Goal: Task Accomplishment & Management: Manage account settings

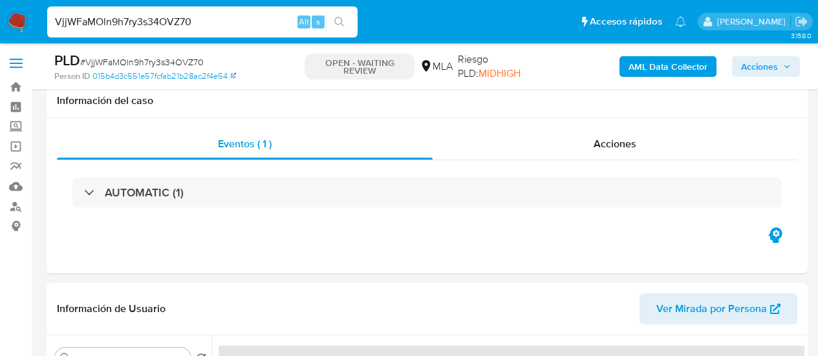
select select "10"
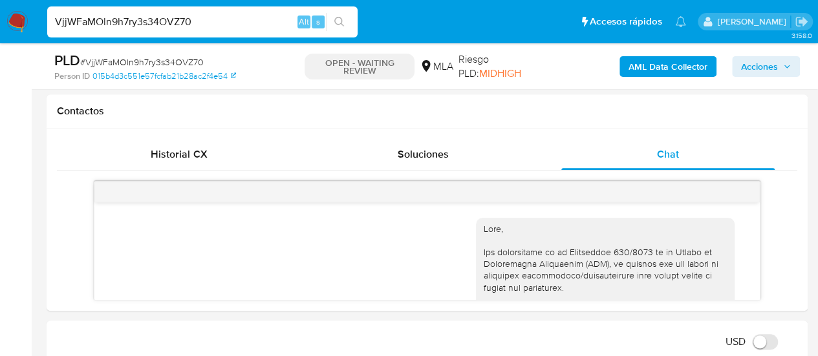
scroll to position [2093, 0]
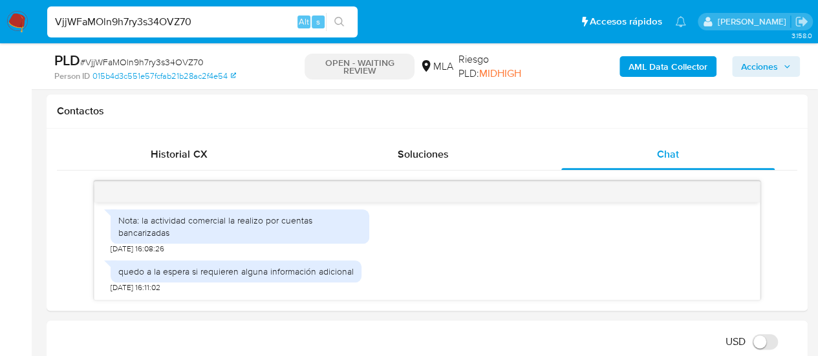
click at [103, 15] on input "VjjWFaMOln9h7ry3s34OVZ70" at bounding box center [202, 22] width 311 height 17
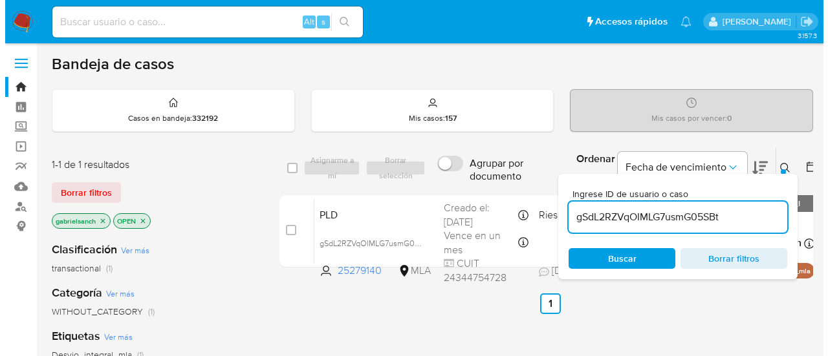
scroll to position [65, 0]
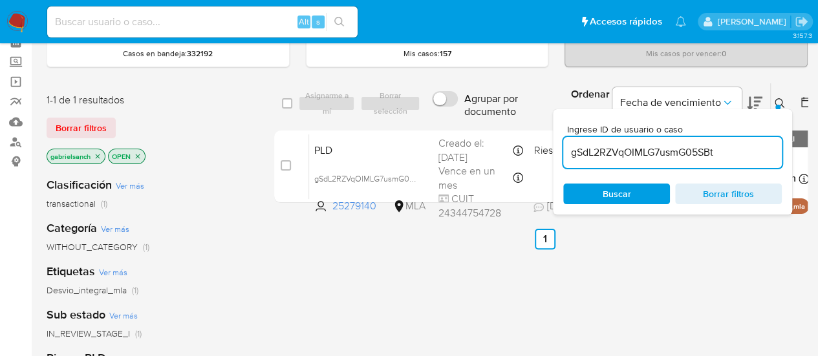
click at [614, 146] on input "gSdL2RZVqOIMLG7usmG05SBt" at bounding box center [672, 152] width 219 height 17
paste input "VjjWFaMOln9h7ry3s34OVZ70"
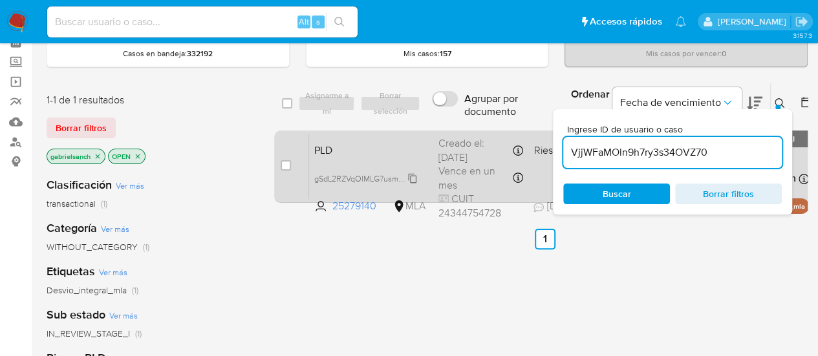
type input "VjjWFaMOln9h7ry3s34OVZ70"
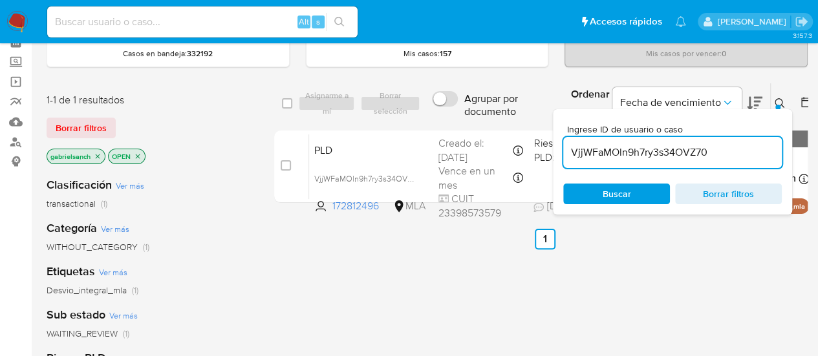
click at [289, 164] on input "checkbox" at bounding box center [286, 165] width 10 height 10
checkbox input "true"
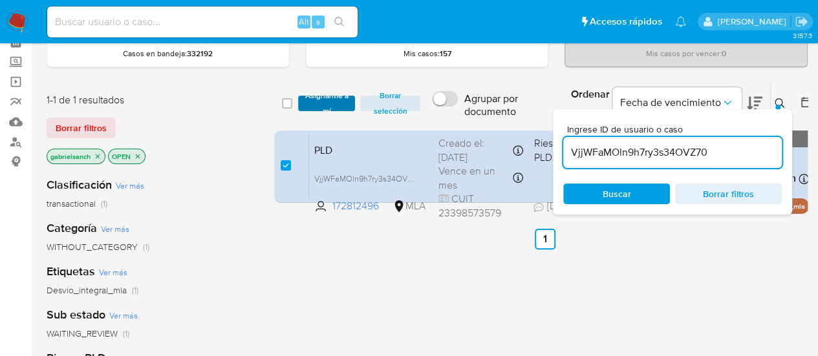
click at [313, 97] on span "Asignarme a mí" at bounding box center [327, 103] width 45 height 13
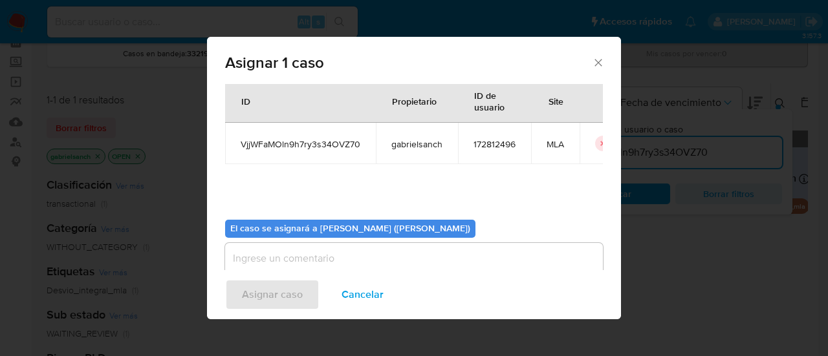
scroll to position [66, 0]
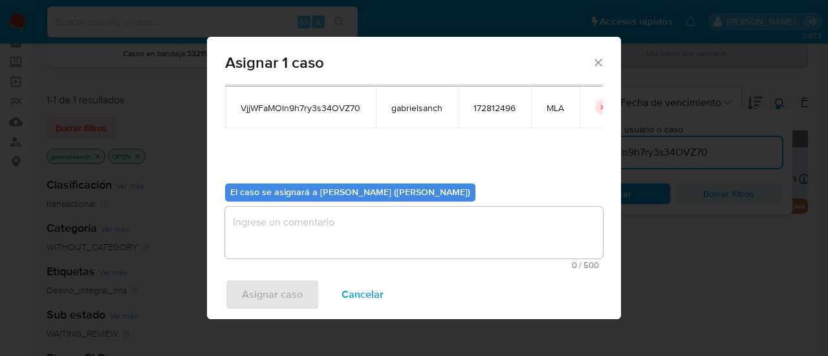
click at [315, 228] on textarea "assign-modal" at bounding box center [414, 233] width 378 height 52
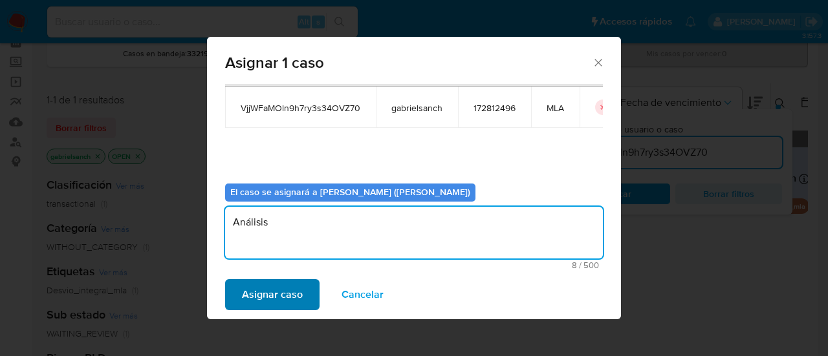
type textarea "Análisis"
click at [264, 290] on span "Asignar caso" at bounding box center [272, 295] width 61 height 28
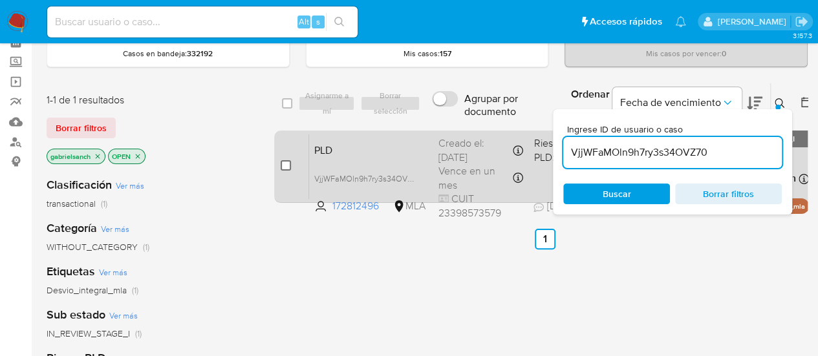
click at [289, 165] on input "checkbox" at bounding box center [286, 165] width 10 height 10
checkbox input "true"
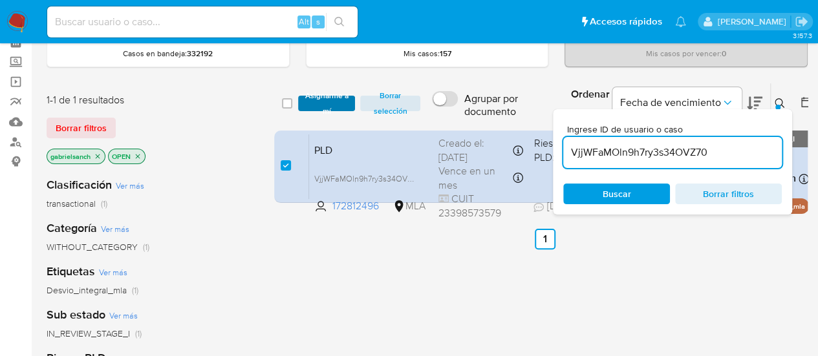
click at [316, 97] on span "Asignarme a mí" at bounding box center [327, 103] width 45 height 13
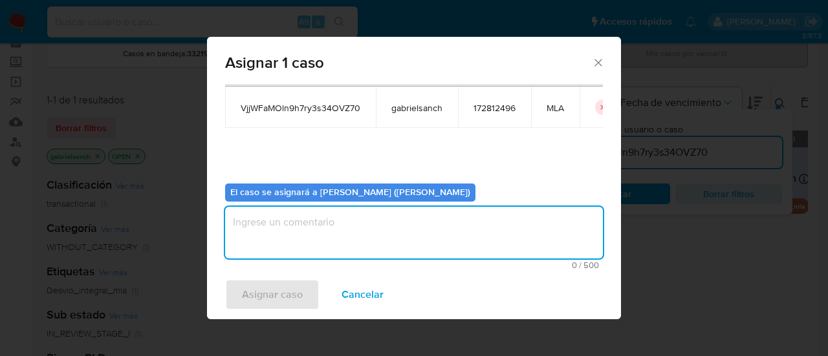
click at [316, 243] on textarea "assign-modal" at bounding box center [414, 233] width 378 height 52
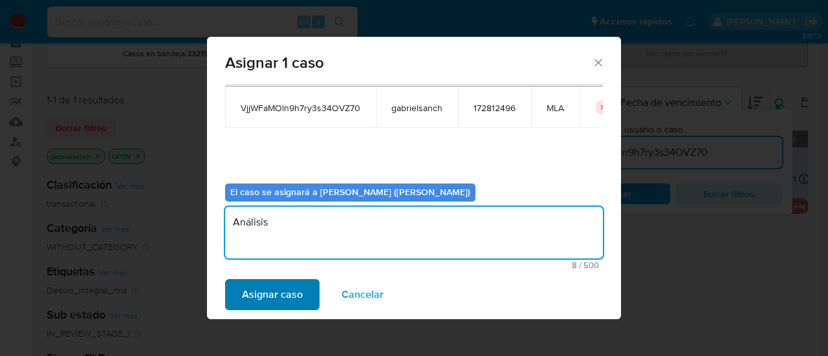
type textarea "Análisis"
click at [300, 287] on span "Asignar caso" at bounding box center [272, 295] width 61 height 28
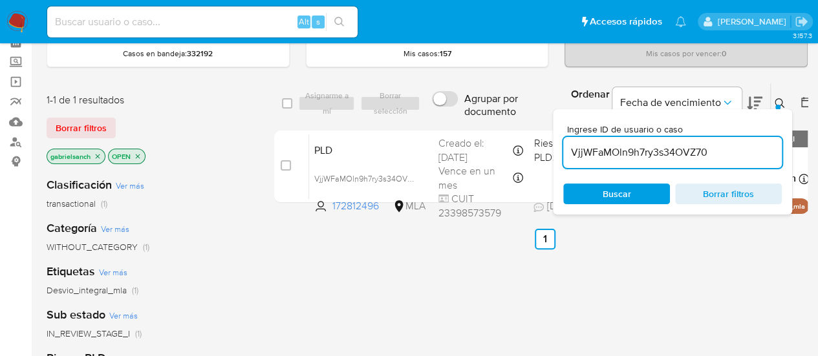
click at [606, 142] on div "VjjWFaMOln9h7ry3s34OVZ70" at bounding box center [672, 152] width 219 height 31
click at [615, 148] on input "VjjWFaMOln9h7ry3s34OVZ70" at bounding box center [672, 152] width 219 height 17
paste input "P0TGyedA5l9zHpf7A5fG09DU"
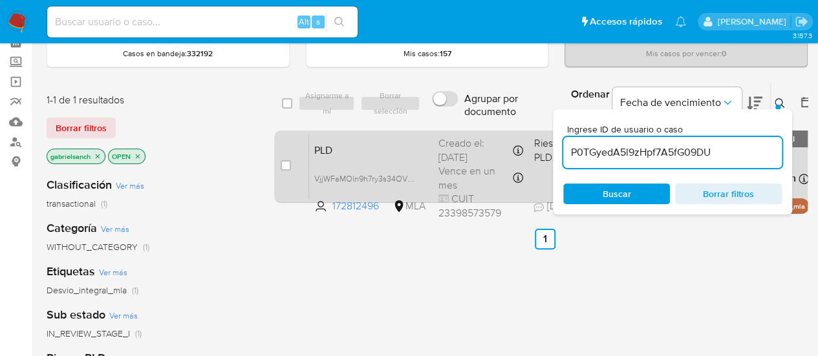
type input "P0TGyedA5l9zHpf7A5fG09DU"
click at [283, 163] on input "checkbox" at bounding box center [286, 165] width 10 height 10
checkbox input "true"
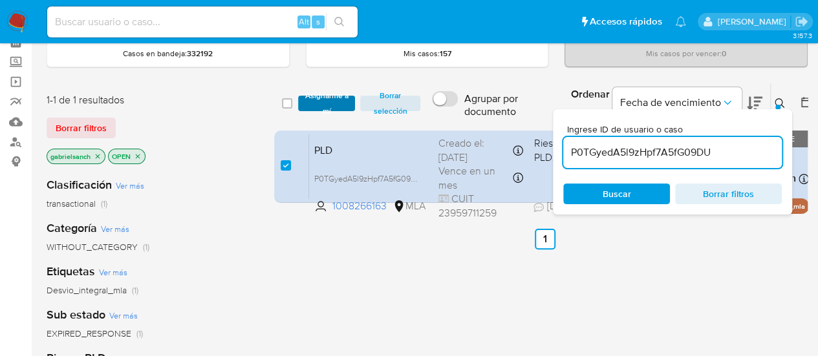
click at [317, 104] on span "Asignarme a mí" at bounding box center [327, 103] width 45 height 13
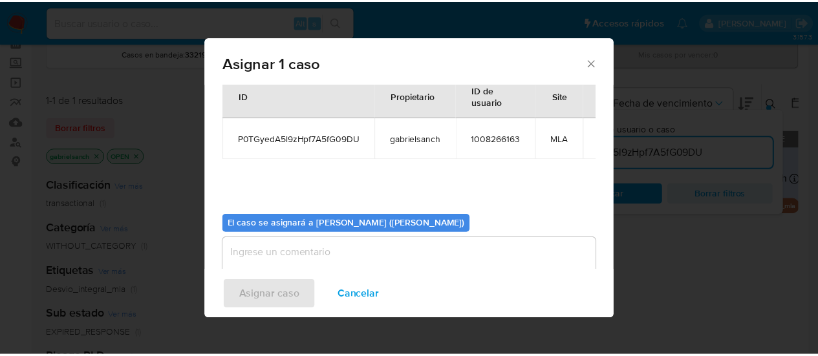
scroll to position [66, 0]
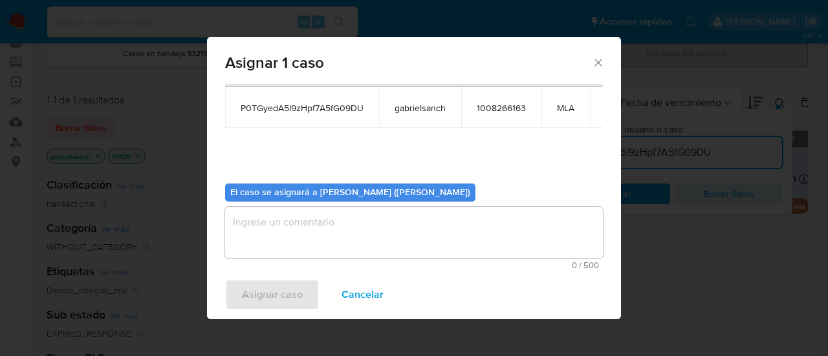
click at [334, 230] on textarea "assign-modal" at bounding box center [414, 233] width 378 height 52
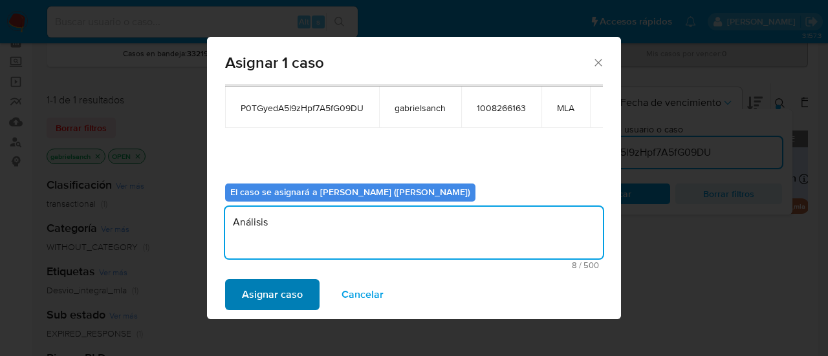
type textarea "Análisis"
click at [292, 305] on span "Asignar caso" at bounding box center [272, 295] width 61 height 28
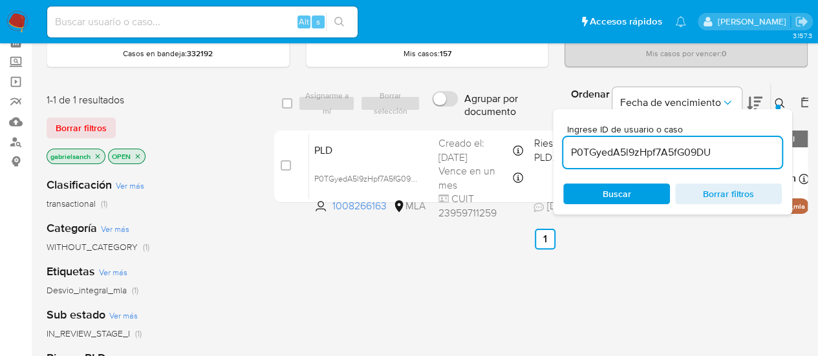
click at [662, 156] on input "P0TGyedA5l9zHpf7A5fG09DU" at bounding box center [672, 152] width 219 height 17
paste input "ZZbVxGQV3HpivGNfwrKc6HJk"
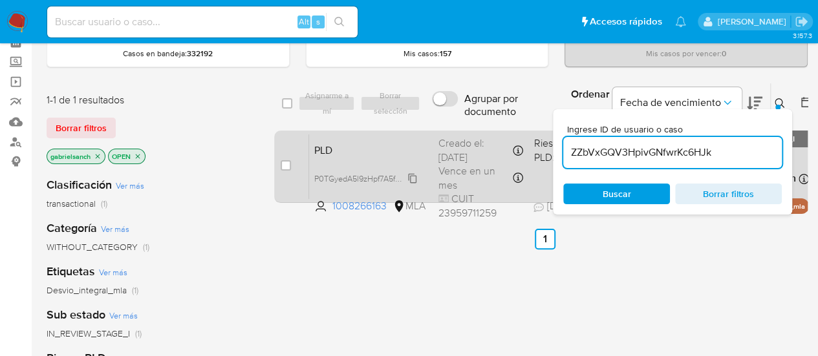
type input "ZZbVxGQV3HpivGNfwrKc6HJk"
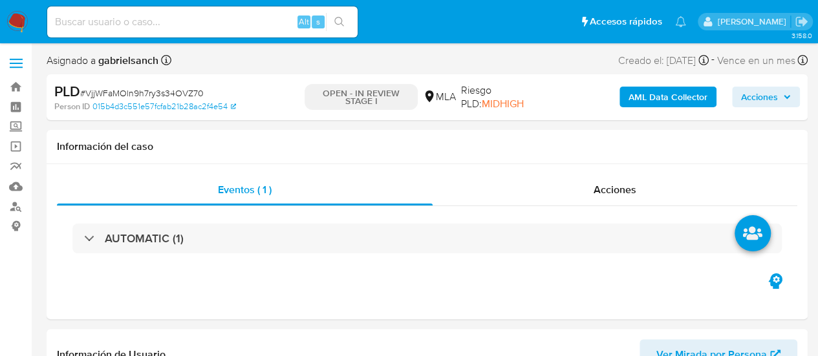
select select "10"
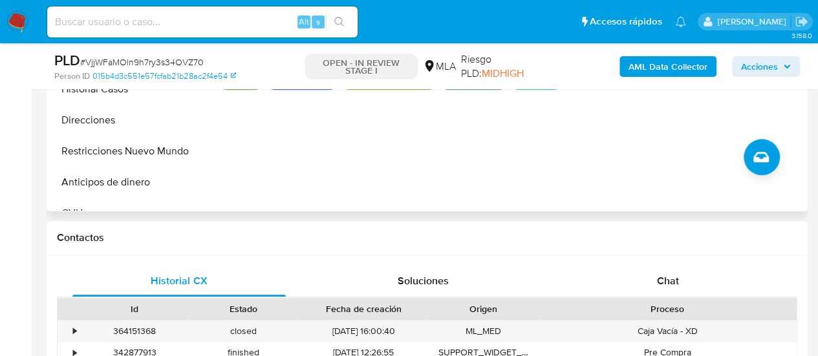
scroll to position [582, 0]
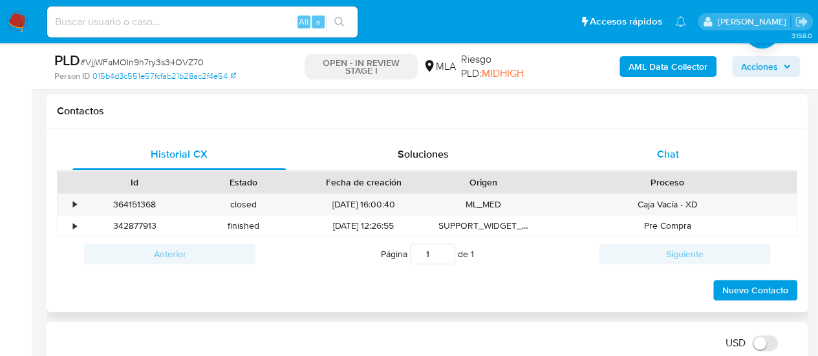
click at [639, 156] on div "Chat" at bounding box center [668, 154] width 213 height 31
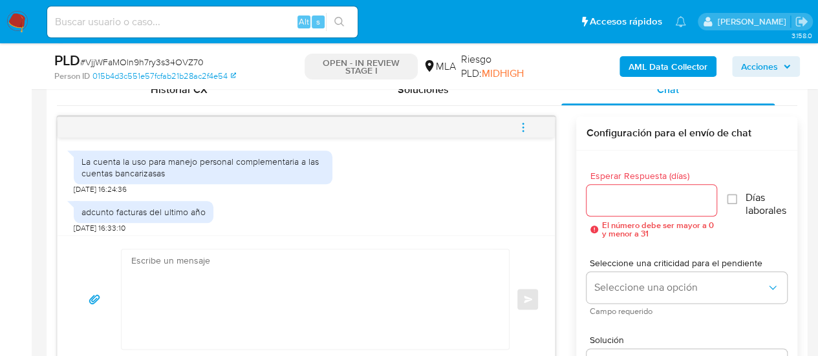
scroll to position [1361, 0]
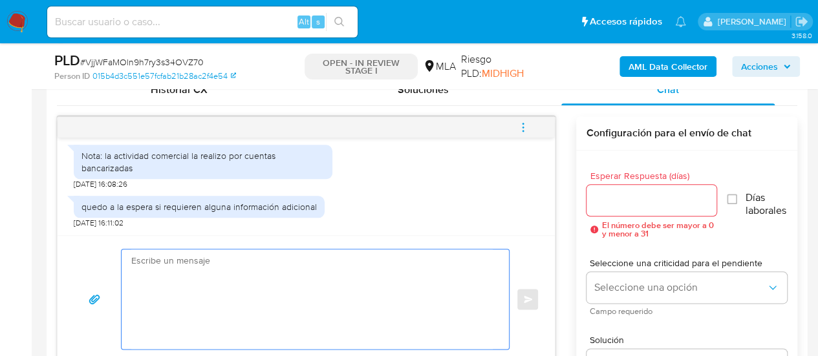
click at [182, 302] on textarea at bounding box center [312, 300] width 362 height 100
paste textarea "Hola, ¡Muchas gracias por tu respuesta! Confirmamos la recepción de la document…"
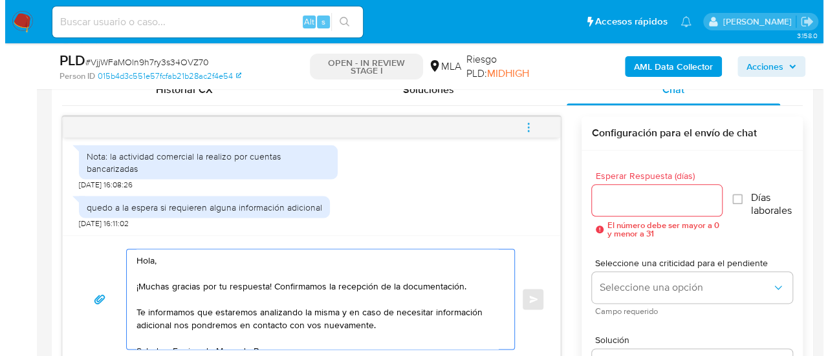
scroll to position [659, 0]
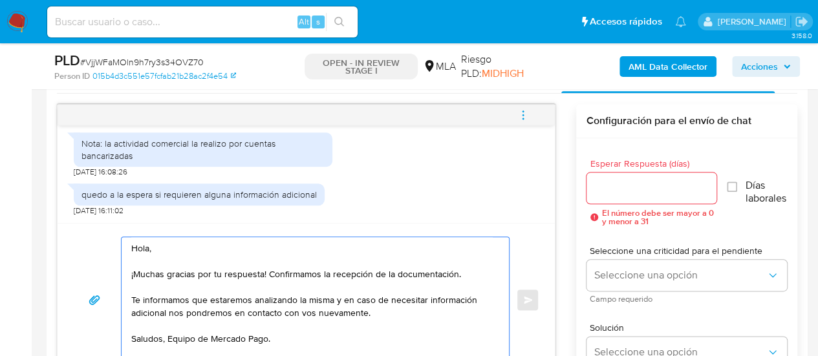
type textarea "Hola, ¡Muchas gracias por tu respuesta! Confirmamos la recepción de la document…"
click at [643, 176] on div at bounding box center [652, 188] width 131 height 31
drag, startPoint x: 643, startPoint y: 195, endPoint x: 605, endPoint y: 221, distance: 46.1
click at [643, 195] on input "Esperar Respuesta (días)" at bounding box center [652, 188] width 131 height 17
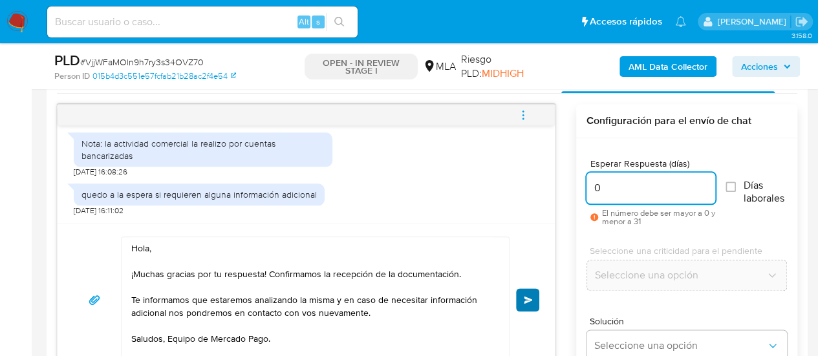
type input "0"
click at [520, 297] on button "Enviar" at bounding box center [527, 300] width 23 height 23
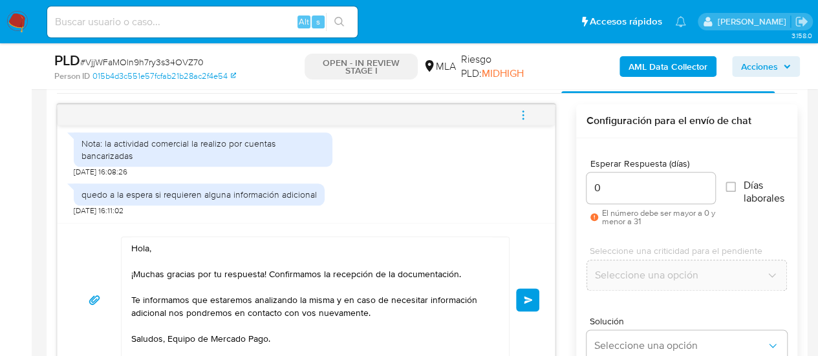
drag, startPoint x: 524, startPoint y: 124, endPoint x: 473, endPoint y: 118, distance: 51.4
click at [524, 123] on span "menu-action" at bounding box center [524, 115] width 12 height 31
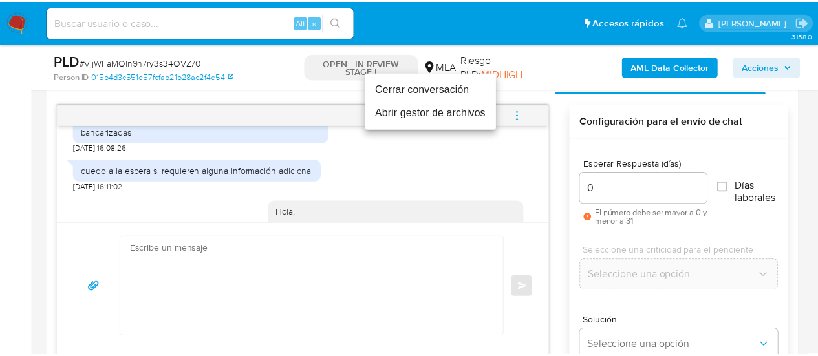
scroll to position [1516, 0]
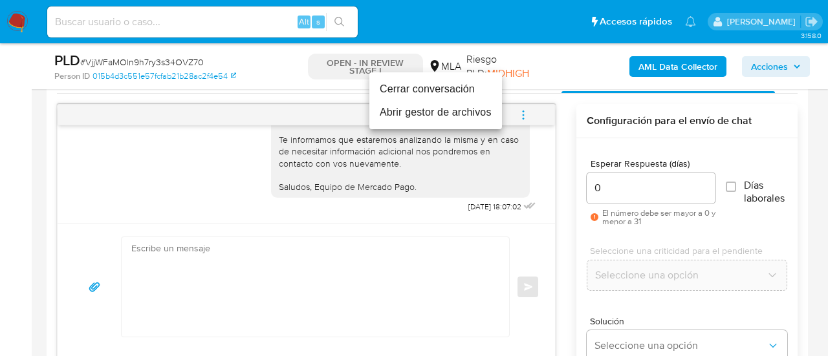
click at [409, 89] on li "Cerrar conversación" at bounding box center [435, 89] width 133 height 23
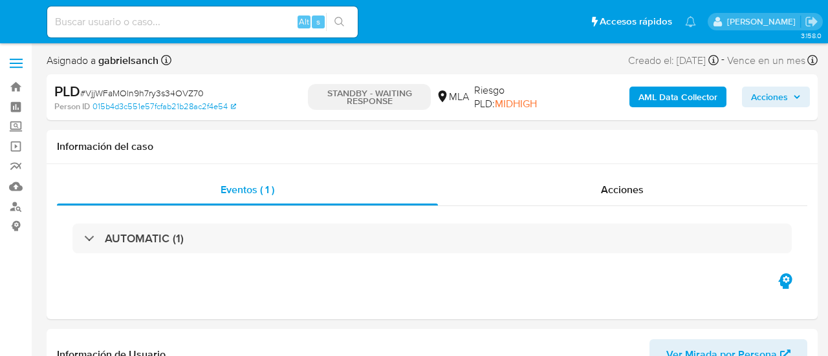
select select "10"
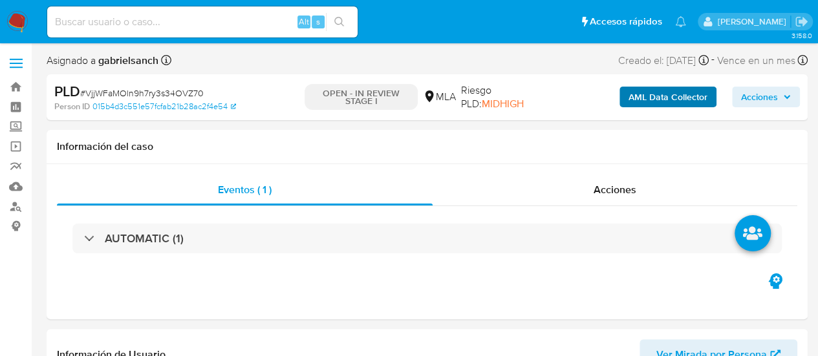
select select "10"
click at [678, 94] on b "AML Data Collector" at bounding box center [668, 97] width 79 height 21
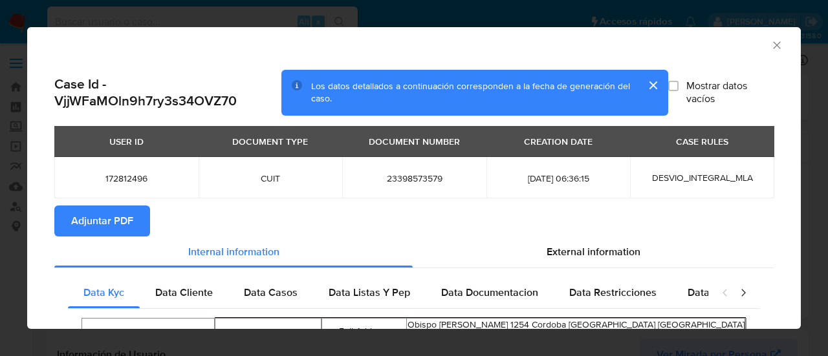
click at [103, 222] on span "Adjuntar PDF" at bounding box center [102, 221] width 62 height 28
click at [770, 41] on icon "Cerrar ventana" at bounding box center [776, 45] width 13 height 13
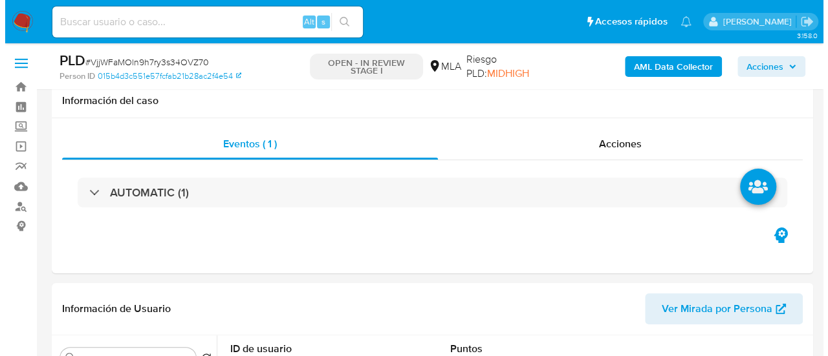
scroll to position [259, 0]
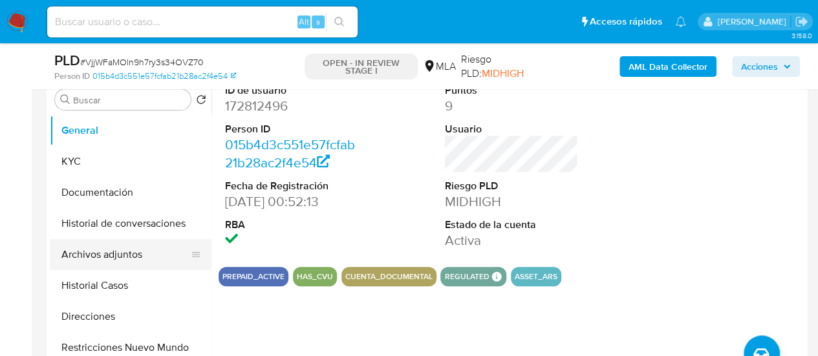
click at [88, 255] on button "Archivos adjuntos" at bounding box center [125, 254] width 151 height 31
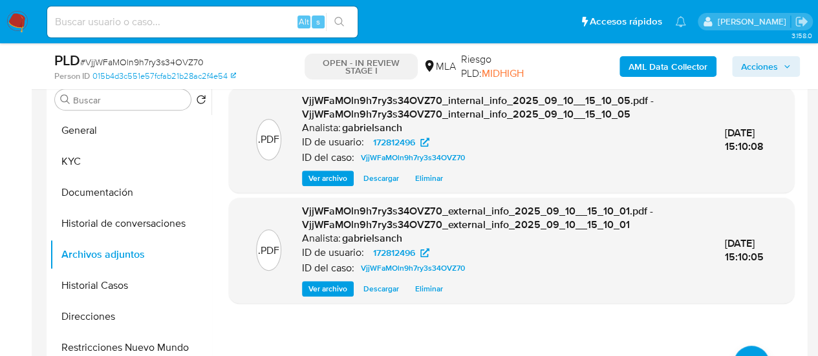
drag, startPoint x: 543, startPoint y: 333, endPoint x: 551, endPoint y: 335, distance: 8.0
click at [543, 333] on div ".PDF VjjWFaMOln9h7ry3s34OVZ70_internal_info_2025_09_10__15_10_05.pdf - VjjWFaMO…" at bounding box center [511, 242] width 565 height 311
click at [503, 268] on div "ID del caso: VjjWFaMOln9h7ry3s34OVZ70" at bounding box center [503, 269] width 402 height 16
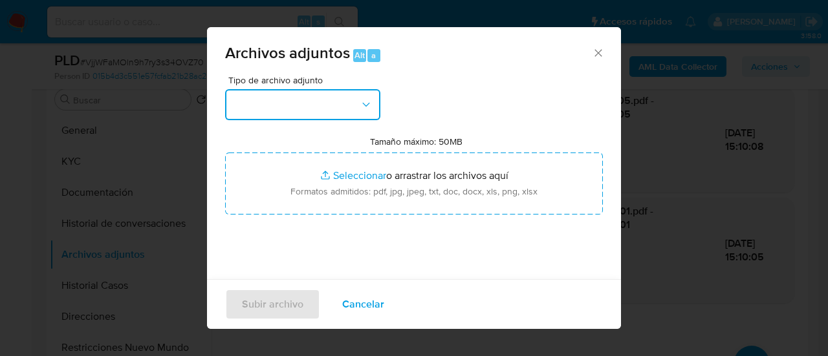
click at [296, 90] on button "button" at bounding box center [302, 104] width 155 height 31
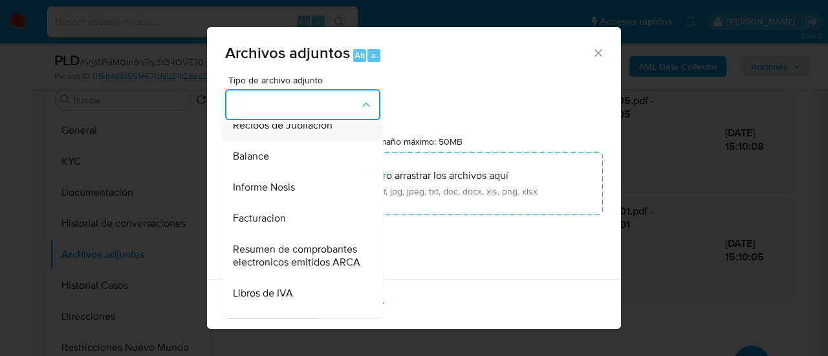
scroll to position [453, 0]
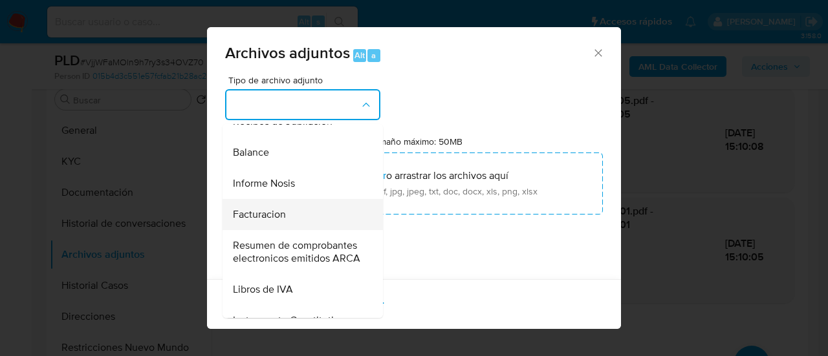
click at [296, 230] on div "Facturacion" at bounding box center [299, 214] width 132 height 31
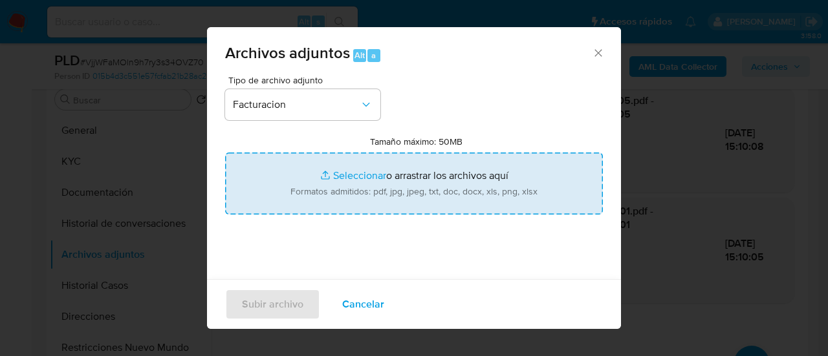
click at [323, 188] on input "Tamaño máximo: 50MB Seleccionar archivos" at bounding box center [414, 184] width 378 height 62
type input "C:\fakepath\Facturas C - VjjWFaMOln9h7ry3s34OVZ70.pdf"
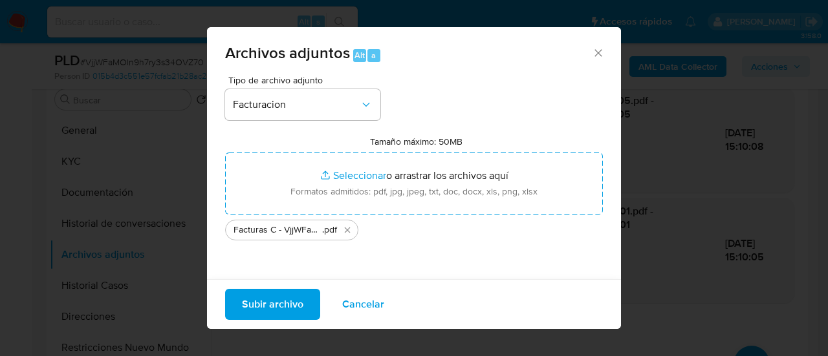
click at [268, 305] on span "Subir archivo" at bounding box center [272, 304] width 61 height 28
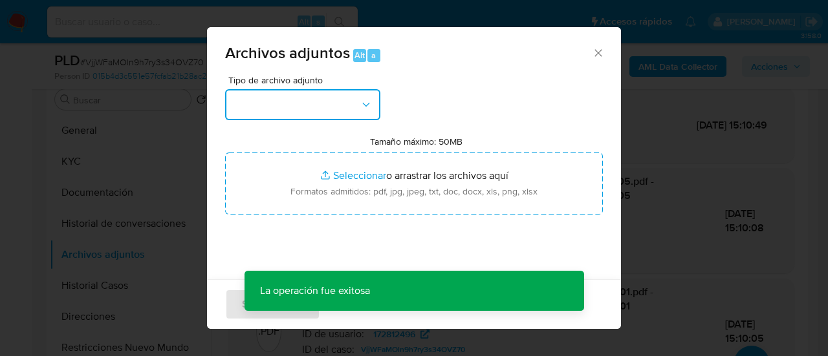
click at [315, 104] on button "button" at bounding box center [302, 104] width 155 height 31
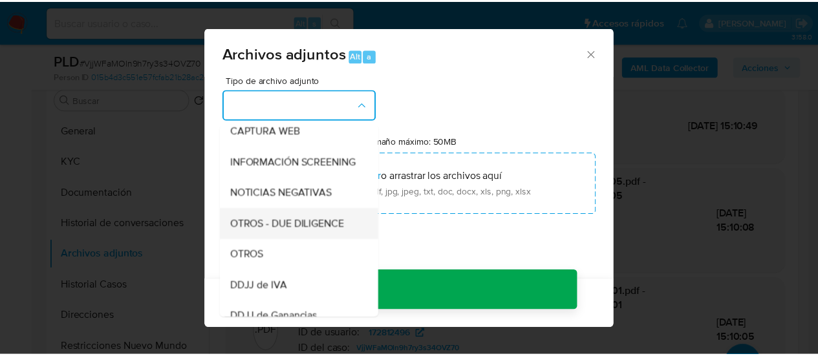
scroll to position [194, 0]
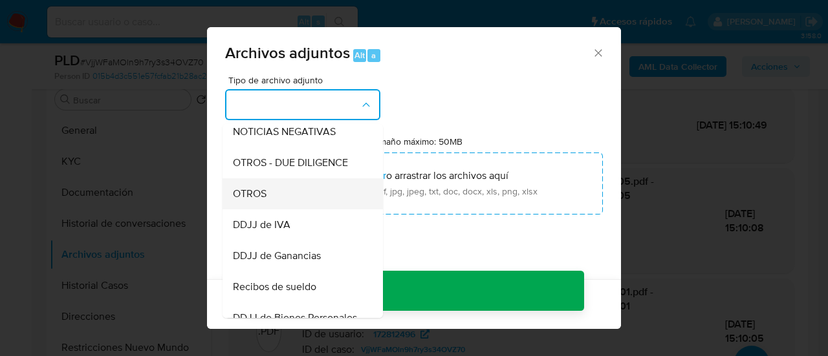
click at [257, 201] on span "OTROS" at bounding box center [250, 194] width 34 height 13
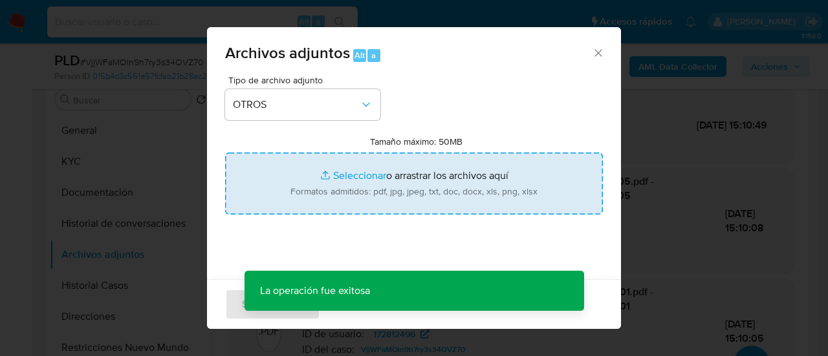
click at [301, 191] on input "Tamaño máximo: 50MB Seleccionar archivos" at bounding box center [414, 184] width 378 height 62
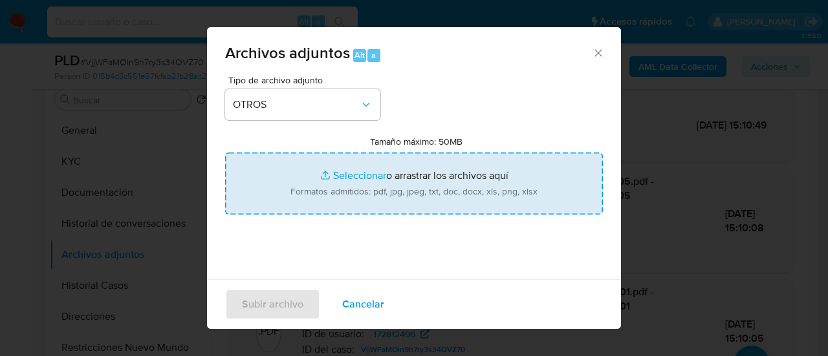
type input "C:\fakepath\Caselog VjjWFaMOln9h7ry3s34OVZ70_2025_07_18_00_28_10.docx"
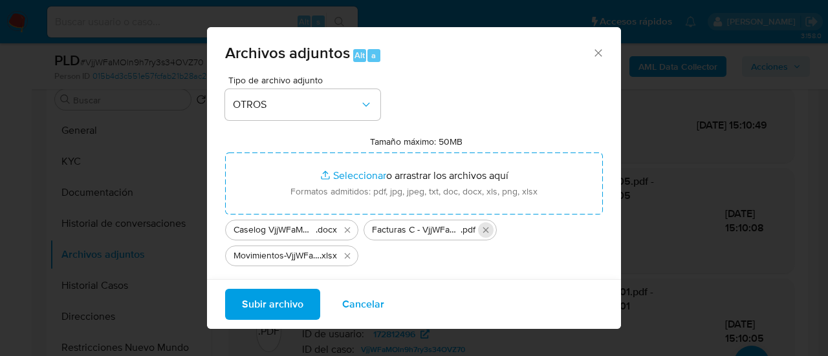
click at [484, 231] on icon "Eliminar Facturas C - VjjWFaMOln9h7ry3s34OVZ70.pdf" at bounding box center [486, 230] width 10 height 10
click at [267, 298] on span "Subir archivo" at bounding box center [272, 304] width 61 height 28
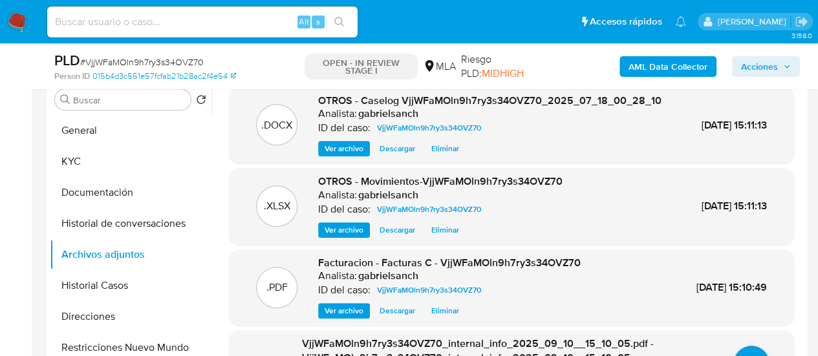
click at [760, 68] on span "Acciones" at bounding box center [759, 66] width 37 height 21
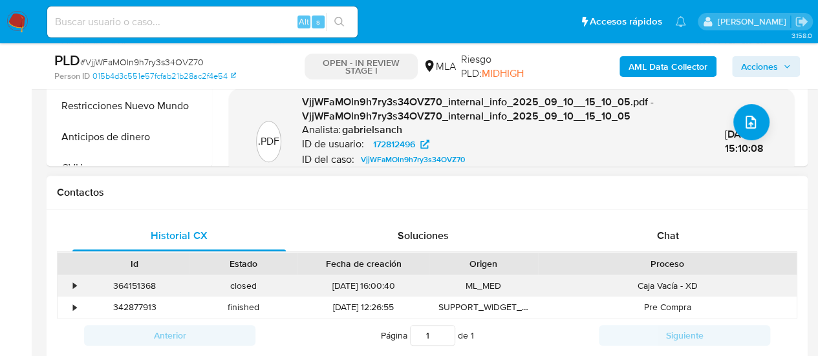
scroll to position [518, 0]
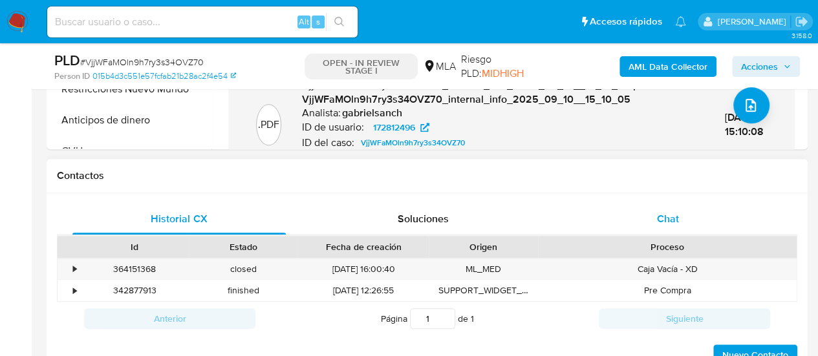
click at [685, 207] on div "Chat" at bounding box center [668, 219] width 213 height 31
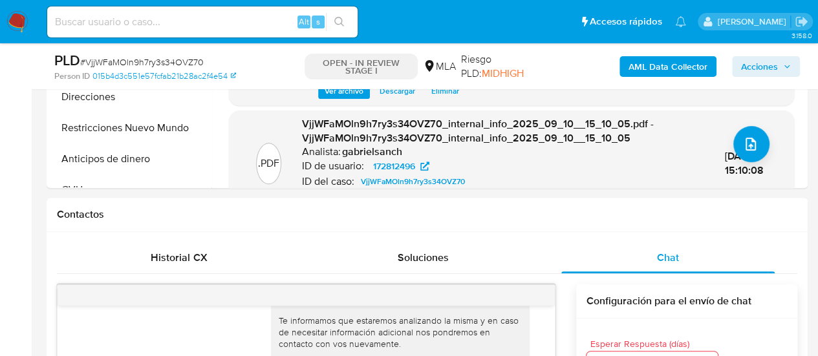
scroll to position [259, 0]
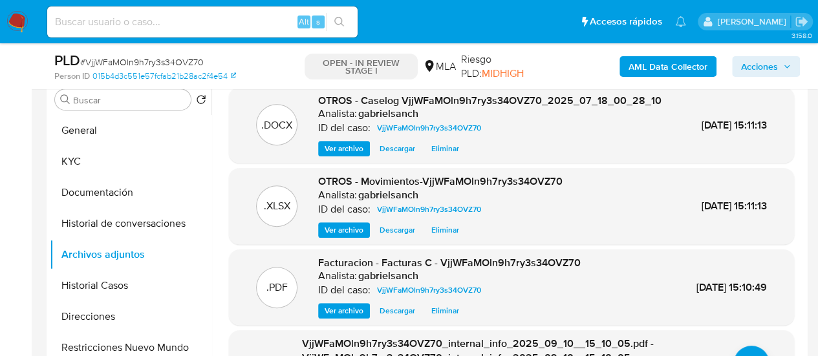
click at [785, 65] on icon "button" at bounding box center [787, 67] width 8 height 8
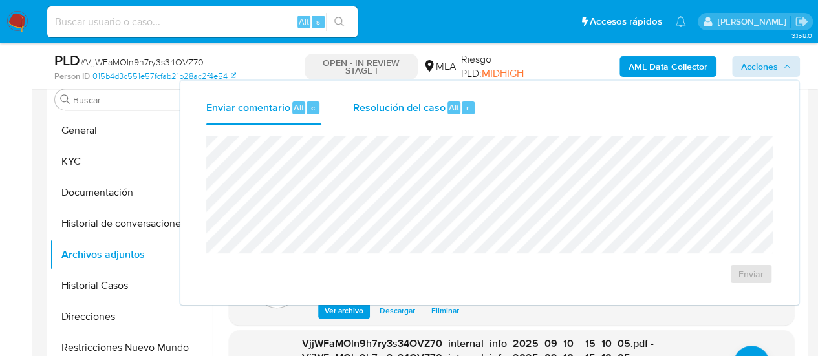
click at [400, 109] on span "Resolución del caso" at bounding box center [399, 107] width 93 height 15
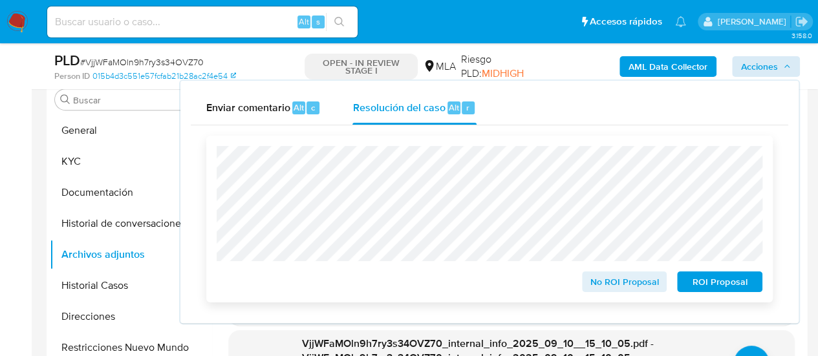
click at [657, 281] on span "No ROI Proposal" at bounding box center [624, 282] width 67 height 18
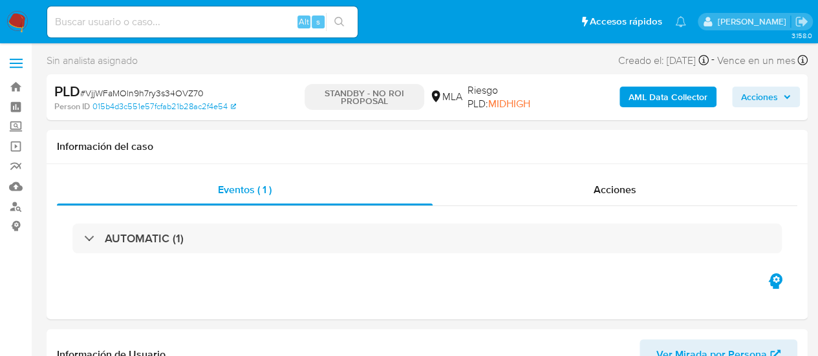
click at [180, 25] on input at bounding box center [202, 22] width 311 height 17
select select "10"
paste input "P0TGyedA5l9zHpf7A5fG09DU"
type input "P0TGyedA5l9zHpf7A5fG09DU"
select select "10"
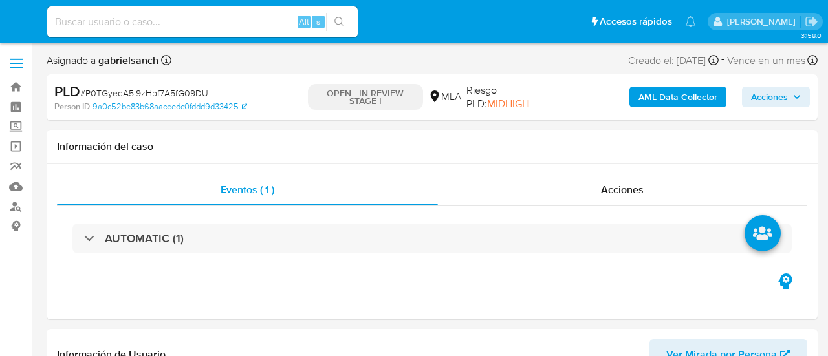
select select "10"
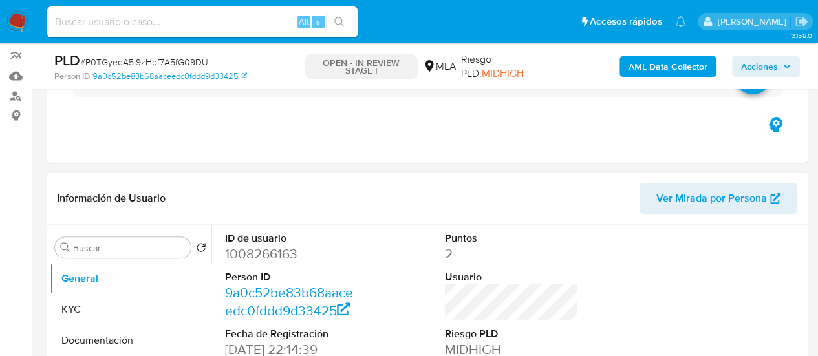
scroll to position [323, 0]
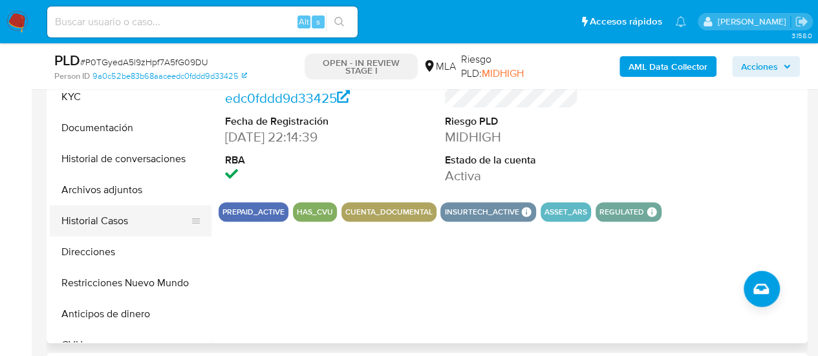
drag, startPoint x: 99, startPoint y: 219, endPoint x: 164, endPoint y: 214, distance: 64.9
click at [100, 219] on button "Historial Casos" at bounding box center [125, 221] width 151 height 31
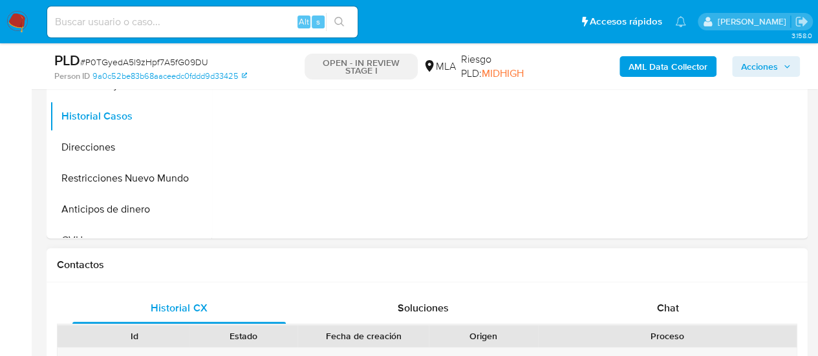
scroll to position [518, 0]
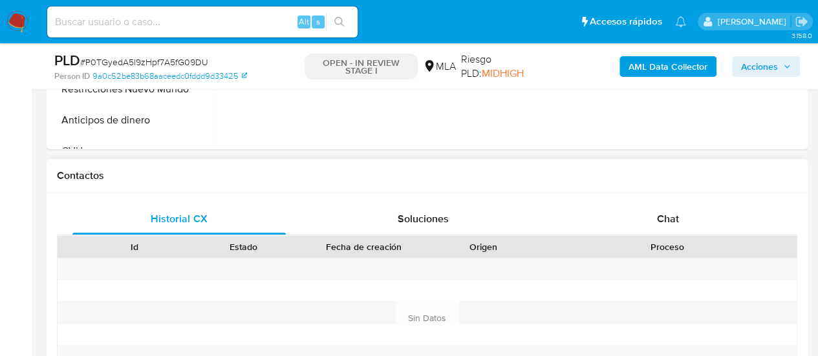
click at [714, 244] on div "Proceso" at bounding box center [667, 247] width 241 height 13
click at [688, 228] on div "Chat" at bounding box center [668, 219] width 213 height 31
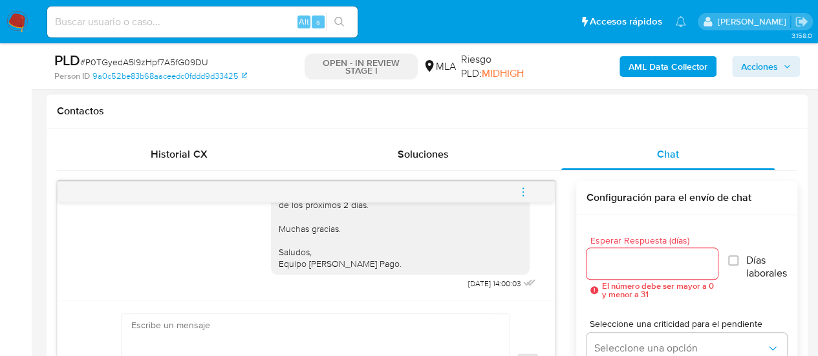
scroll to position [1733, 0]
click at [129, 27] on input at bounding box center [202, 22] width 311 height 17
paste input "JMnu8Z73jehnI7AgcZdppPHD"
type input "JMnu8Z73jehnI7AgcZdppPHD"
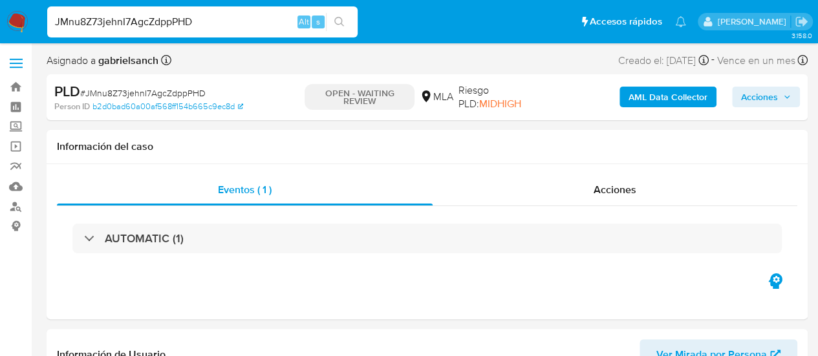
select select "10"
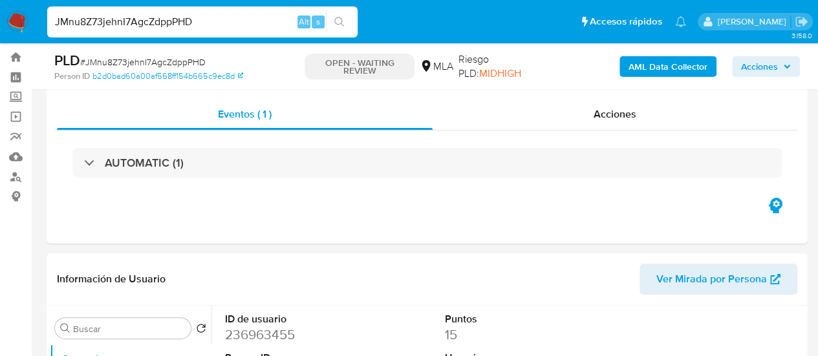
scroll to position [453, 0]
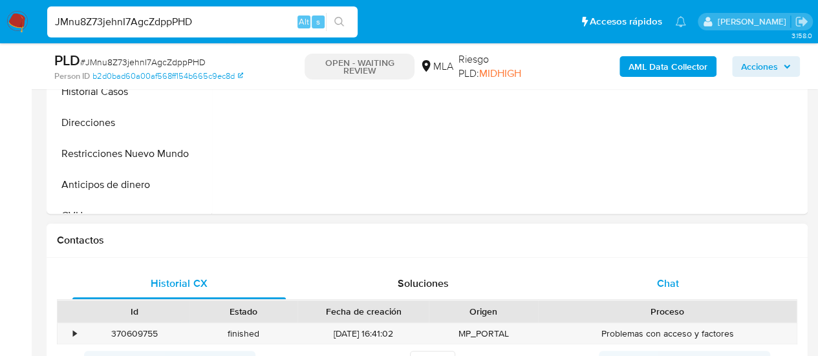
click at [667, 268] on div "Chat" at bounding box center [668, 283] width 213 height 31
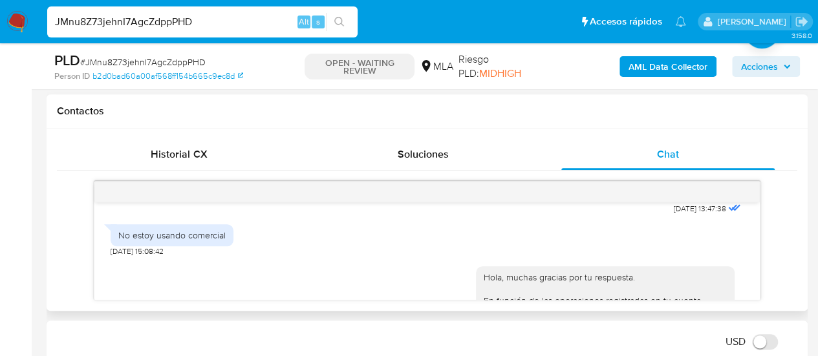
scroll to position [1542, 0]
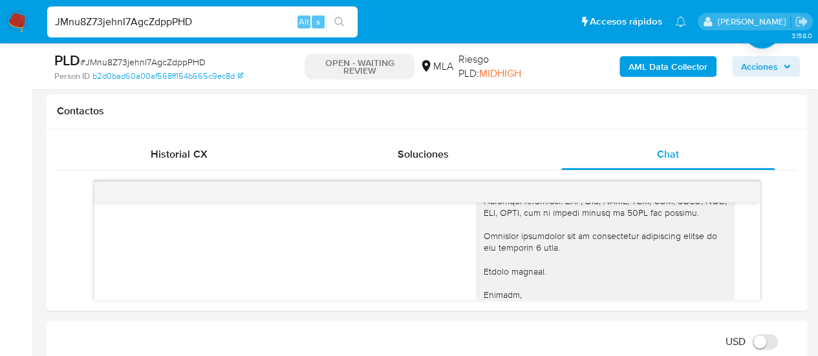
click at [127, 15] on input "JMnu8Z73jehnI7AgcZdppPHD" at bounding box center [202, 22] width 311 height 17
paste input "ZZbVxGQV3HpivGNfwrKc6HJk"
type input "ZZbVxGQV3HpivGNfwrKc6HJk"
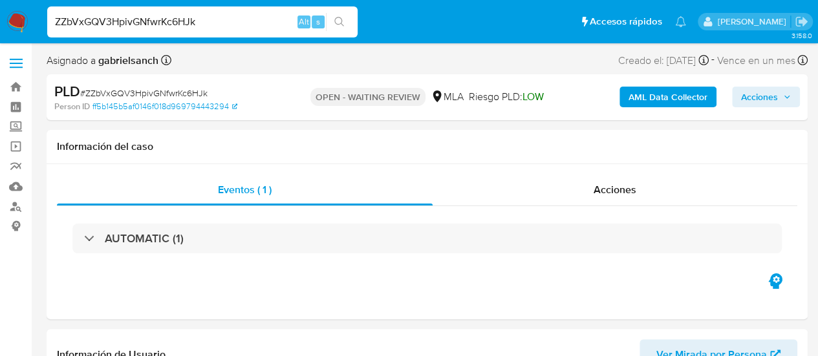
select select "10"
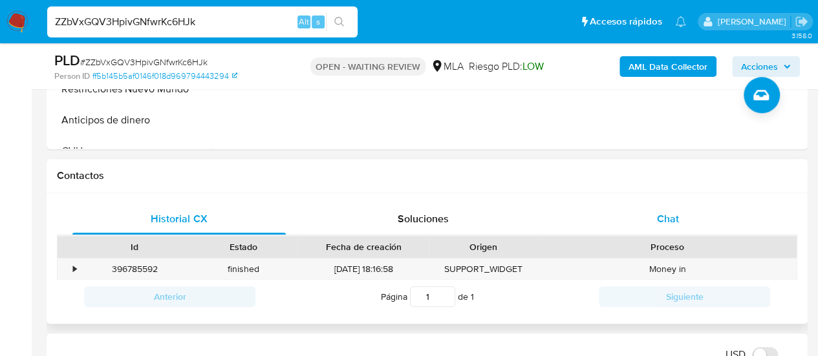
click at [656, 221] on div "Chat" at bounding box center [668, 219] width 213 height 31
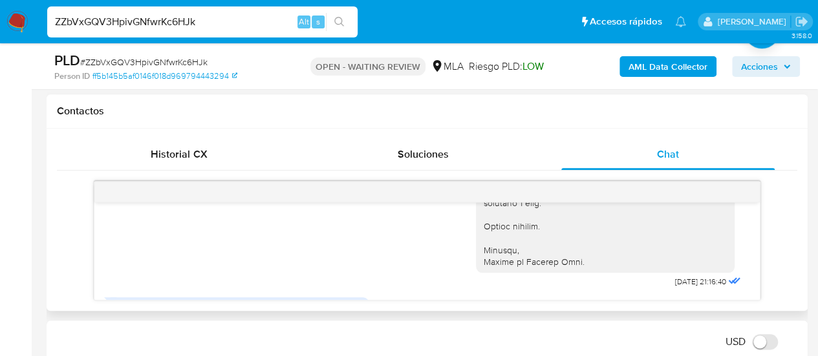
scroll to position [1620, 0]
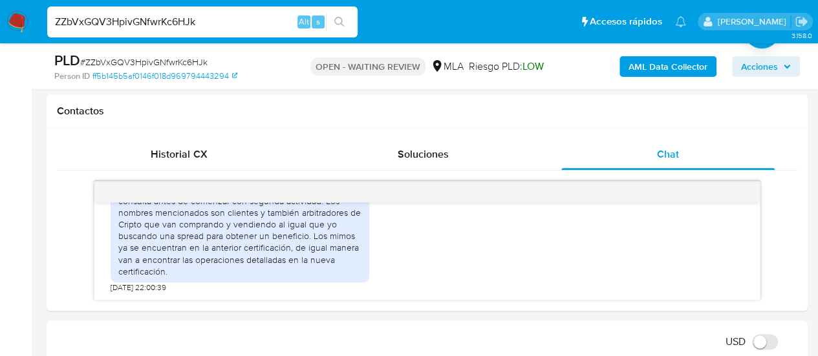
click at [100, 14] on input "ZZbVxGQV3HpivGNfwrKc6HJk" at bounding box center [202, 22] width 311 height 17
click at [136, 21] on input "ZZbVxGQV3HpivGNfwrKc6HJk" at bounding box center [202, 22] width 311 height 17
paste input "0Jlh9UV2X0yBLOwANotymHG4"
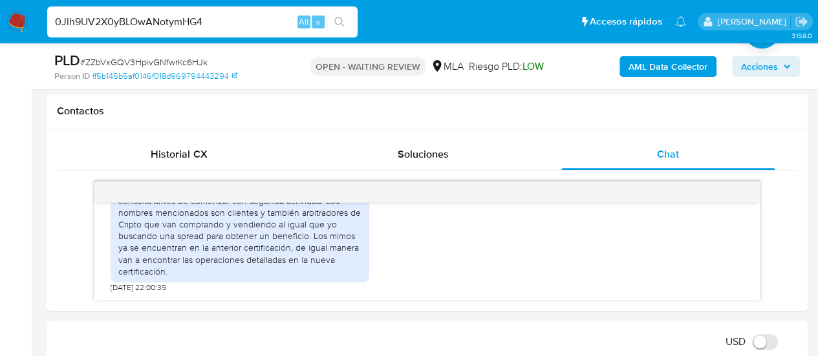
type input "0Jlh9UV2X0yBLOwANotymHG4"
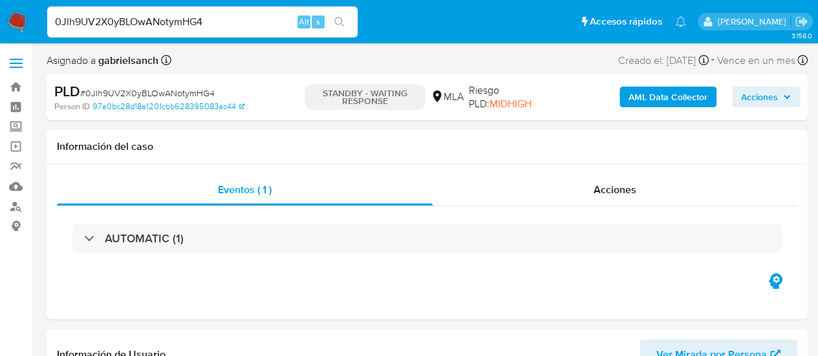
select select "10"
click at [136, 16] on input "0Jlh9UV2X0yBLOwANotymHG4" at bounding box center [202, 22] width 311 height 17
paste input "f8Drf4YBnOlnQRAWBEPm78Eb"
type input "f8Drf4YBnOlnQRAWBEPm78Eb"
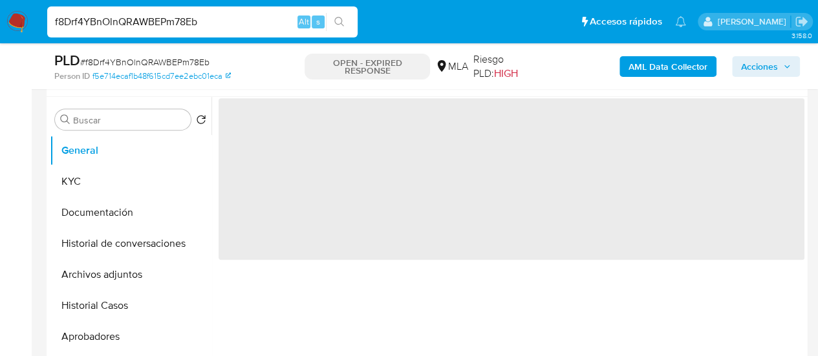
scroll to position [259, 0]
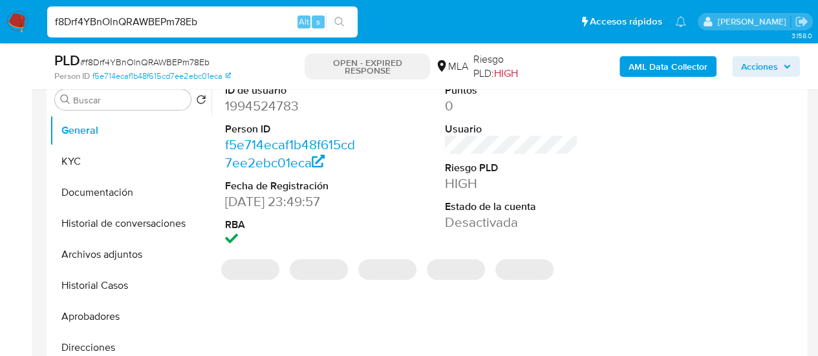
select select "10"
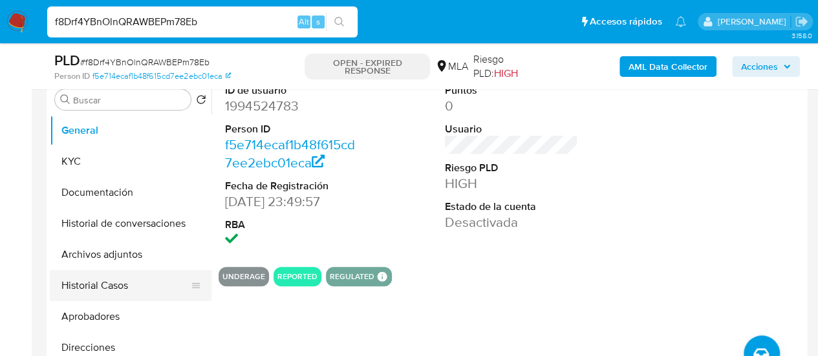
click at [119, 283] on button "Historial Casos" at bounding box center [125, 285] width 151 height 31
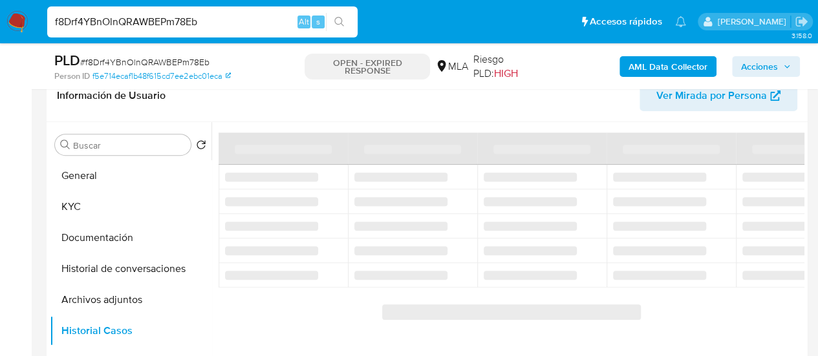
scroll to position [194, 0]
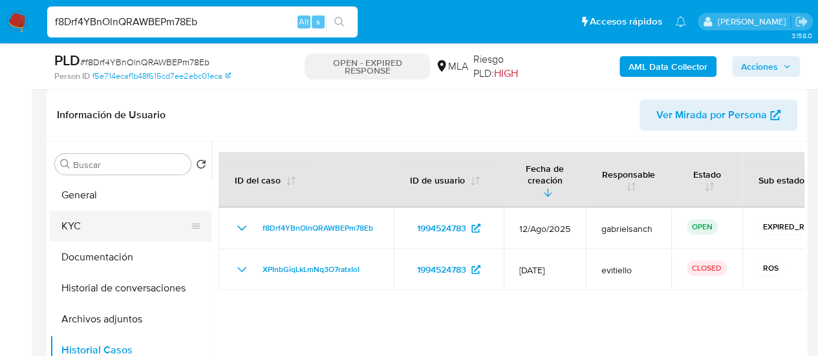
click at [118, 225] on button "KYC" at bounding box center [125, 226] width 151 height 31
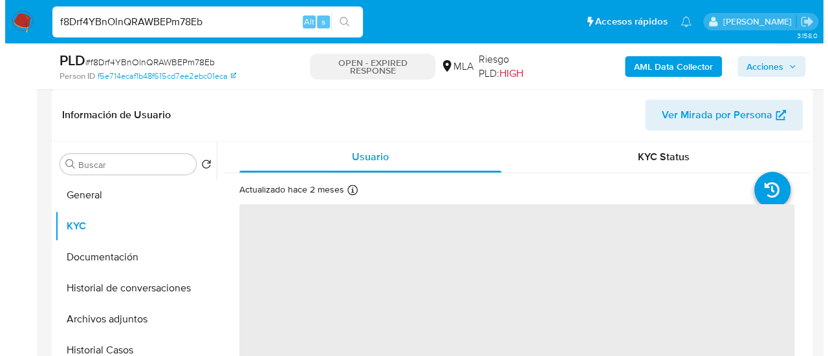
scroll to position [259, 0]
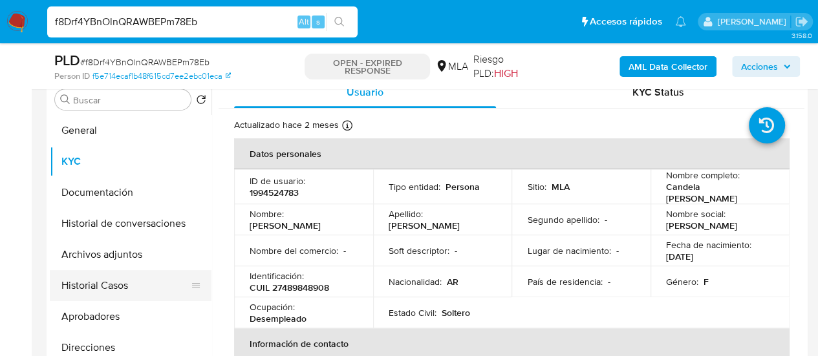
click at [133, 274] on button "Historial Casos" at bounding box center [125, 285] width 151 height 31
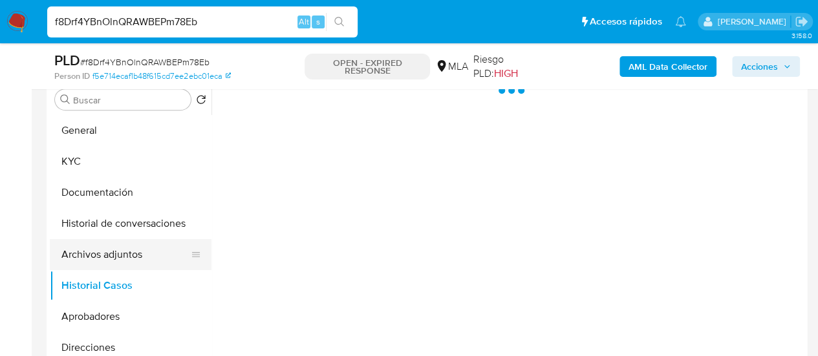
click at [114, 253] on button "Archivos adjuntos" at bounding box center [125, 254] width 151 height 31
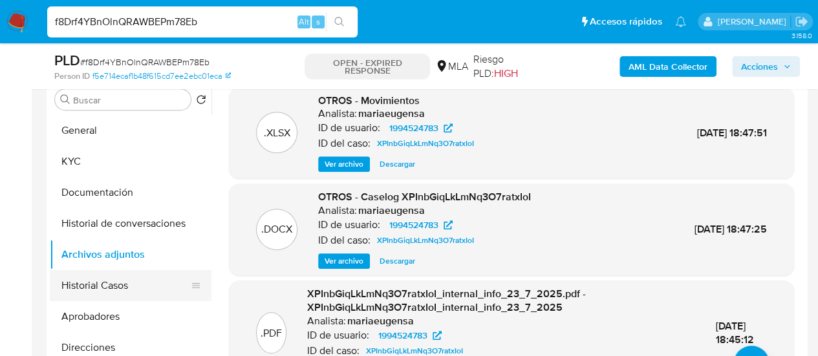
click at [100, 288] on button "Historial Casos" at bounding box center [125, 285] width 151 height 31
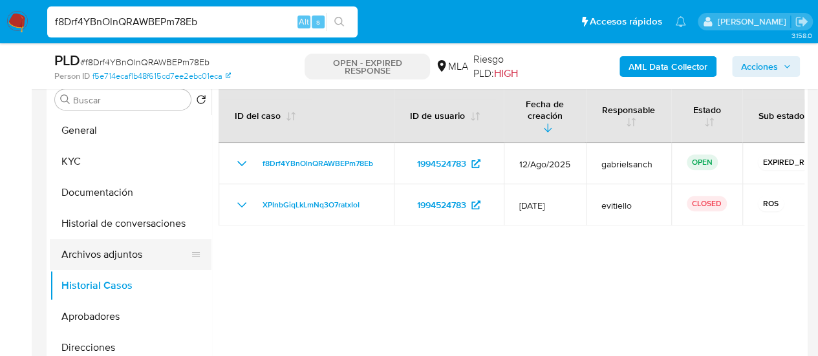
click at [125, 257] on button "Archivos adjuntos" at bounding box center [125, 254] width 151 height 31
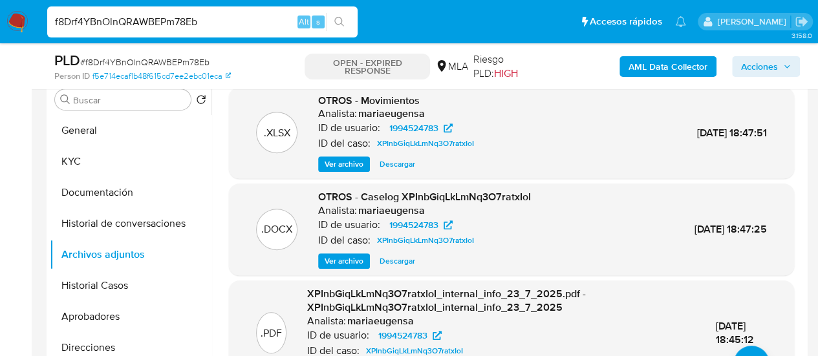
click at [352, 267] on span "Ver archivo" at bounding box center [344, 261] width 39 height 13
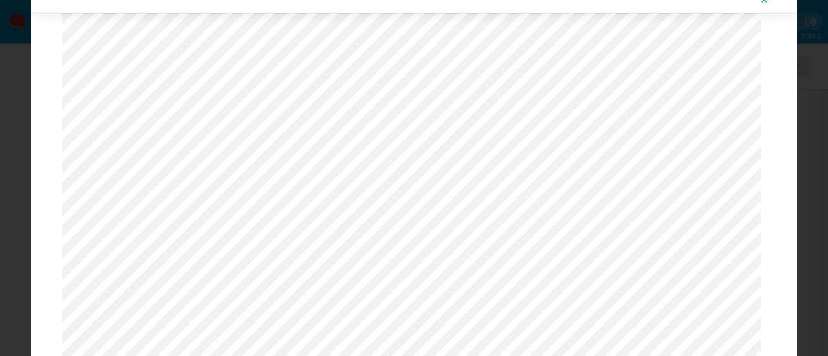
scroll to position [556, 0]
click at [769, 3] on icon "Attachment preview" at bounding box center [764, 0] width 10 height 10
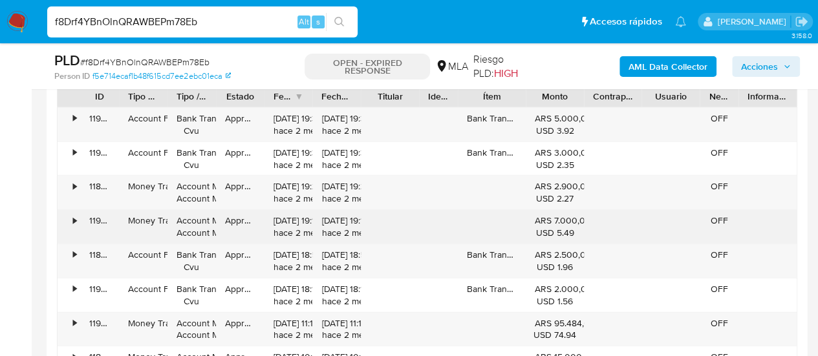
scroll to position [1294, 0]
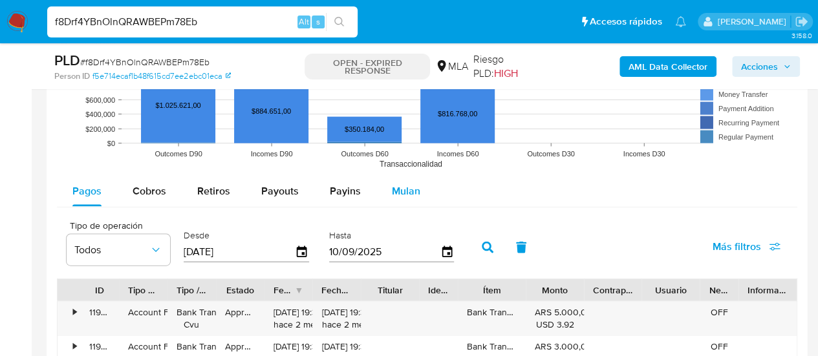
click at [386, 193] on button "Mulan" at bounding box center [407, 191] width 60 height 31
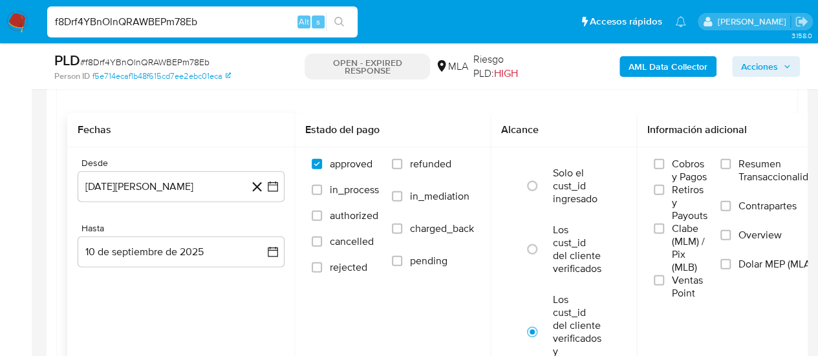
scroll to position [1488, 0]
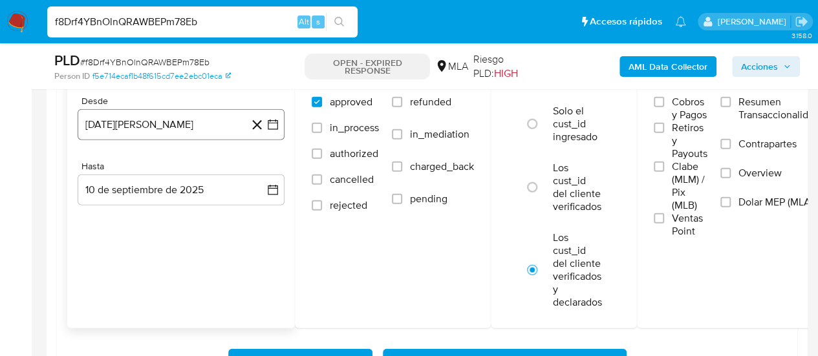
click at [164, 109] on button "10 de agosto de 2024" at bounding box center [181, 124] width 207 height 31
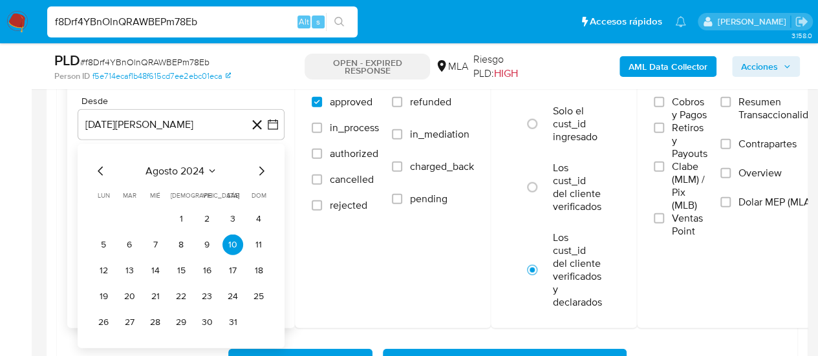
click at [259, 169] on icon "Mes siguiente" at bounding box center [262, 172] width 16 height 16
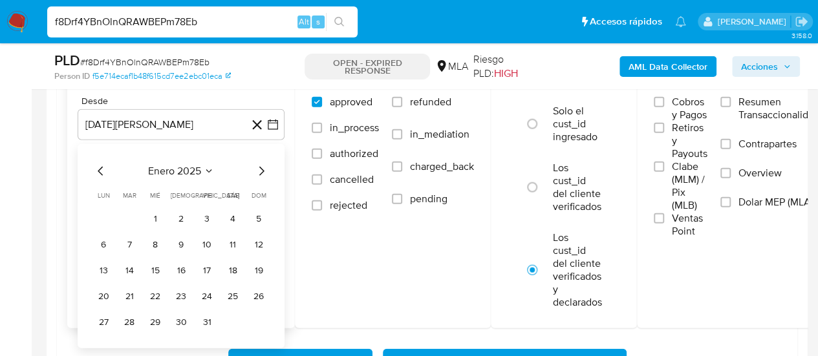
click at [259, 169] on icon "Mes siguiente" at bounding box center [262, 172] width 16 height 16
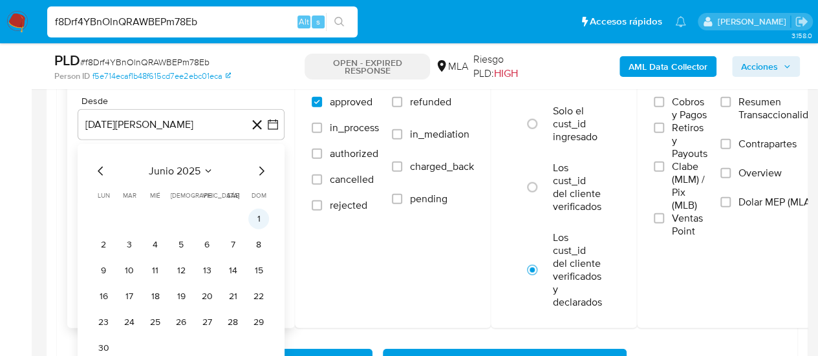
click at [259, 218] on button "1" at bounding box center [258, 219] width 21 height 21
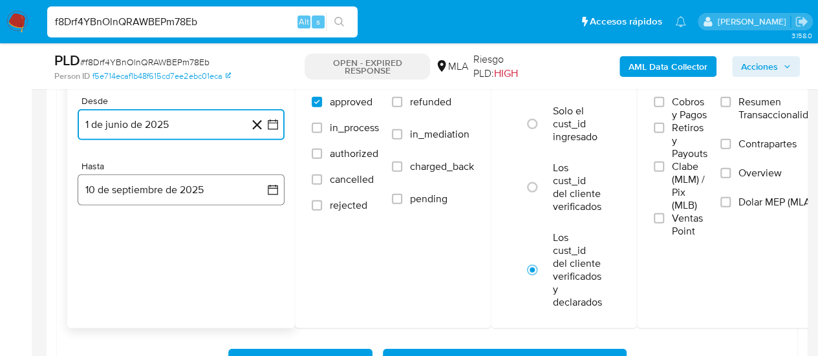
click at [188, 199] on button "10 de septiembre de 2025" at bounding box center [181, 190] width 207 height 31
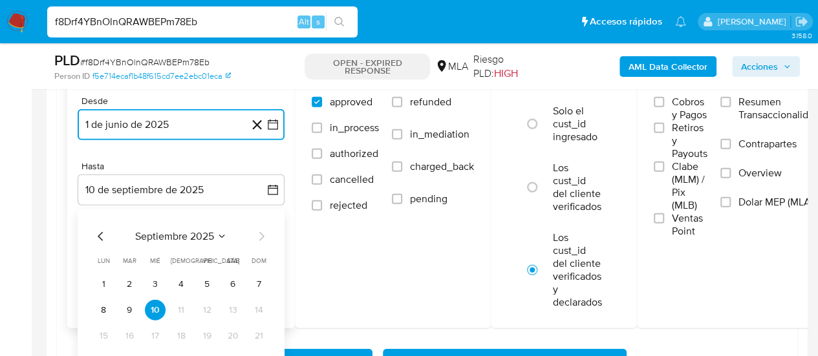
click at [104, 234] on icon "Mes anterior" at bounding box center [101, 237] width 16 height 16
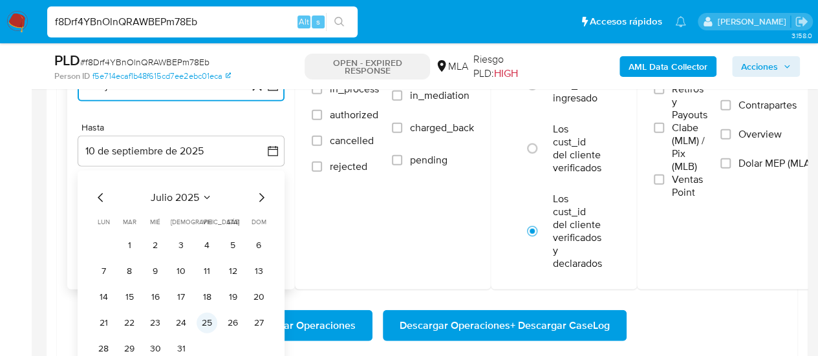
scroll to position [1553, 0]
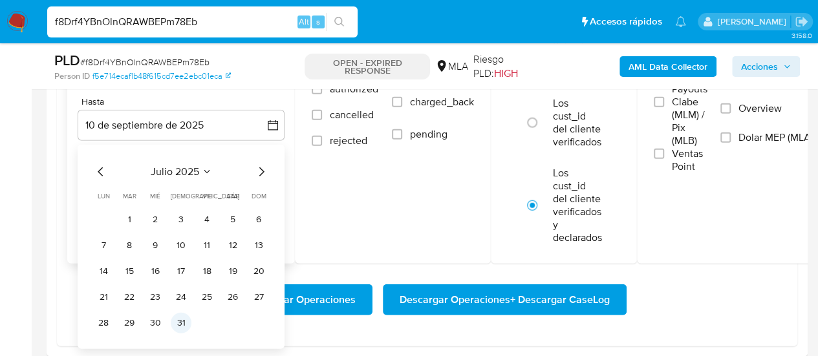
click at [171, 323] on button "31" at bounding box center [181, 323] width 21 height 21
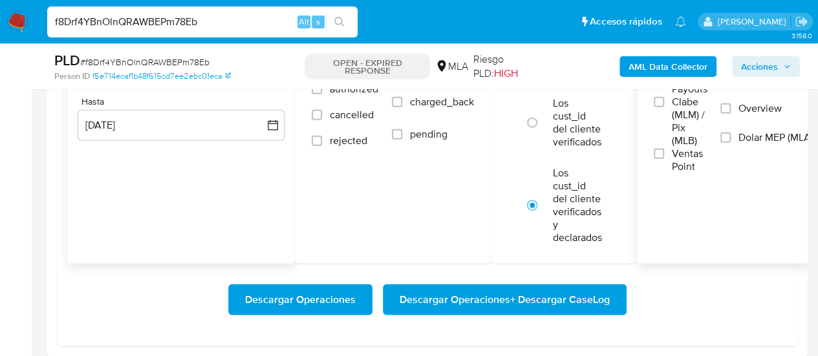
click at [740, 138] on label "Dolar MEP (MLA)" at bounding box center [770, 145] width 99 height 29
click at [731, 138] on input "Dolar MEP (MLA)" at bounding box center [726, 138] width 10 height 10
click at [479, 301] on span "Descargar Operaciones + Descargar CaseLog" at bounding box center [505, 300] width 210 height 28
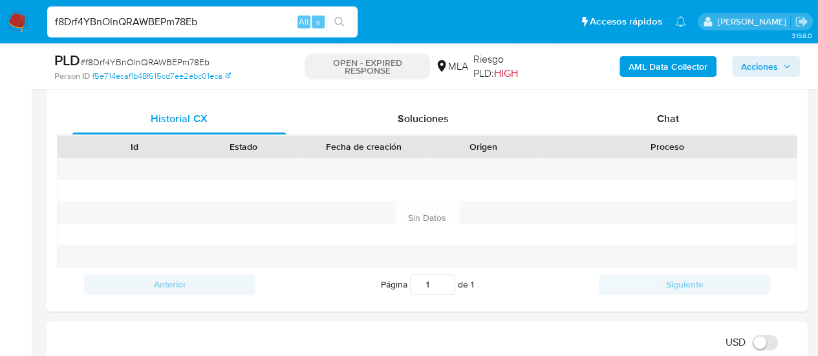
scroll to position [453, 0]
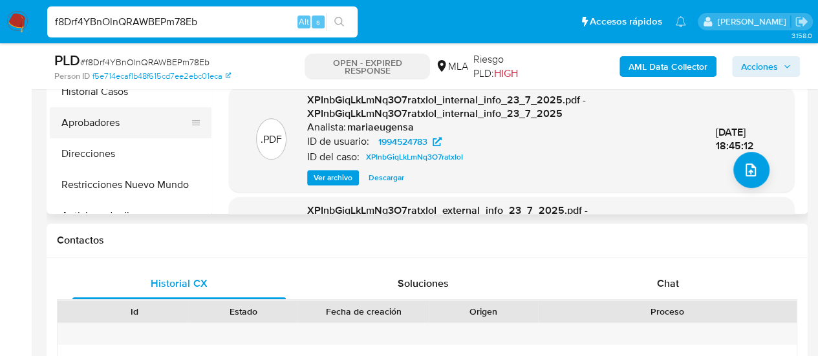
click at [102, 131] on button "Aprobadores" at bounding box center [125, 122] width 151 height 31
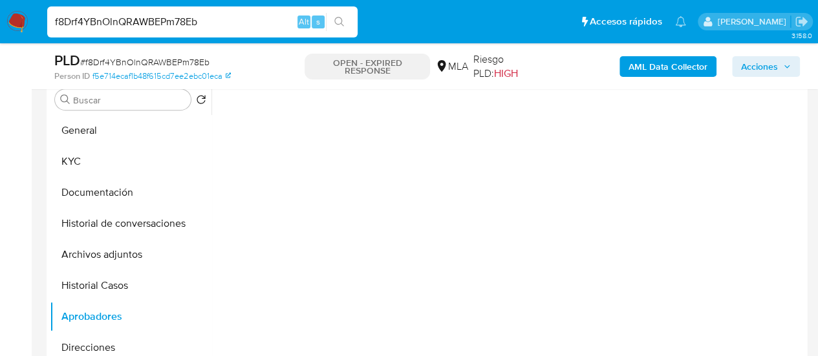
scroll to position [194, 0]
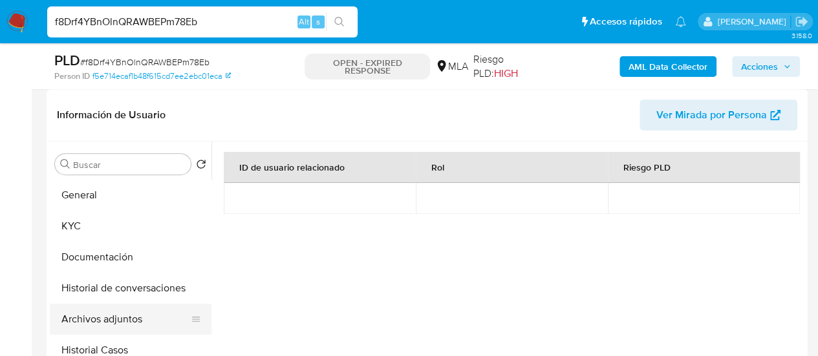
click at [123, 327] on button "Archivos adjuntos" at bounding box center [125, 319] width 151 height 31
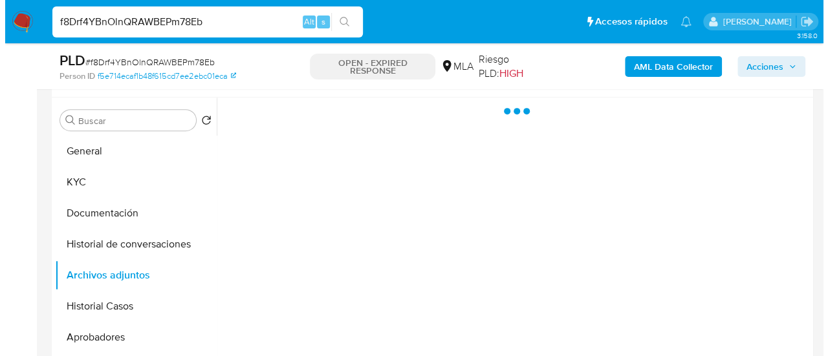
scroll to position [259, 0]
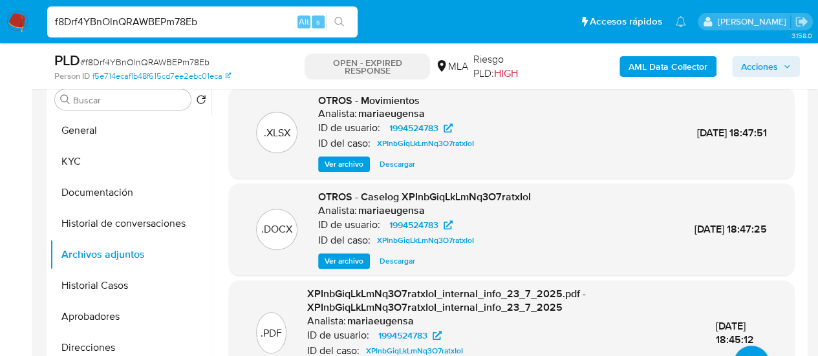
click at [349, 259] on span "Ver archivo" at bounding box center [344, 261] width 39 height 13
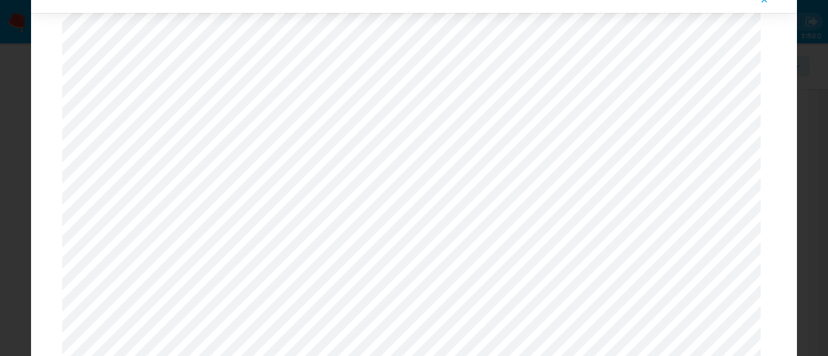
scroll to position [1171, 0]
click at [765, 3] on icon "Attachment preview" at bounding box center [764, 0] width 10 height 10
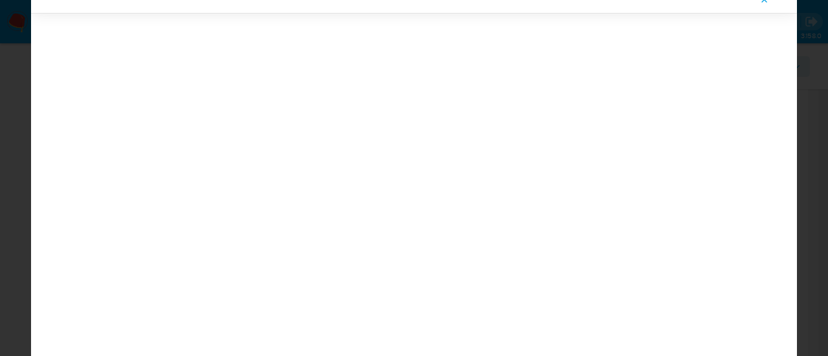
scroll to position [41, 0]
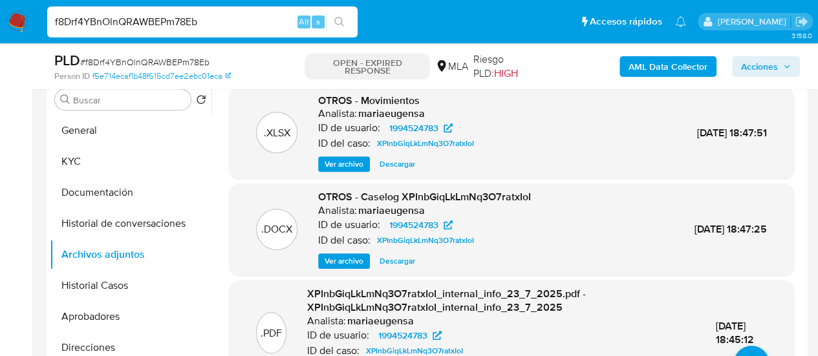
click at [353, 260] on span "Ver archivo" at bounding box center [344, 261] width 39 height 13
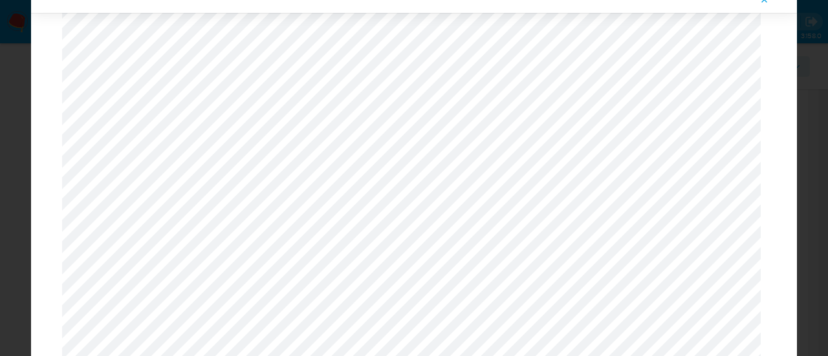
scroll to position [1139, 0]
click at [762, 3] on icon "Attachment preview" at bounding box center [764, 0] width 10 height 10
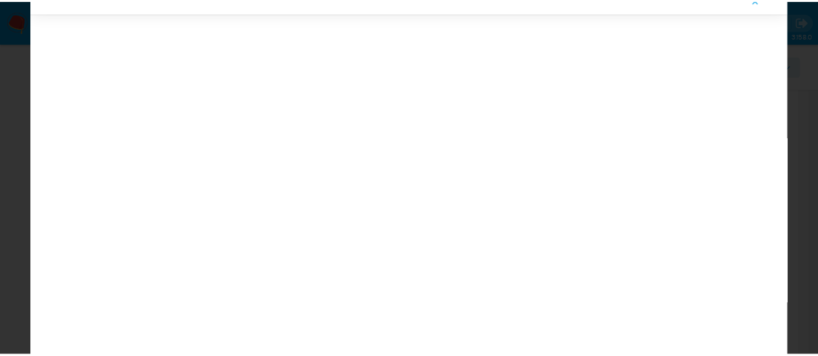
scroll to position [41, 0]
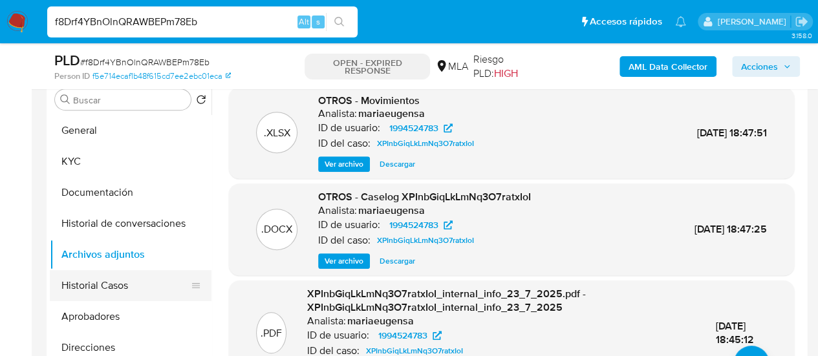
click at [110, 282] on button "Historial Casos" at bounding box center [125, 285] width 151 height 31
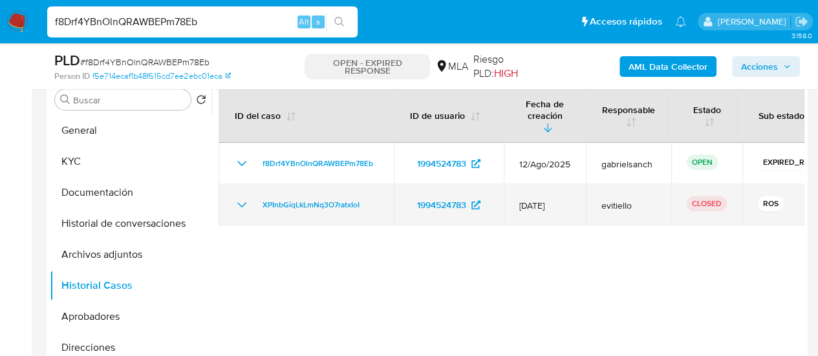
click at [244, 197] on icon "Mostrar/Ocultar" at bounding box center [242, 205] width 16 height 16
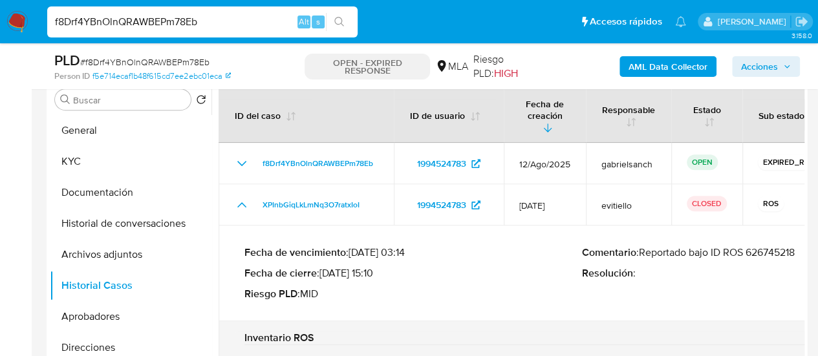
click at [762, 246] on p "Comentario : Reportado bajo ID ROS 626745218" at bounding box center [751, 252] width 338 height 13
click at [124, 28] on input "f8Drf4YBnOlnQRAWBEPm78Eb" at bounding box center [202, 22] width 311 height 17
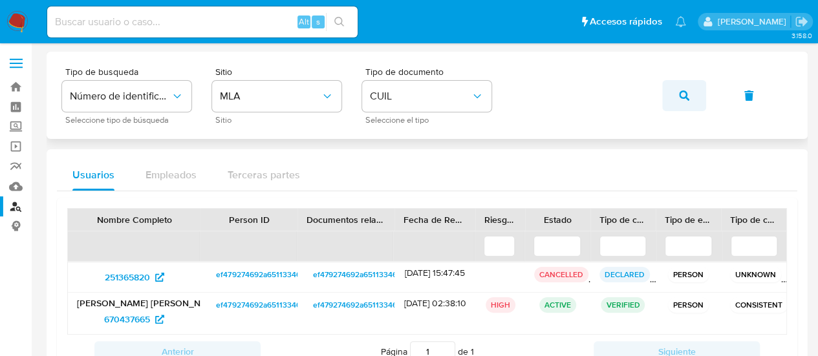
click at [674, 96] on button "button" at bounding box center [684, 95] width 44 height 31
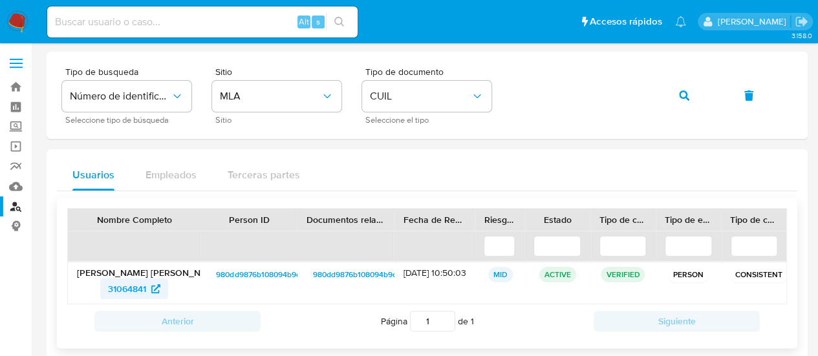
click at [129, 287] on span "31064841" at bounding box center [127, 289] width 38 height 21
click at [698, 97] on button "button" at bounding box center [684, 95] width 44 height 31
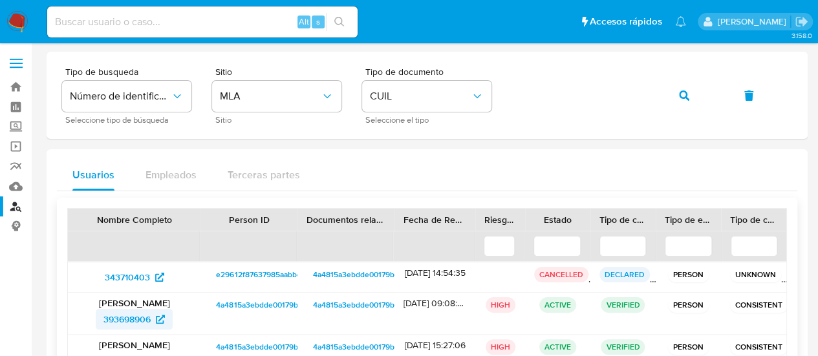
click at [137, 325] on span "393698906" at bounding box center [127, 319] width 47 height 21
click at [683, 92] on icon "button" at bounding box center [684, 96] width 10 height 10
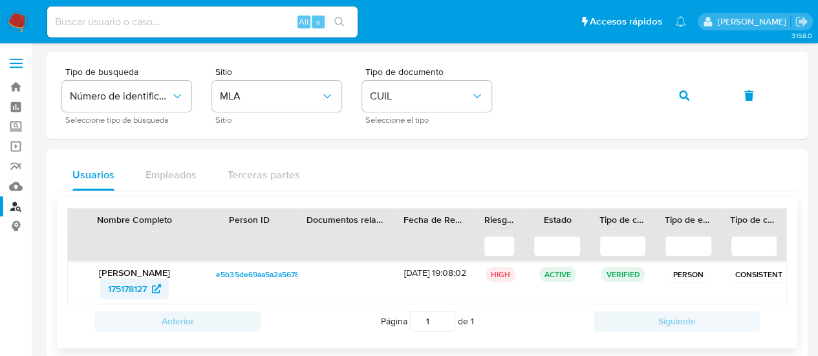
click at [141, 293] on span "175178127" at bounding box center [127, 289] width 39 height 21
click at [688, 100] on span "button" at bounding box center [684, 96] width 10 height 28
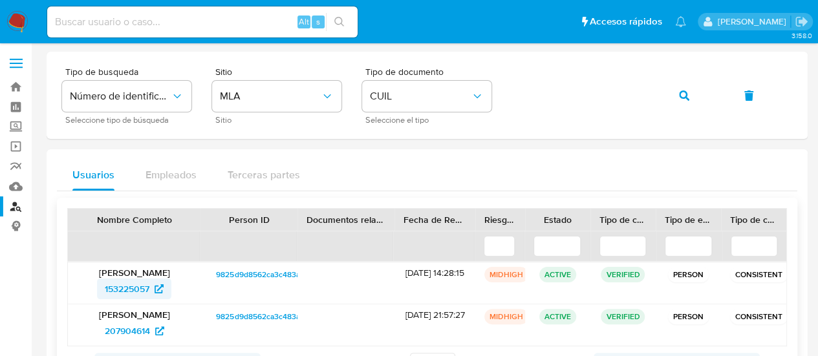
click at [136, 285] on span "153225057" at bounding box center [127, 289] width 45 height 21
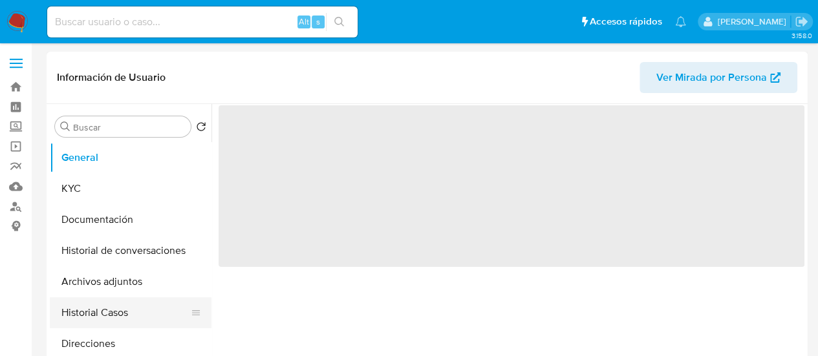
click at [116, 312] on button "Historial Casos" at bounding box center [125, 313] width 151 height 31
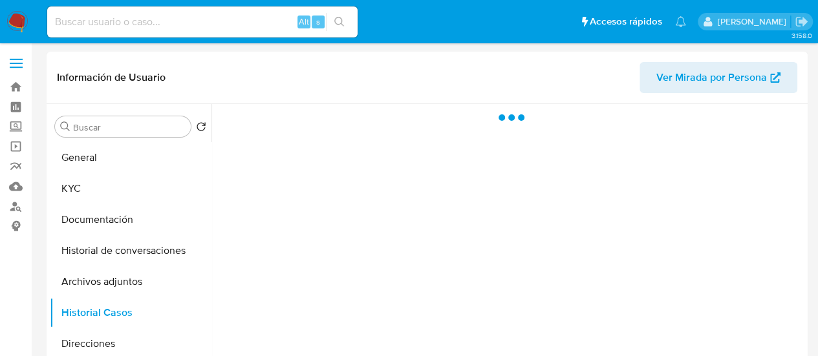
select select "10"
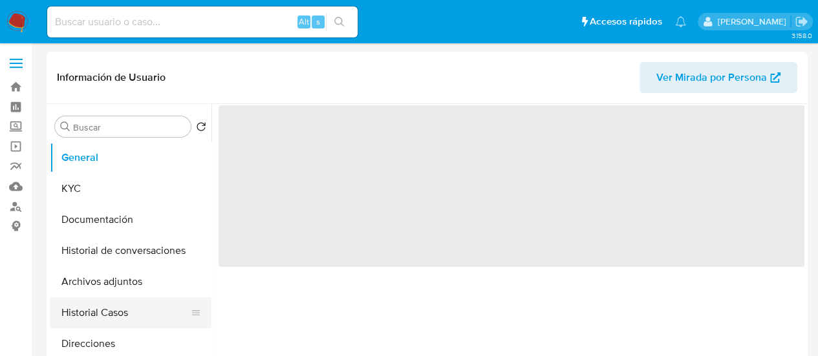
click at [85, 327] on button "Historial Casos" at bounding box center [125, 313] width 151 height 31
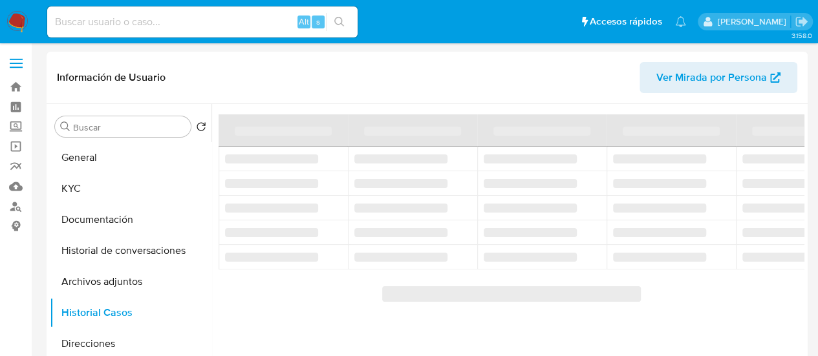
select select "10"
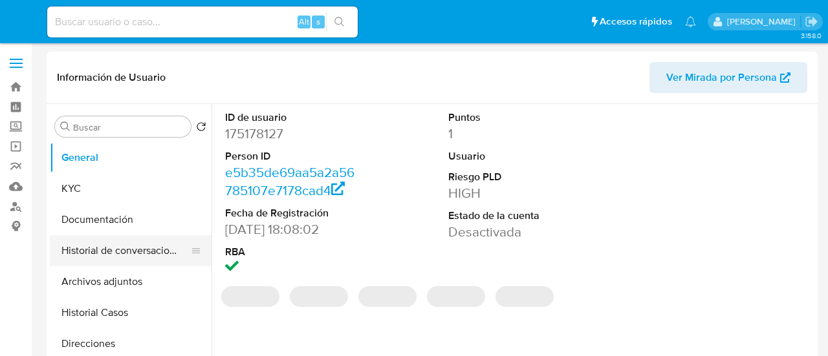
select select "10"
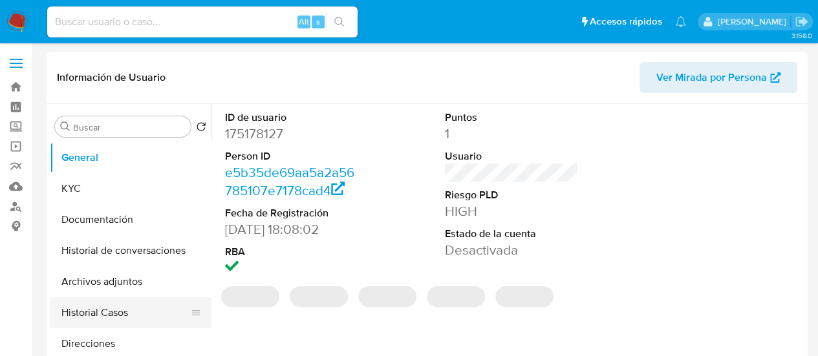
click at [104, 307] on button "Historial Casos" at bounding box center [125, 313] width 151 height 31
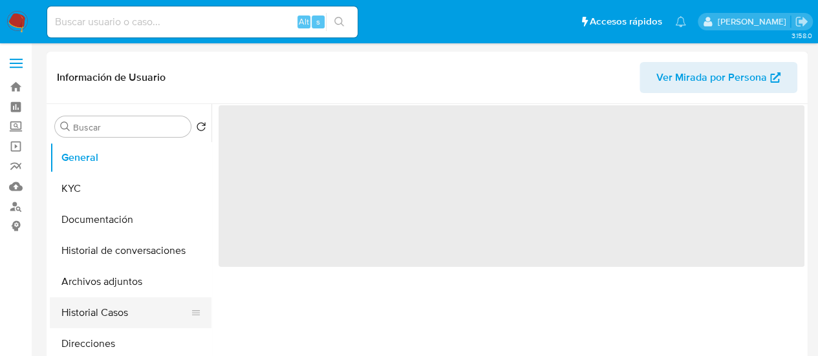
click at [120, 314] on button "Historial Casos" at bounding box center [125, 313] width 151 height 31
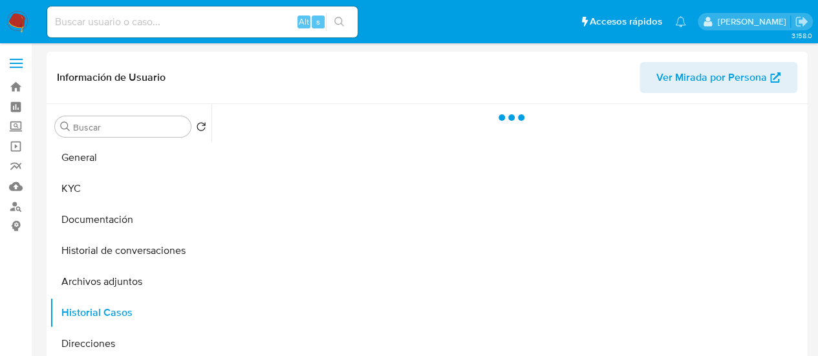
select select "10"
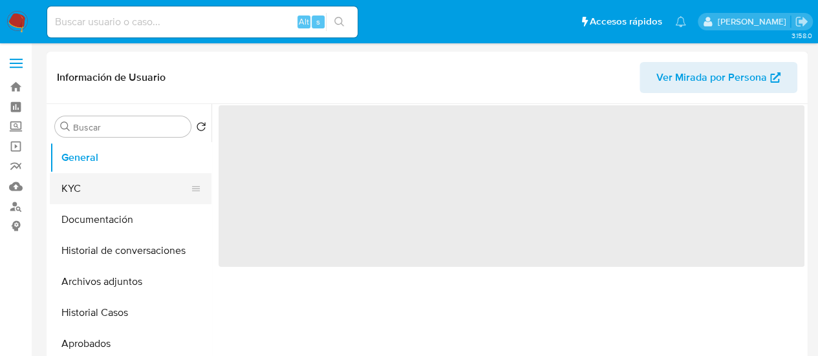
click at [92, 196] on button "KYC" at bounding box center [125, 188] width 151 height 31
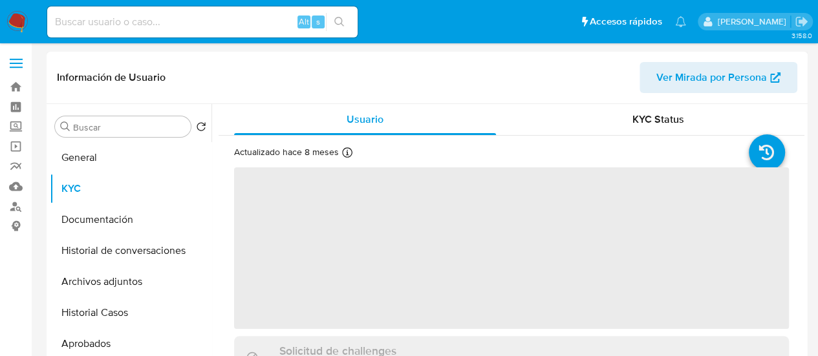
select select "10"
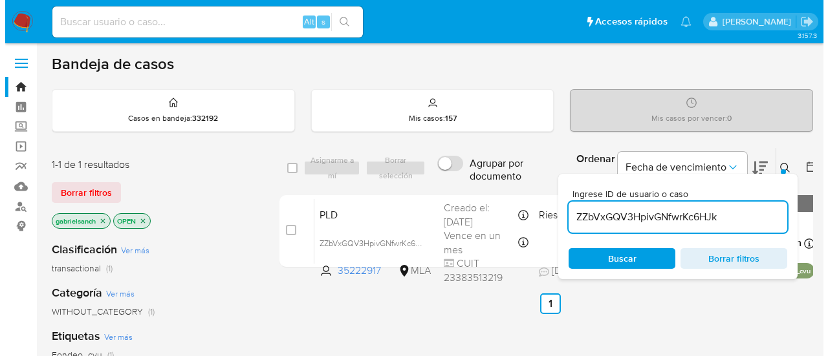
scroll to position [65, 0]
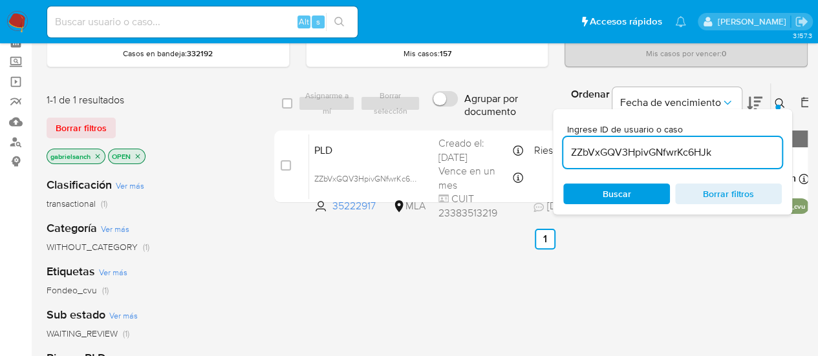
click at [608, 144] on input "ZZbVxGQV3HpivGNfwrKc6HJk" at bounding box center [672, 152] width 219 height 17
click at [612, 152] on input "ZZbVxGQV3HpivGNfwrKc6HJk" at bounding box center [672, 152] width 219 height 17
paste input "f8Drf4YBnOlnQRAWBEPm78Eb"
type input "f8Drf4YBnOlnQRAWBEPm78Eb"
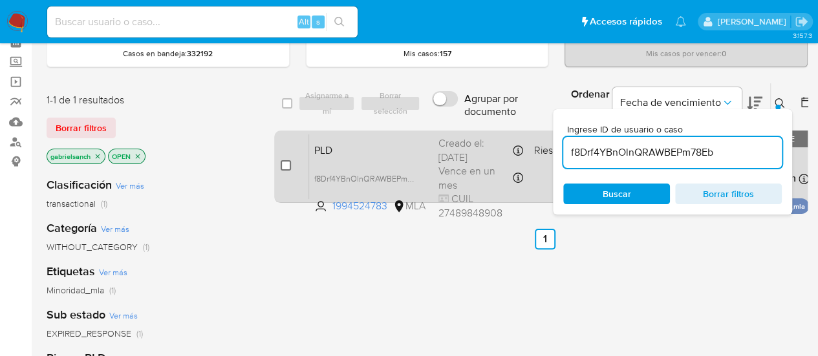
click at [285, 167] on input "checkbox" at bounding box center [286, 165] width 10 height 10
checkbox input "true"
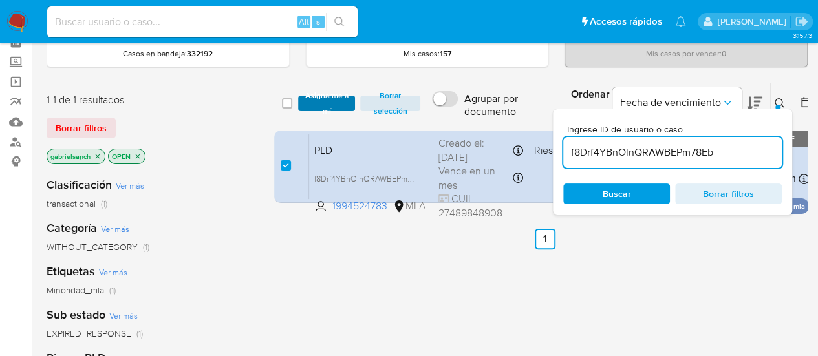
click at [305, 106] on span "Asignarme a mí" at bounding box center [327, 103] width 45 height 13
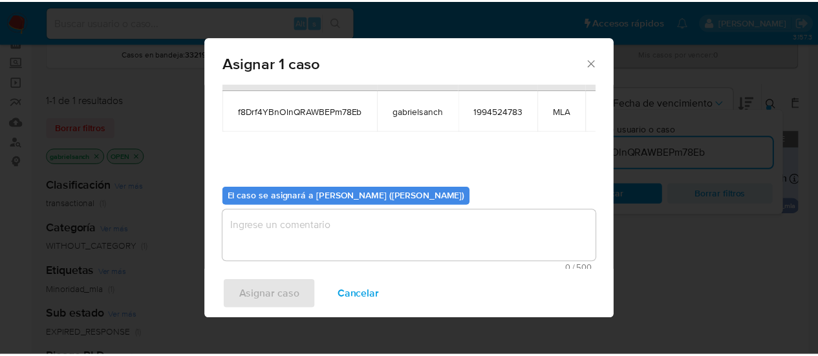
scroll to position [66, 0]
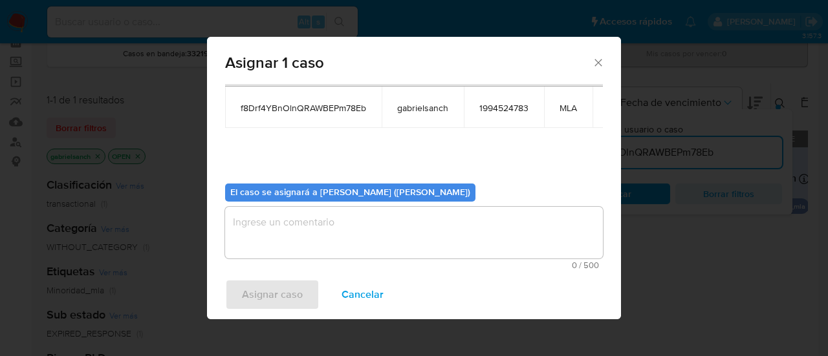
click at [294, 244] on textarea "assign-modal" at bounding box center [414, 233] width 378 height 52
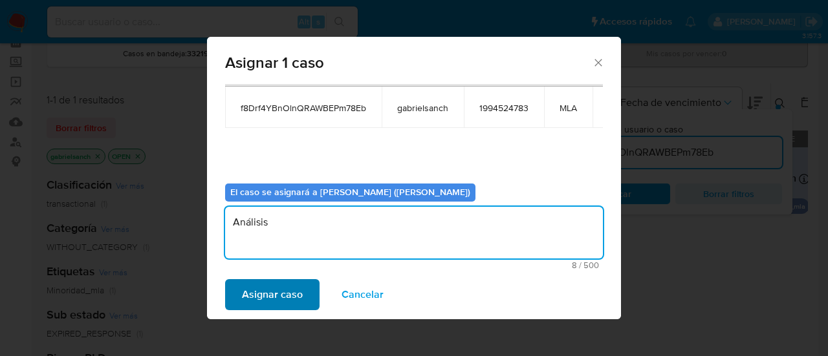
type textarea "Análisis"
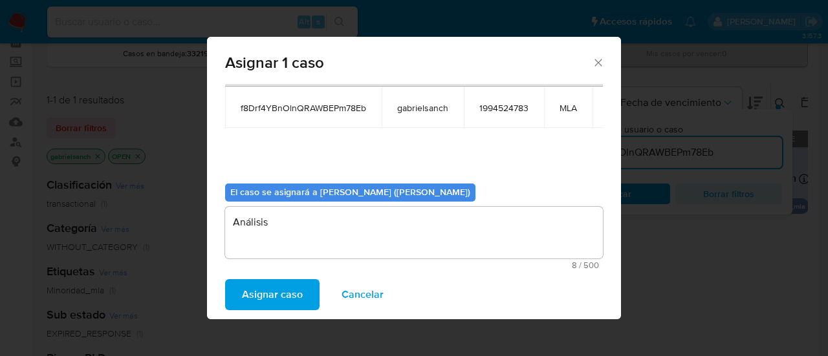
click at [267, 289] on span "Asignar caso" at bounding box center [272, 295] width 61 height 28
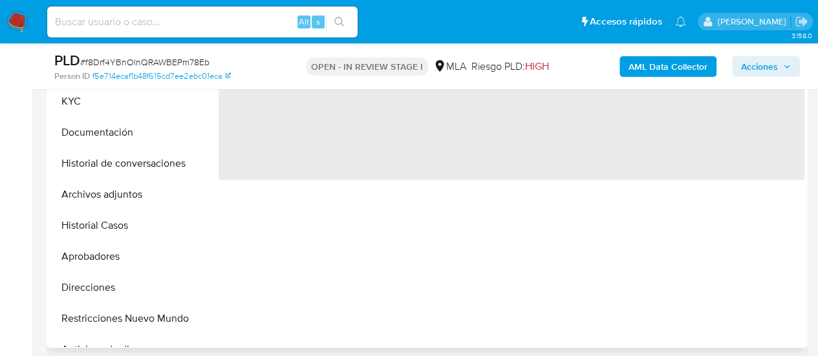
scroll to position [388, 0]
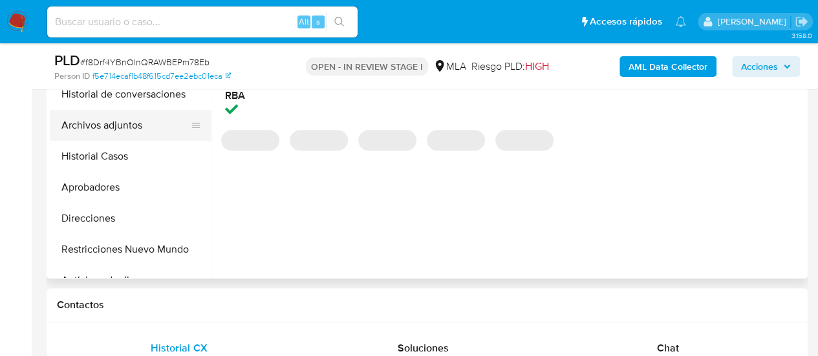
click at [96, 119] on button "Archivos adjuntos" at bounding box center [125, 125] width 151 height 31
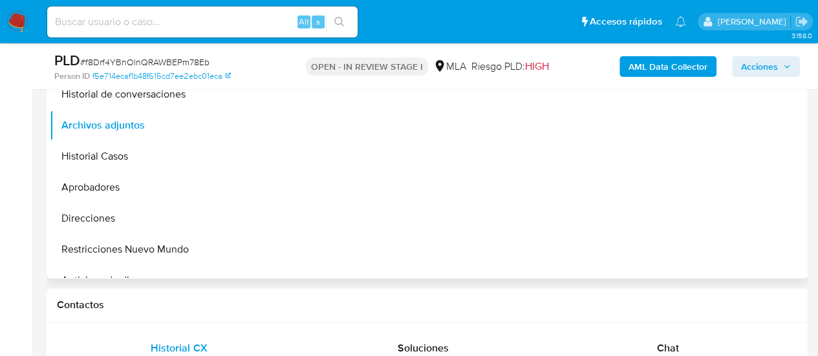
select select "10"
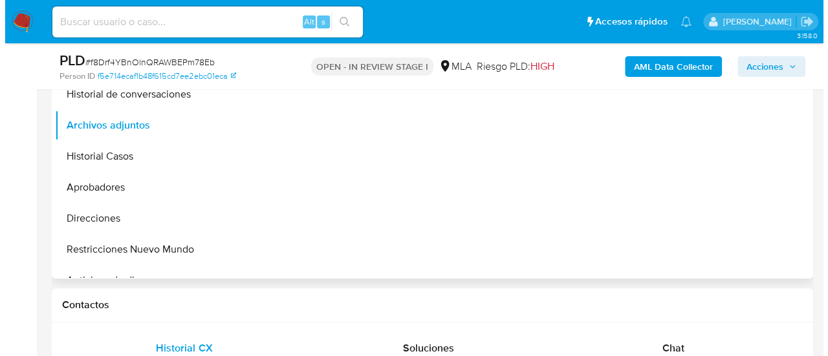
scroll to position [323, 0]
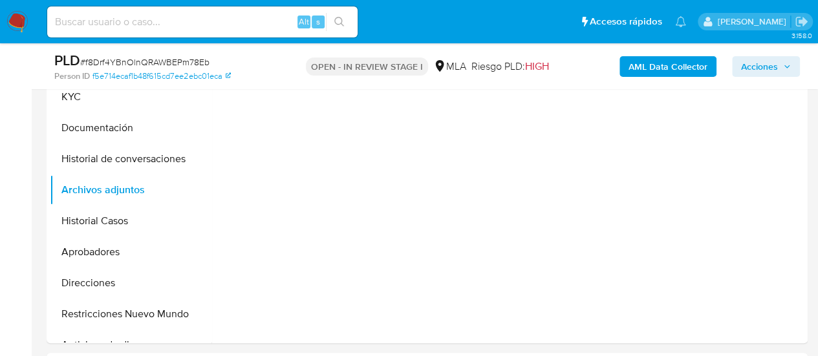
click at [686, 67] on b "AML Data Collector" at bounding box center [668, 66] width 79 height 21
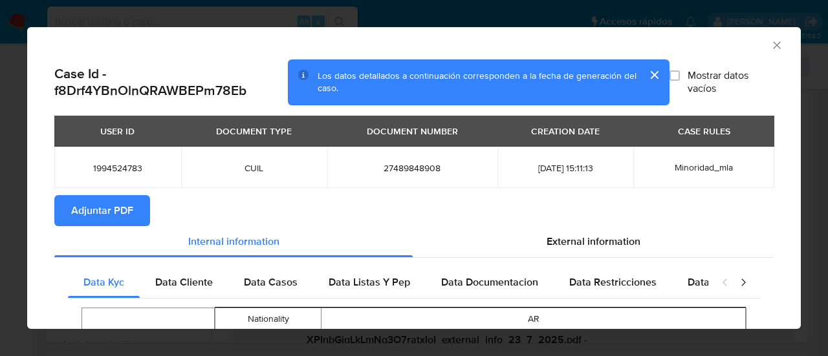
click at [89, 206] on span "Adjuntar PDF" at bounding box center [102, 211] width 62 height 28
click at [770, 47] on icon "Cerrar ventana" at bounding box center [776, 45] width 13 height 13
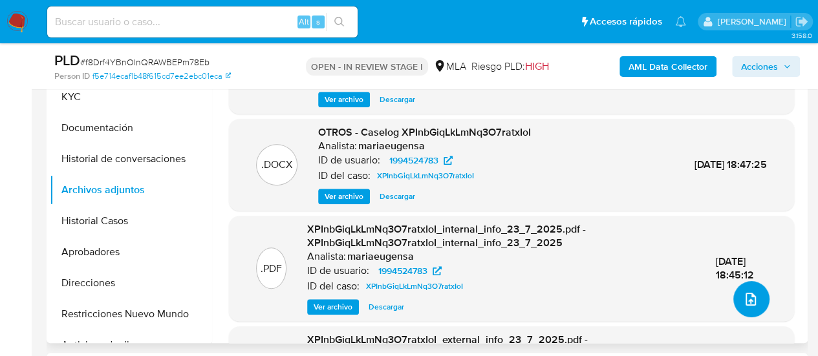
click at [745, 300] on icon "upload-file" at bounding box center [751, 300] width 16 height 16
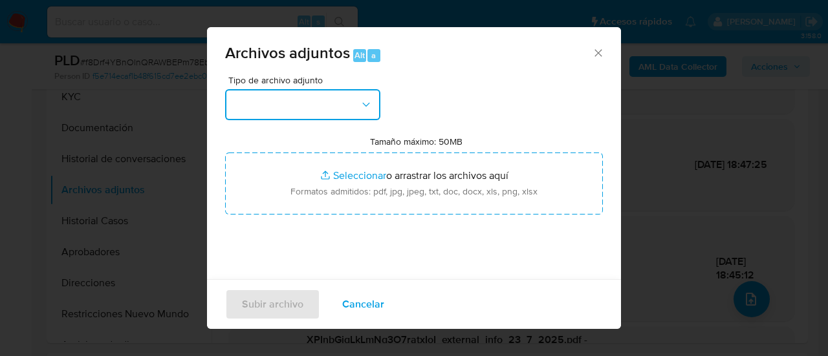
click at [307, 90] on button "button" at bounding box center [302, 104] width 155 height 31
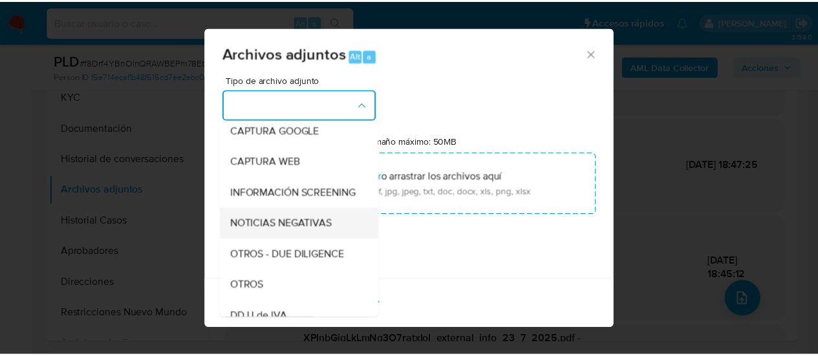
scroll to position [129, 0]
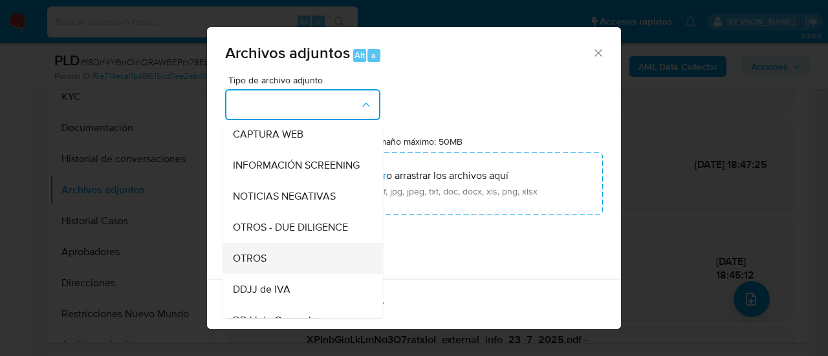
click at [292, 264] on div "OTROS" at bounding box center [299, 258] width 132 height 31
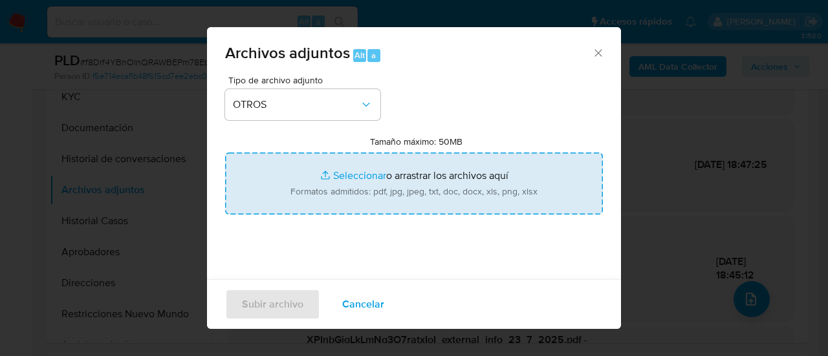
click at [349, 192] on input "Tamaño máximo: 50MB Seleccionar archivos" at bounding box center [414, 184] width 378 height 62
type input "C:\fakepath\Caselog f8Drf4YBnOlnQRAWBEPm78Eb_2025_09_10_14_53_40.docx"
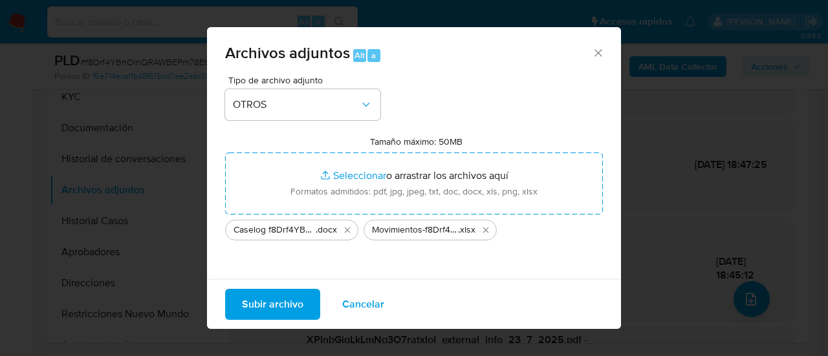
click at [254, 310] on span "Subir archivo" at bounding box center [272, 304] width 61 height 28
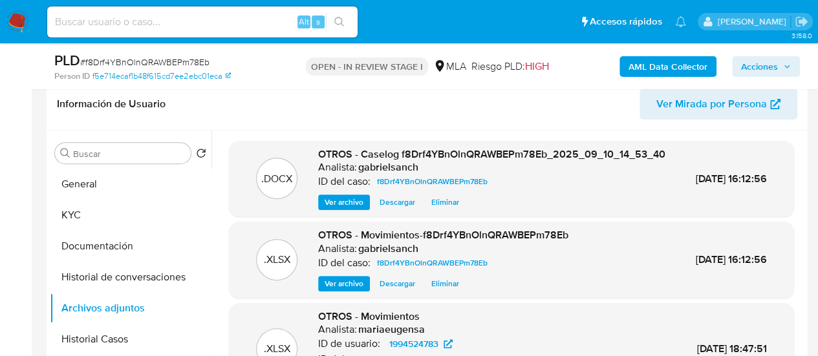
scroll to position [194, 0]
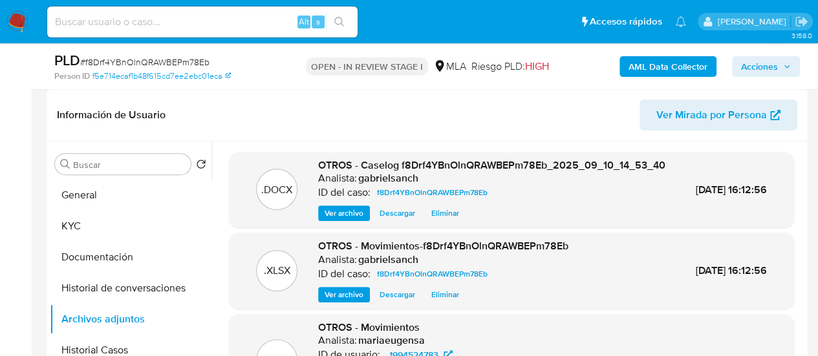
click at [784, 55] on div "AML Data Collector Acciones" at bounding box center [677, 66] width 245 height 30
click at [785, 58] on span "Acciones" at bounding box center [766, 67] width 50 height 18
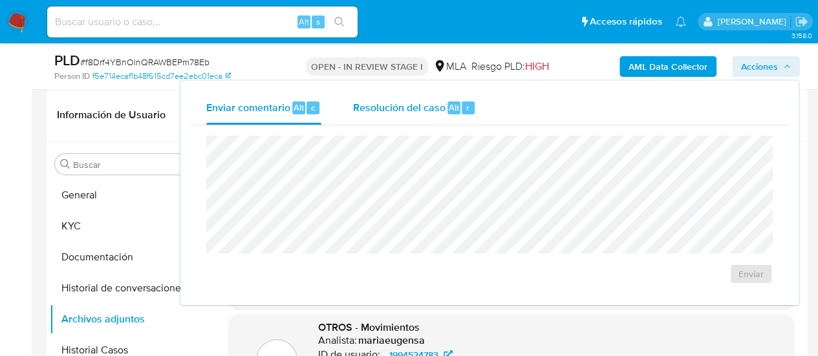
click at [450, 106] on span "Alt" at bounding box center [454, 108] width 10 height 12
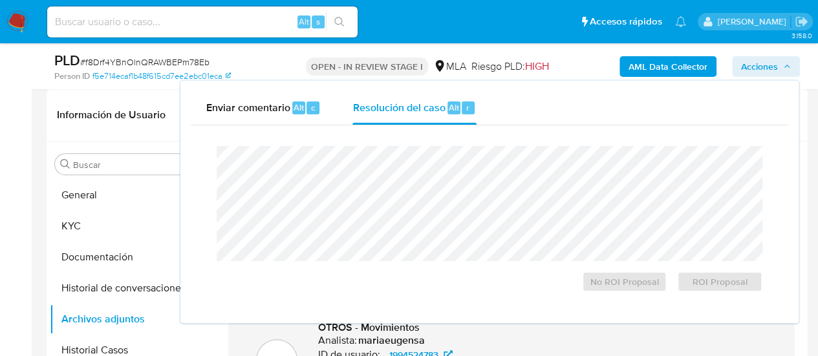
click at [758, 67] on span "Acciones" at bounding box center [759, 66] width 37 height 21
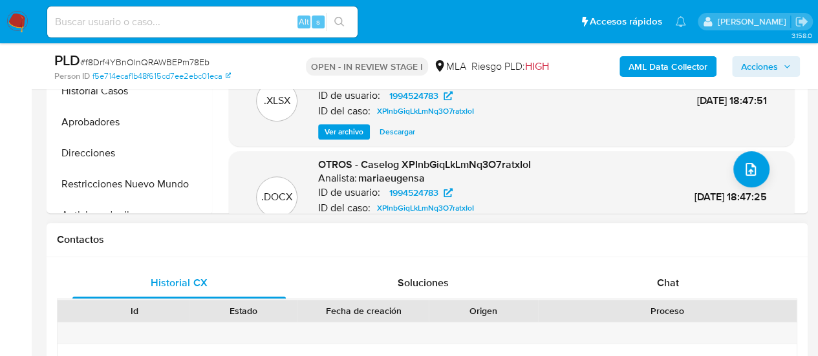
scroll to position [518, 0]
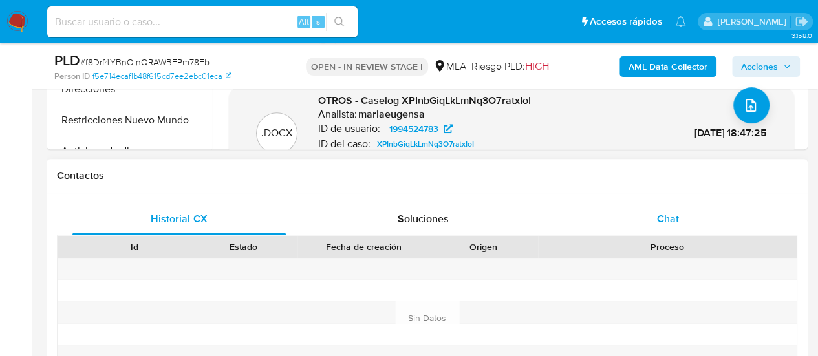
click at [688, 226] on div "Chat" at bounding box center [668, 219] width 213 height 31
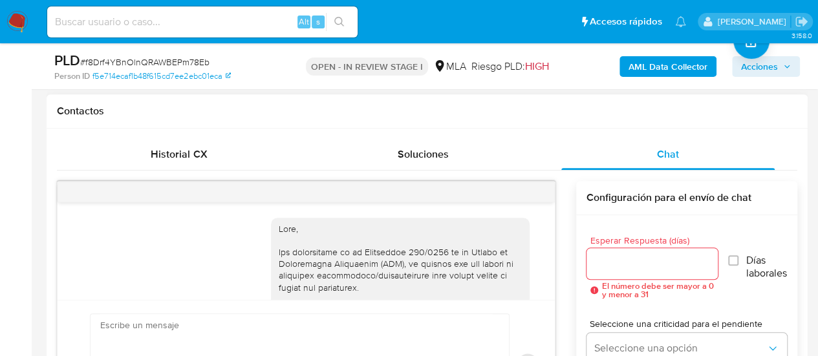
scroll to position [779, 0]
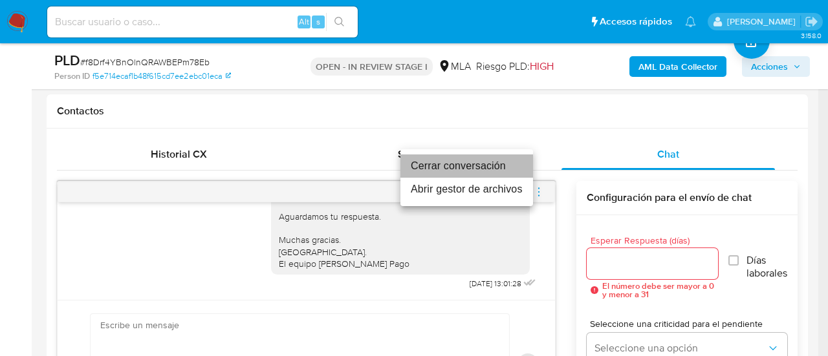
click at [477, 170] on li "Cerrar conversación" at bounding box center [466, 166] width 133 height 23
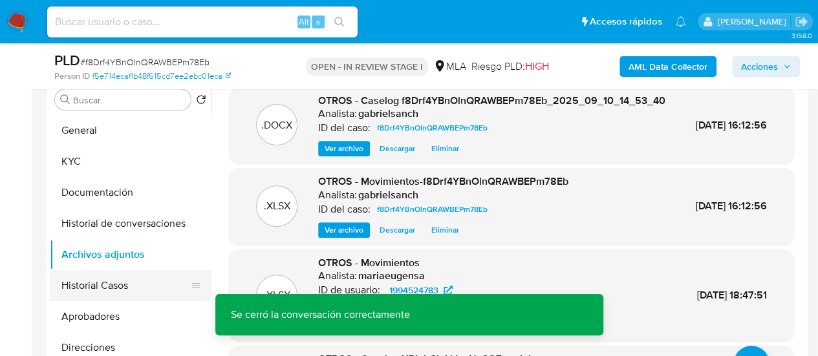
scroll to position [65, 0]
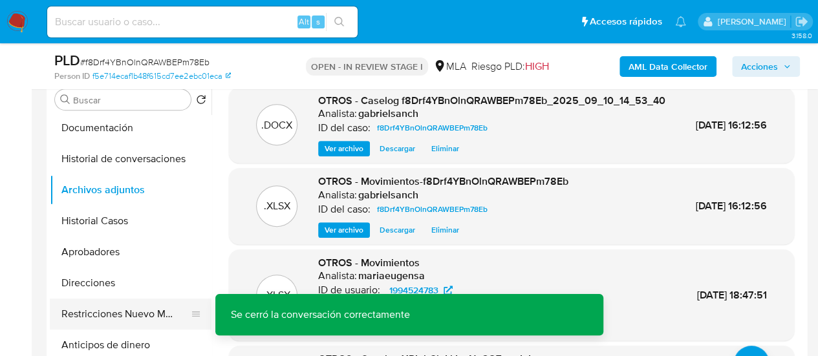
click at [145, 312] on button "Restricciones Nuevo Mundo" at bounding box center [125, 314] width 151 height 31
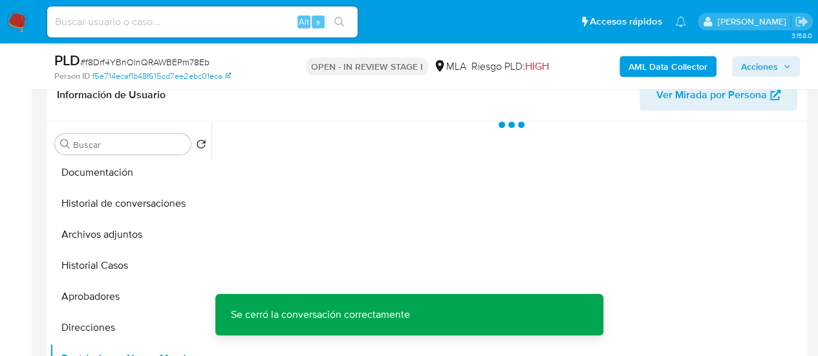
scroll to position [194, 0]
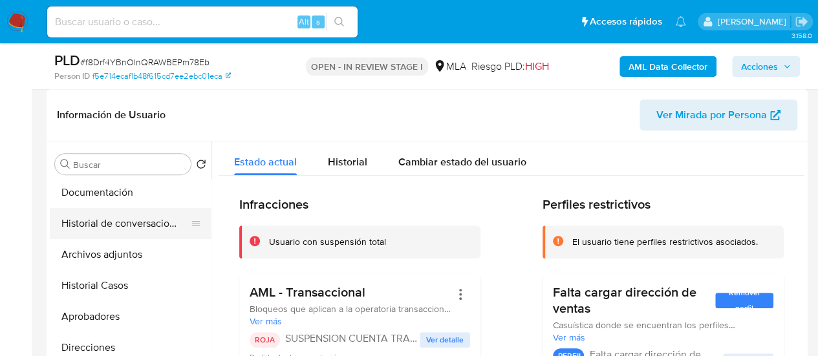
click at [133, 223] on button "Historial de conversaciones" at bounding box center [125, 223] width 151 height 31
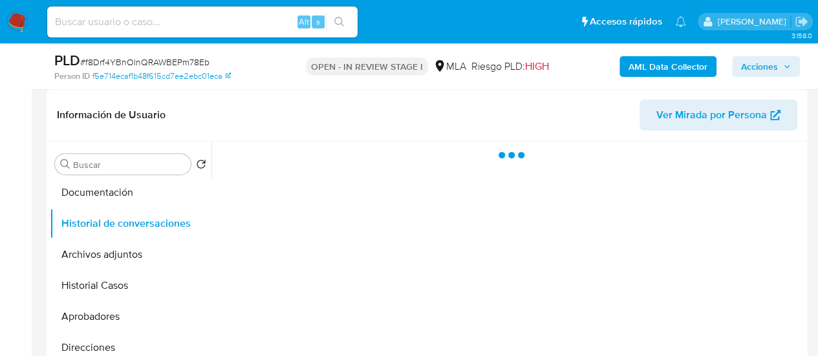
scroll to position [259, 0]
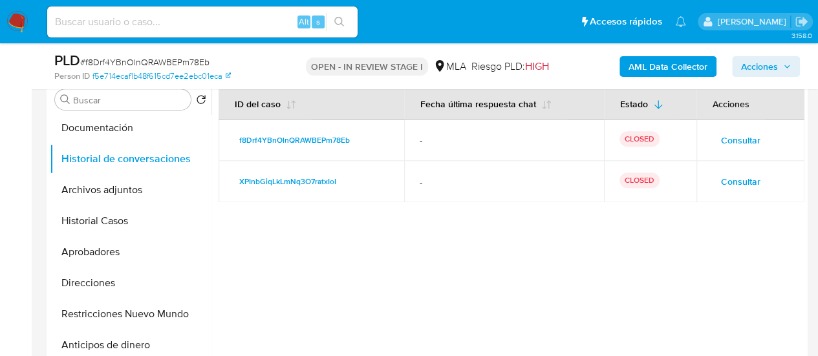
click at [749, 74] on span "Acciones" at bounding box center [759, 66] width 37 height 21
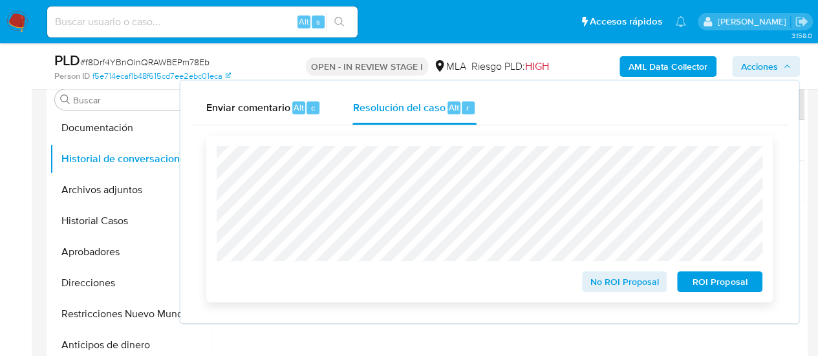
click at [710, 286] on span "ROI Proposal" at bounding box center [719, 282] width 67 height 18
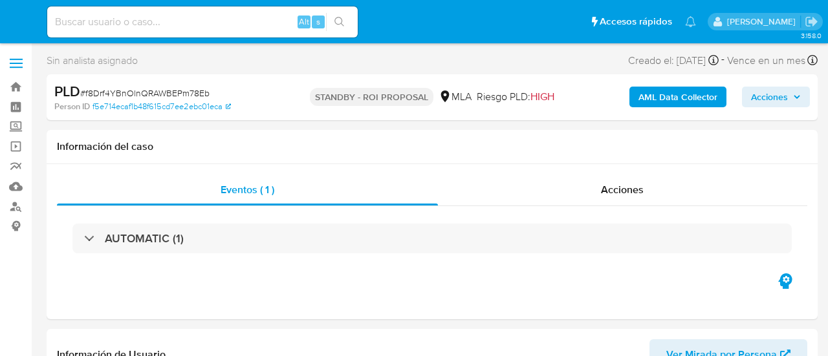
select select "10"
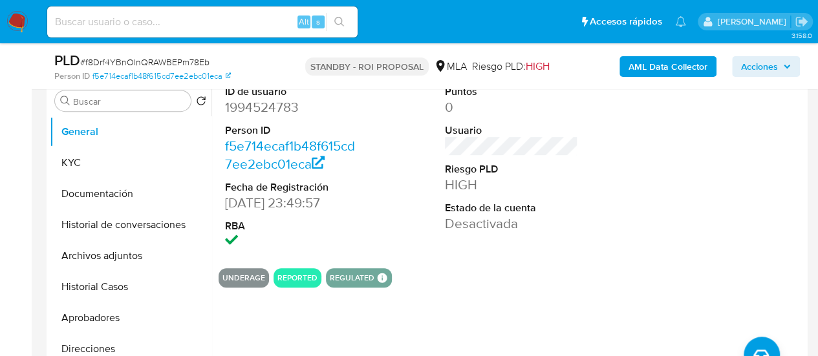
scroll to position [259, 0]
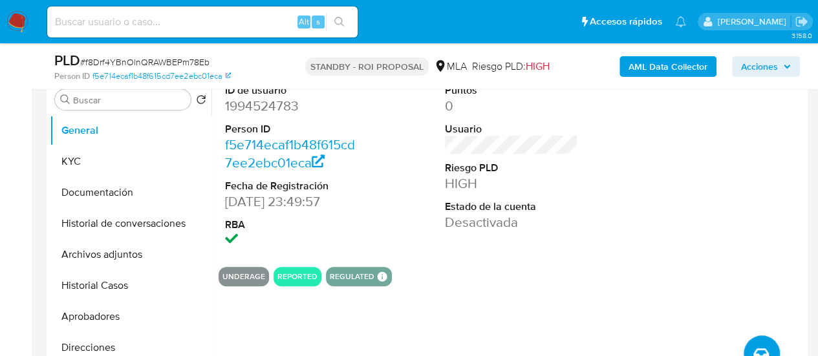
click at [147, 15] on input at bounding box center [202, 22] width 311 height 17
paste input "zjk6FREljnYVQLS6YG89EZVY"
type input "zjk6FREljnYVQLS6YG89EZVY"
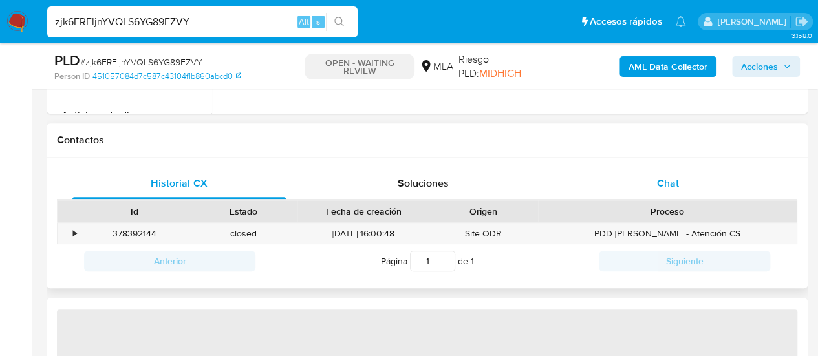
scroll to position [582, 0]
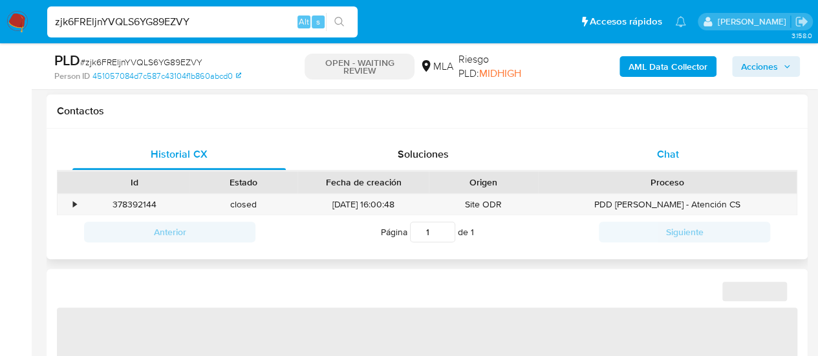
click at [643, 161] on div "Chat" at bounding box center [668, 154] width 213 height 31
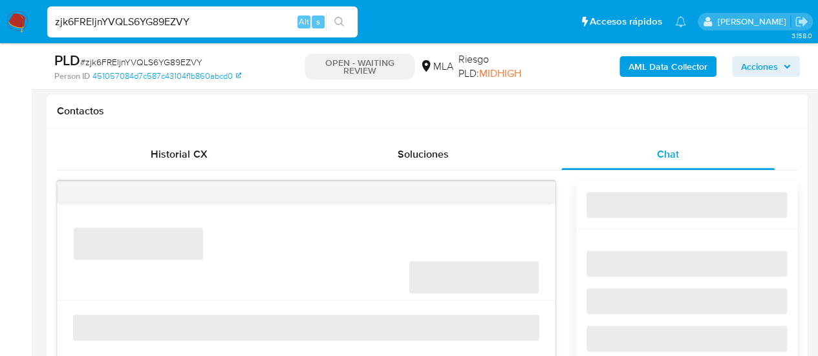
select select "10"
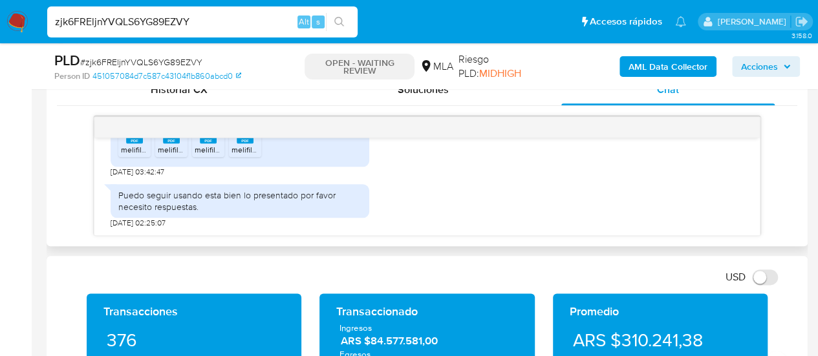
scroll to position [1428, 0]
click at [129, 111] on span "melifile3223826842495568573.pdf" at bounding box center [183, 105] width 124 height 11
click at [164, 99] on rect at bounding box center [171, 96] width 17 height 6
click at [206, 99] on rect at bounding box center [208, 96] width 17 height 6
click at [241, 99] on rect at bounding box center [245, 96] width 17 height 6
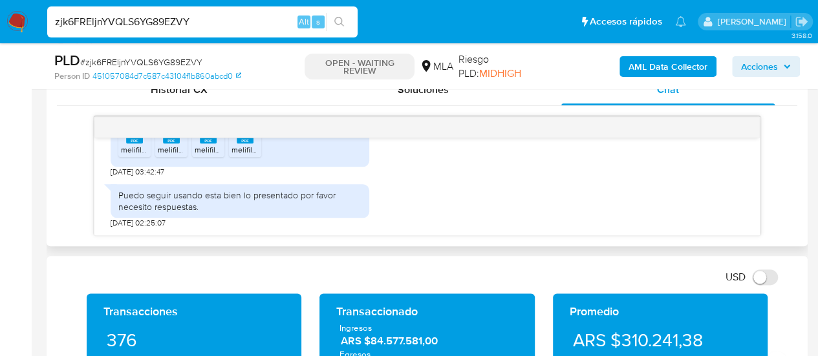
click at [278, 94] on span "PDF" at bounding box center [282, 89] width 12 height 8
click at [323, 94] on span "PDF" at bounding box center [319, 89] width 12 height 8
click at [135, 138] on span "PDF" at bounding box center [135, 134] width 12 height 8
click at [171, 138] on span "PDF" at bounding box center [172, 134] width 12 height 8
drag, startPoint x: 198, startPoint y: 201, endPoint x: 234, endPoint y: 212, distance: 37.1
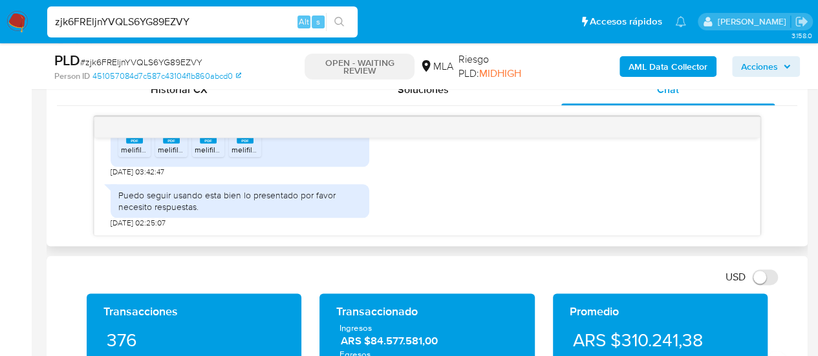
click at [198, 145] on div "PDF PDF" at bounding box center [208, 132] width 27 height 25
click at [246, 155] on span "melifile1607161488215708439.pdf" at bounding box center [289, 149] width 115 height 11
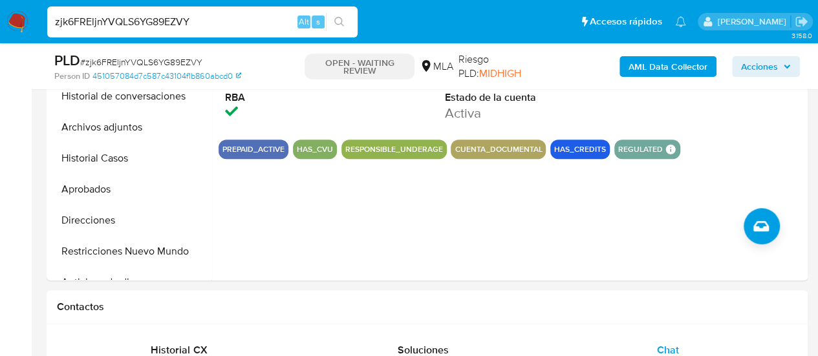
scroll to position [323, 0]
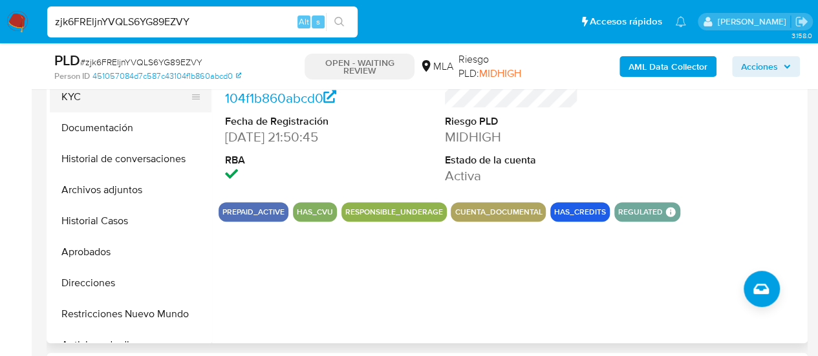
click at [101, 95] on button "KYC" at bounding box center [125, 97] width 151 height 31
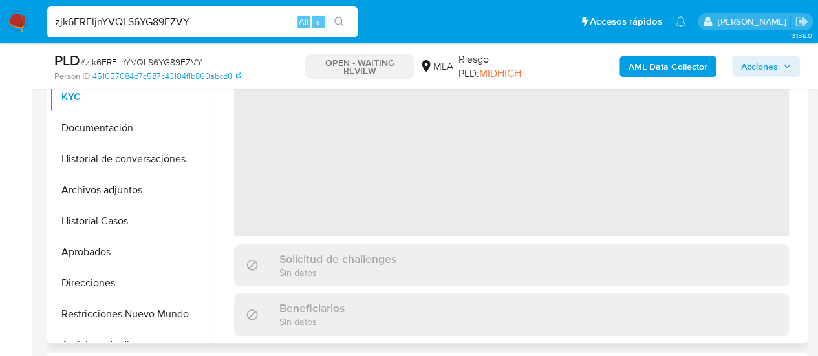
click at [197, 118] on li "Documentación" at bounding box center [131, 128] width 162 height 31
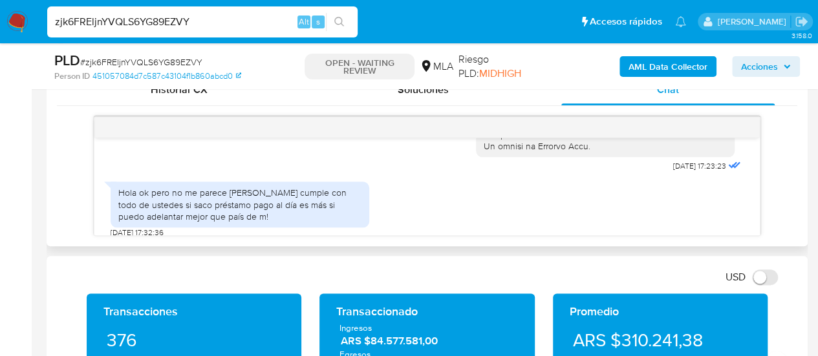
scroll to position [647, 0]
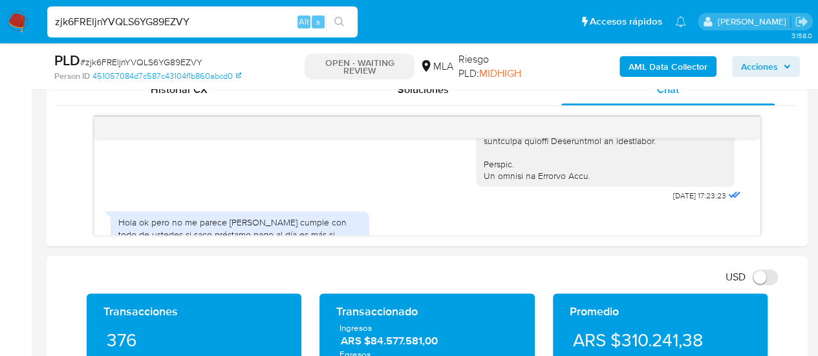
click at [147, 25] on input "zjk6FREljnYVQLS6YG89EZVY" at bounding box center [202, 22] width 311 height 17
paste input "Reqr0bVQE1vcwi7Wdzihbi4r"
type input "Reqr0bVQE1vcwi7Wdzihbi4r"
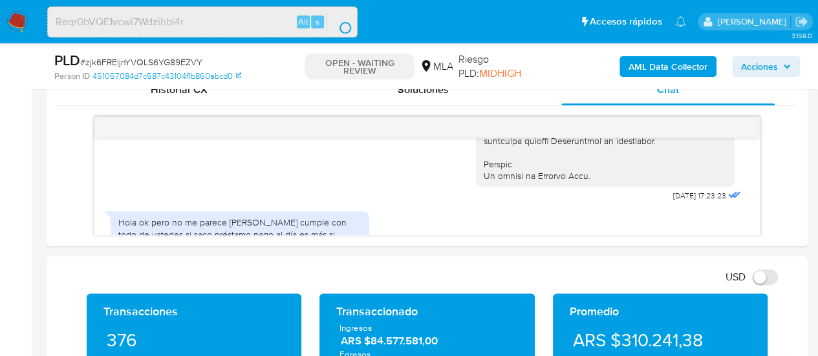
scroll to position [0, 0]
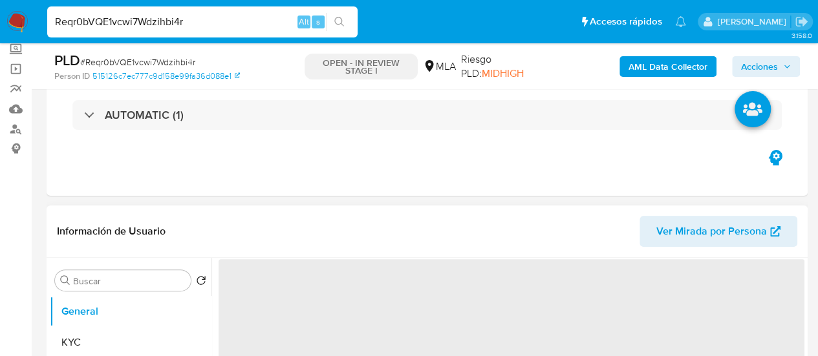
scroll to position [194, 0]
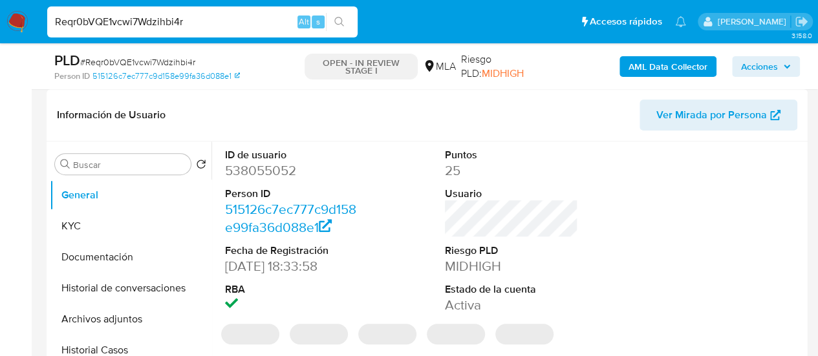
click at [110, 345] on button "Historial Casos" at bounding box center [131, 350] width 162 height 31
select select "10"
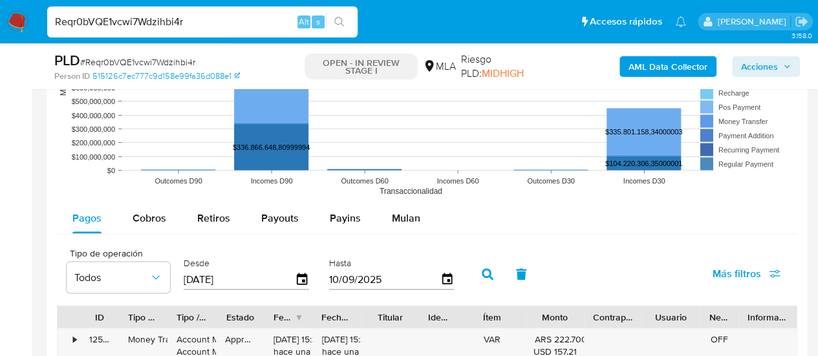
scroll to position [1294, 0]
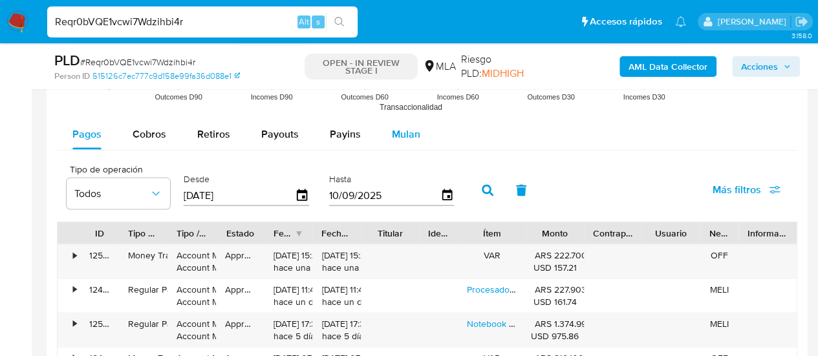
click at [386, 133] on button "Mulan" at bounding box center [407, 134] width 60 height 31
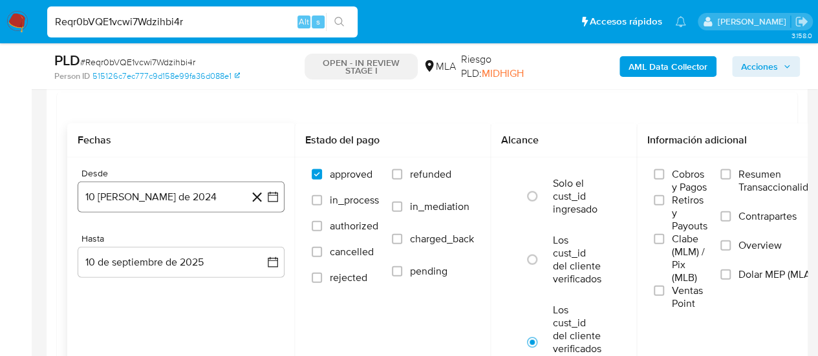
click at [107, 199] on button "10 de agosto de 2024" at bounding box center [181, 197] width 207 height 31
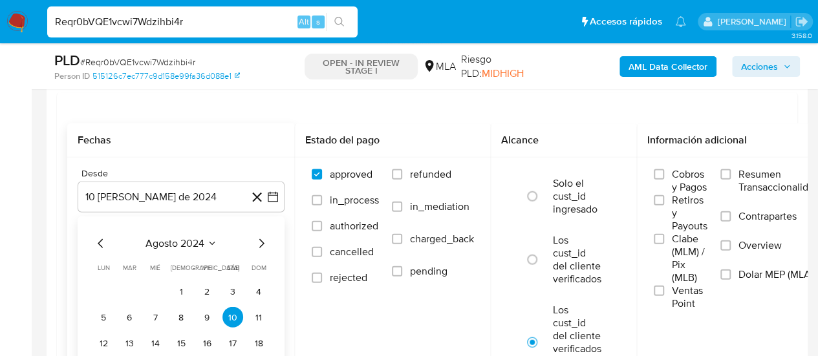
scroll to position [1423, 0]
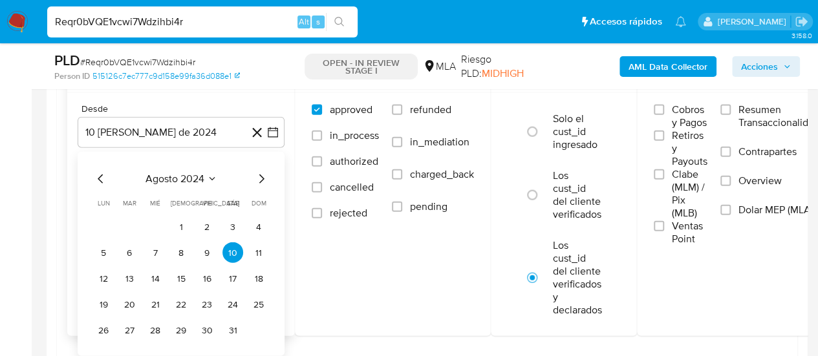
click at [260, 171] on icon "Mes siguiente" at bounding box center [262, 179] width 16 height 16
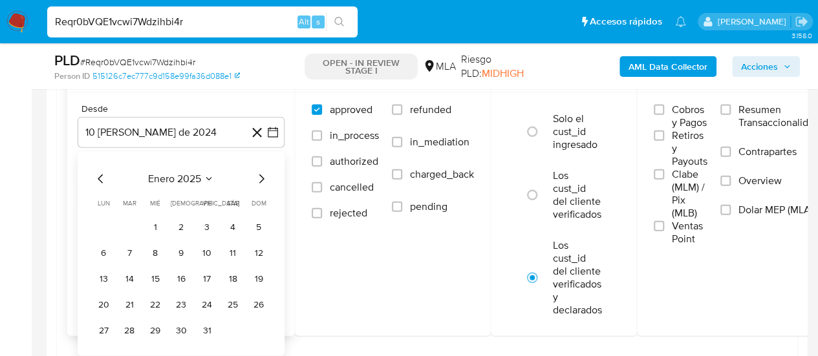
click at [260, 171] on icon "Mes siguiente" at bounding box center [262, 179] width 16 height 16
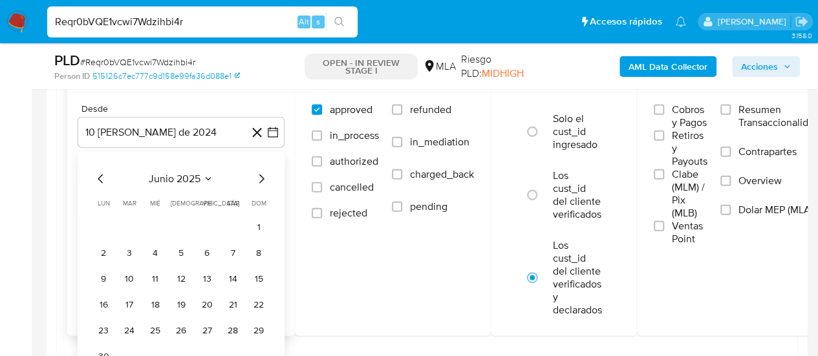
click at [260, 171] on icon "Mes siguiente" at bounding box center [262, 179] width 16 height 16
click at [126, 229] on button "1" at bounding box center [129, 227] width 21 height 21
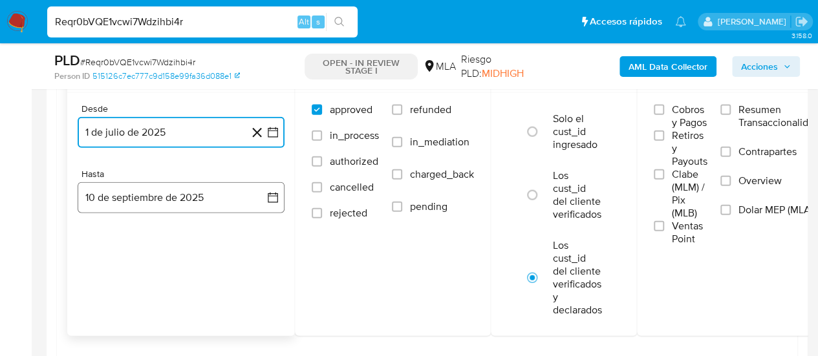
click at [122, 196] on button "10 de septiembre de 2025" at bounding box center [181, 197] width 207 height 31
click at [102, 237] on icon "Mes anterior" at bounding box center [101, 245] width 16 height 16
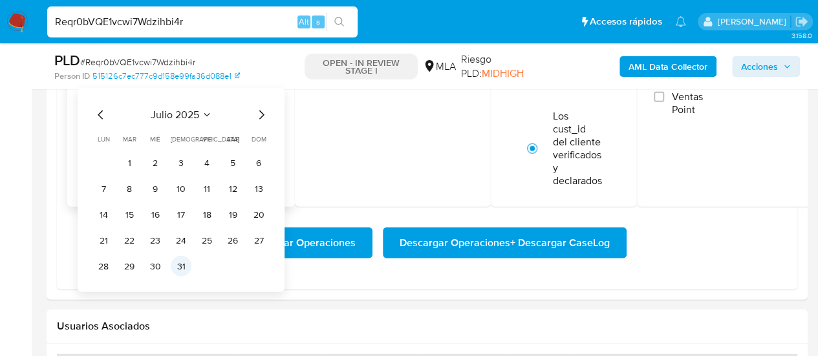
click at [179, 267] on button "31" at bounding box center [181, 266] width 21 height 21
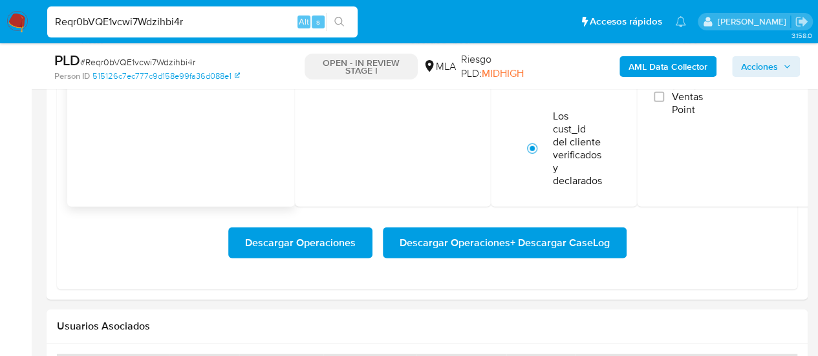
scroll to position [1488, 0]
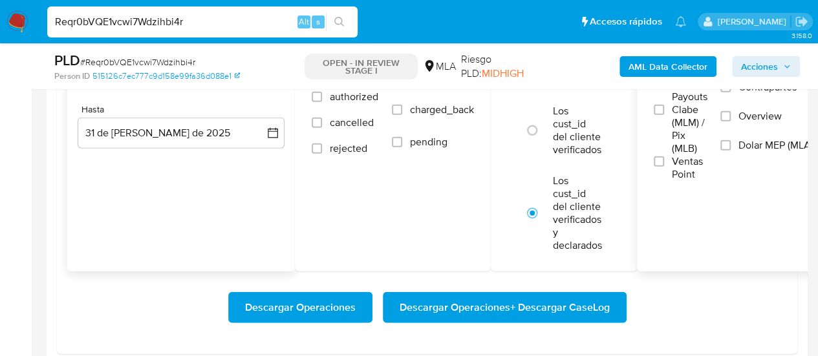
click at [740, 144] on label "Dolar MEP (MLA)" at bounding box center [770, 153] width 99 height 29
click at [731, 144] on input "Dolar MEP (MLA)" at bounding box center [726, 145] width 10 height 10
click at [581, 306] on span "Descargar Operaciones + Descargar CaseLog" at bounding box center [505, 308] width 210 height 28
click at [133, 25] on input "Reqr0bVQE1vcwi7Wdzihbi4r" at bounding box center [202, 22] width 311 height 17
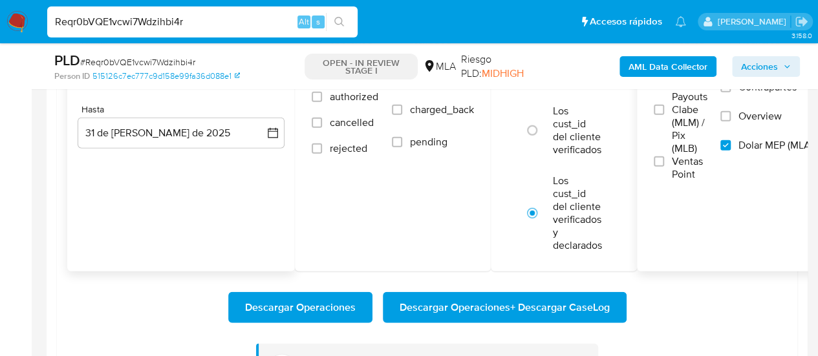
paste input "7E72fS1QdQec7Iqy2cdeUHc4"
type input "7E72fS1QdQec7Iqy2cdeUHc4"
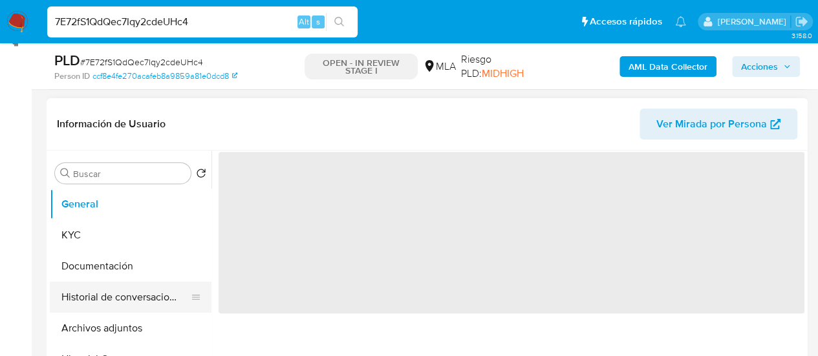
scroll to position [259, 0]
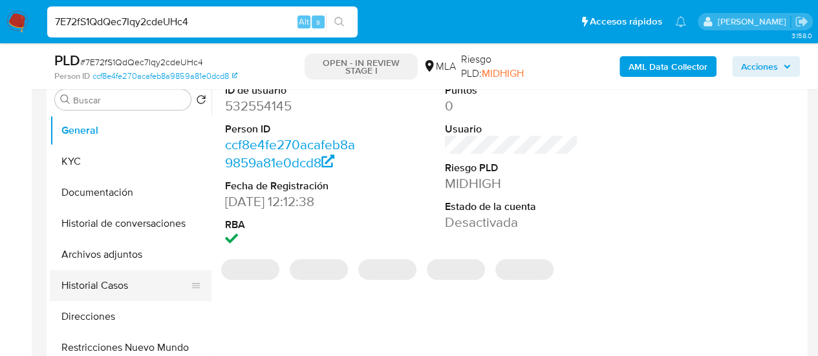
click at [100, 284] on button "Historial Casos" at bounding box center [125, 285] width 151 height 31
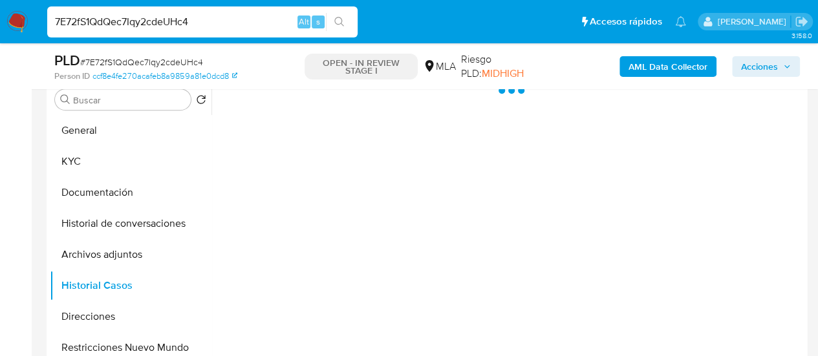
select select "10"
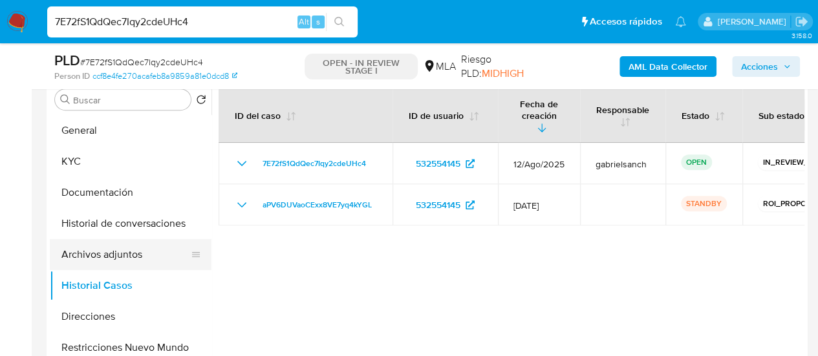
click at [75, 252] on button "Archivos adjuntos" at bounding box center [125, 254] width 151 height 31
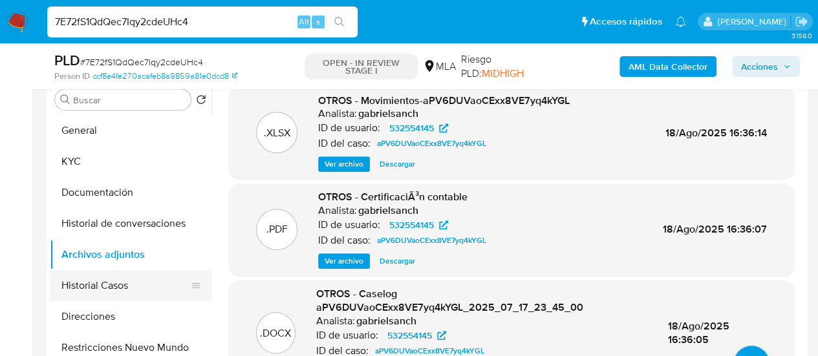
click at [96, 285] on button "Historial Casos" at bounding box center [125, 285] width 151 height 31
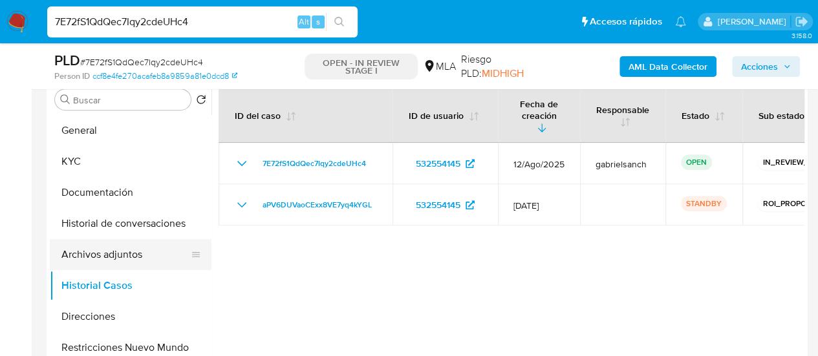
click at [133, 256] on button "Archivos adjuntos" at bounding box center [125, 254] width 151 height 31
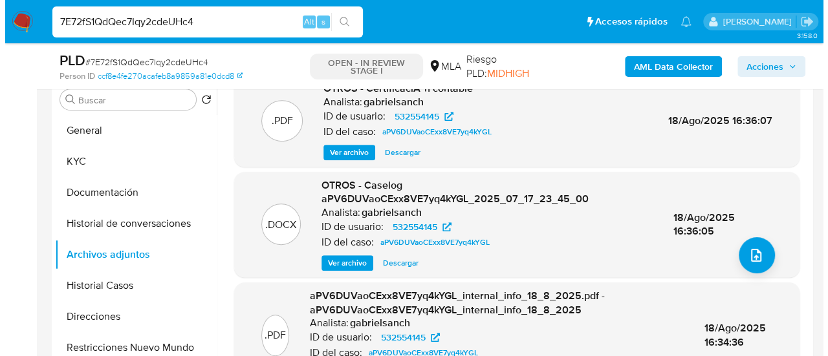
scroll to position [129, 0]
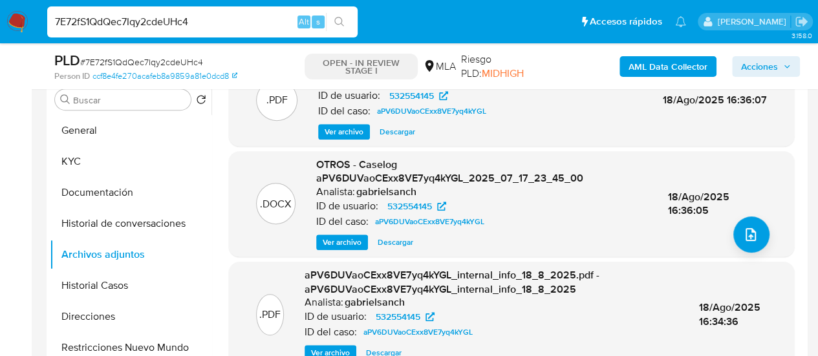
click at [338, 246] on span "Ver archivo" at bounding box center [342, 242] width 39 height 13
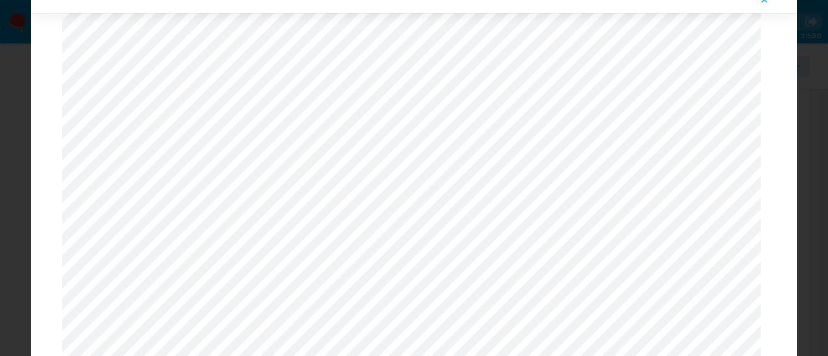
scroll to position [1037, 0]
click at [763, 3] on icon "Attachment preview" at bounding box center [764, 0] width 10 height 10
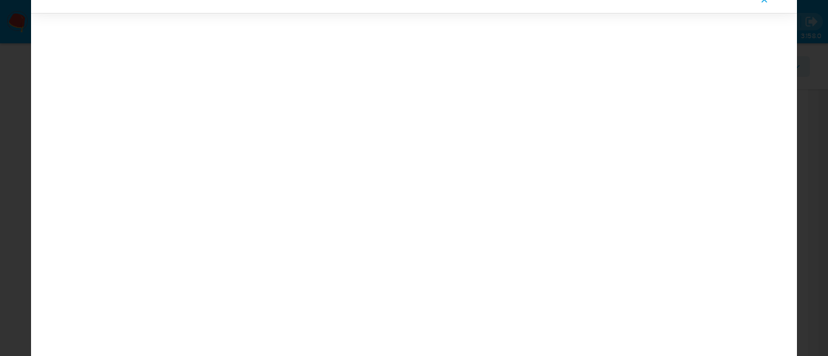
scroll to position [41, 0]
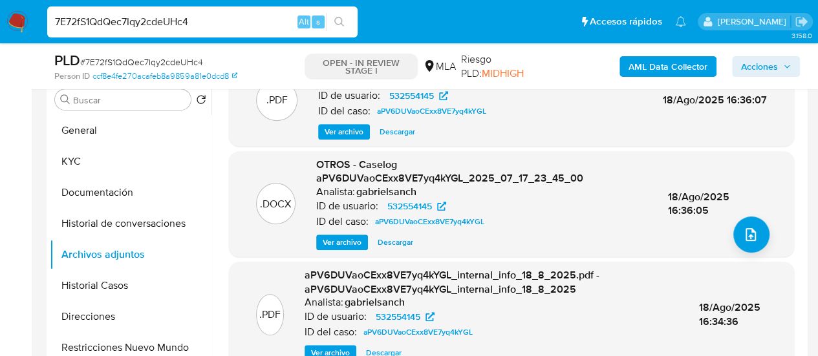
click at [668, 67] on b "AML Data Collector" at bounding box center [668, 66] width 79 height 21
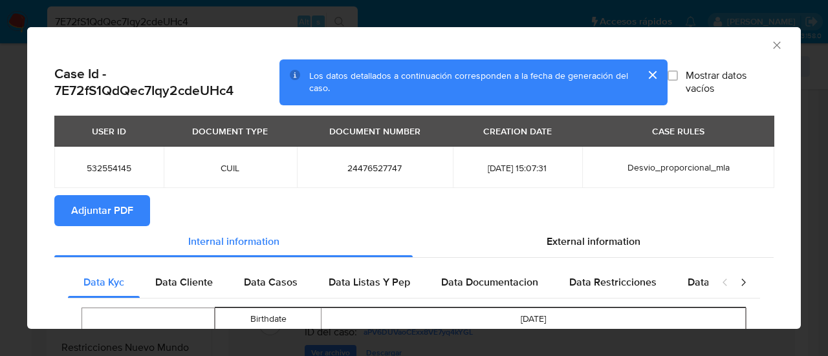
click at [101, 219] on span "Adjuntar PDF" at bounding box center [102, 211] width 62 height 28
click at [770, 51] on icon "Cerrar ventana" at bounding box center [776, 45] width 13 height 13
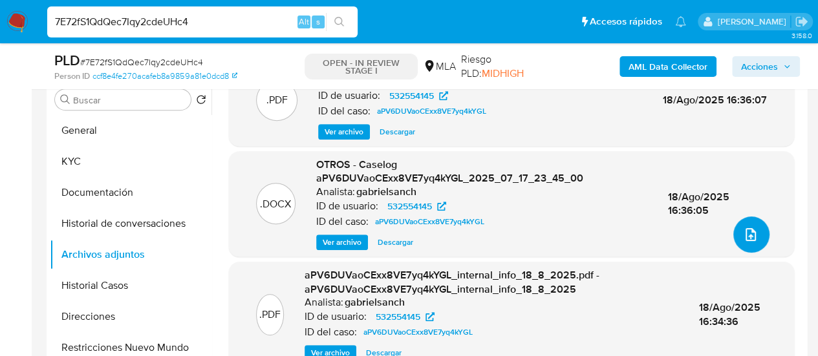
click at [750, 247] on button "upload-file" at bounding box center [752, 235] width 36 height 36
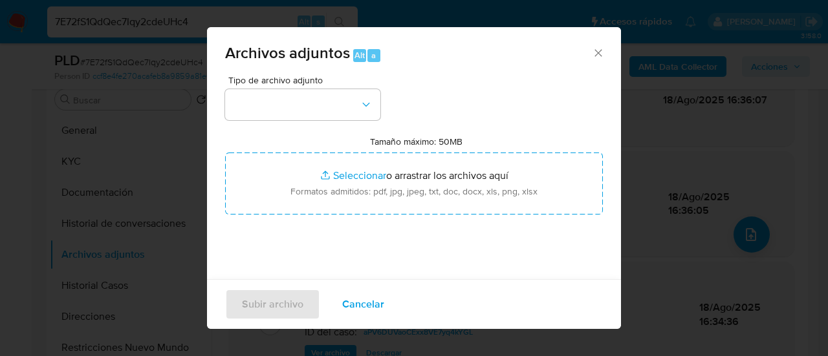
click at [296, 122] on div "Tipo de archivo adjunto Tamaño máximo: 50MB Seleccionar archivos Seleccionar o …" at bounding box center [414, 228] width 378 height 305
click at [294, 98] on button "button" at bounding box center [302, 104] width 155 height 31
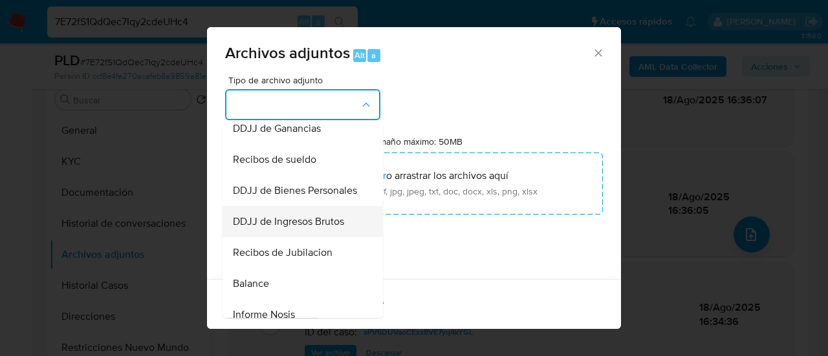
scroll to position [323, 0]
click at [596, 48] on div "Archivos adjuntos Alt a" at bounding box center [414, 51] width 414 height 49
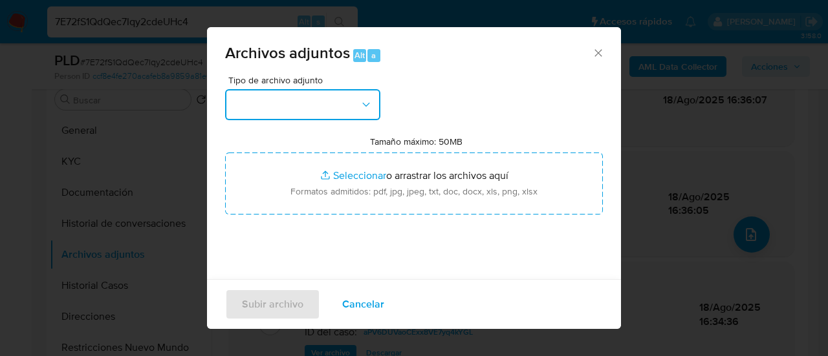
click at [359, 111] on button "button" at bounding box center [302, 104] width 155 height 31
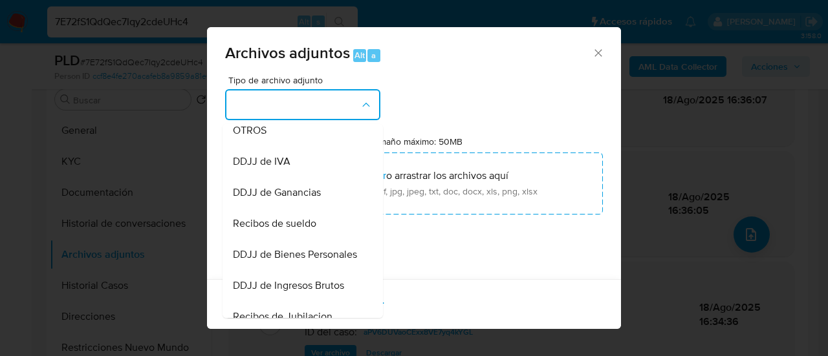
scroll to position [194, 0]
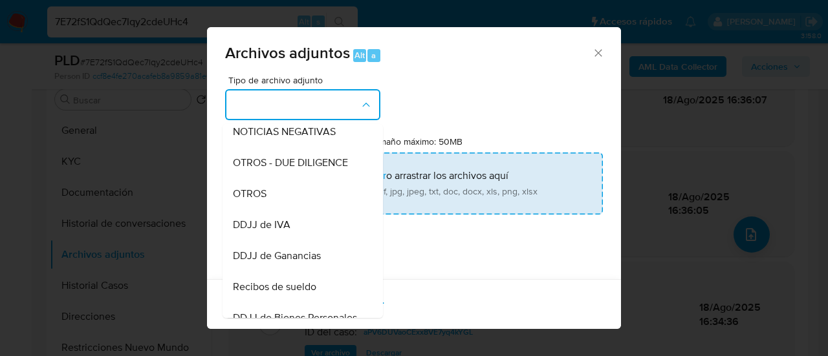
click at [257, 201] on span "OTROS" at bounding box center [250, 194] width 34 height 13
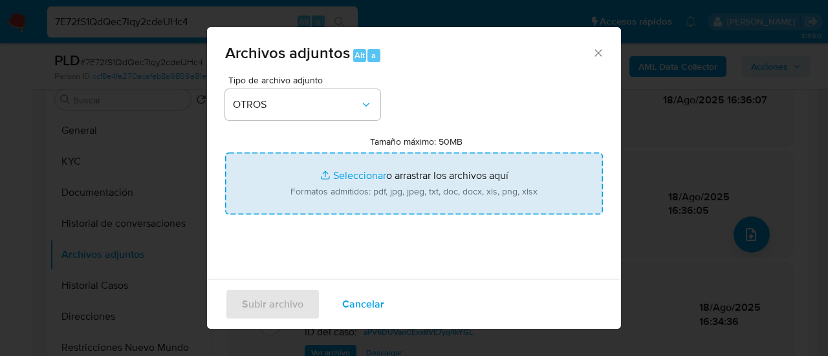
click at [349, 185] on input "Tamaño máximo: 50MB Seleccionar archivos" at bounding box center [414, 184] width 378 height 62
type input "C:\fakepath\Caselog 7E72fS1QdQec7Iqy2cdeUHc4_2025_08_18_17_39_16.docx"
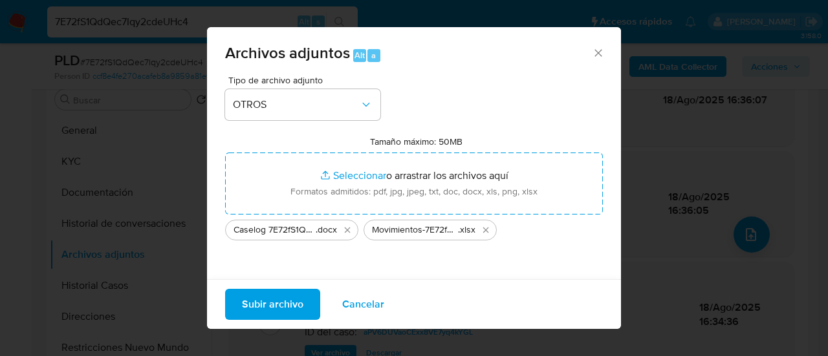
click at [255, 311] on span "Subir archivo" at bounding box center [272, 304] width 61 height 28
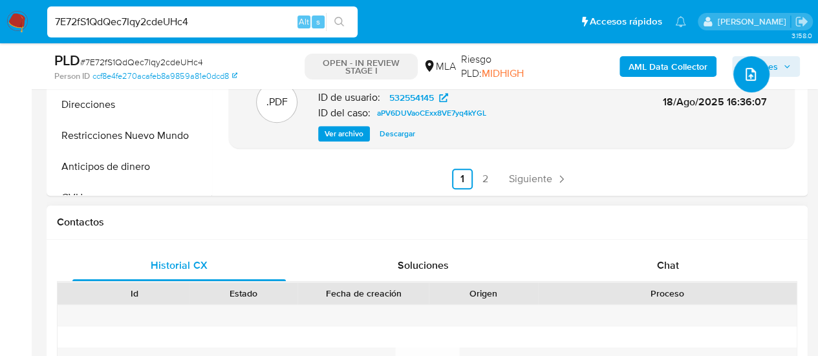
scroll to position [582, 0]
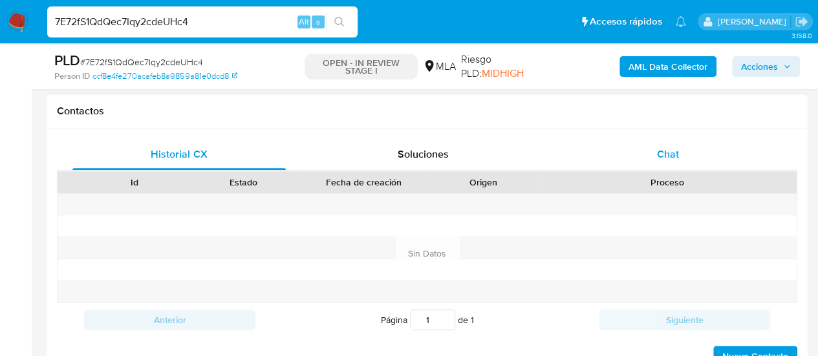
click at [629, 153] on div "Chat" at bounding box center [668, 154] width 213 height 31
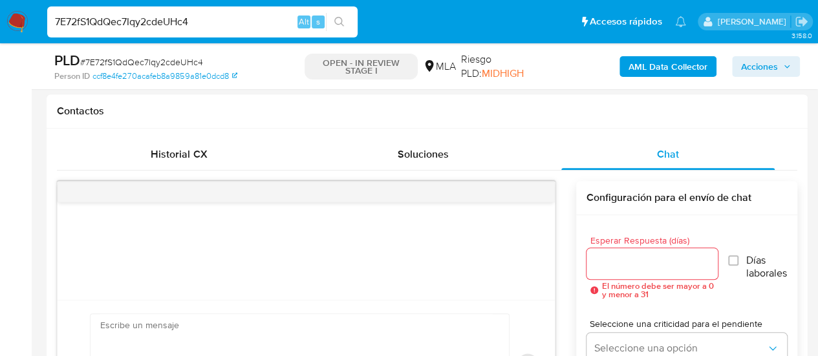
click at [780, 56] on button "Acciones" at bounding box center [766, 66] width 68 height 21
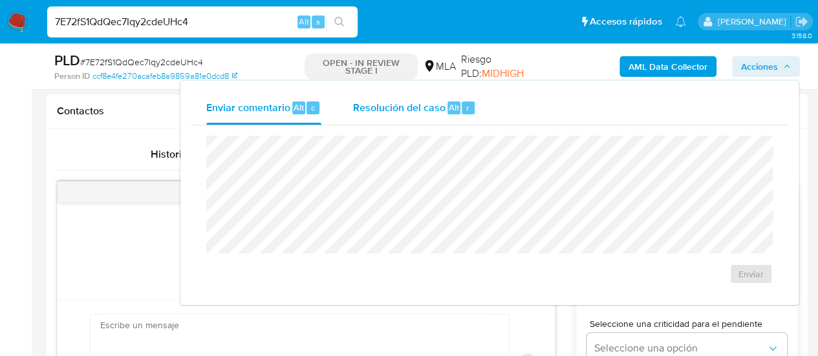
click at [413, 113] on span "Resolución del caso" at bounding box center [399, 107] width 93 height 15
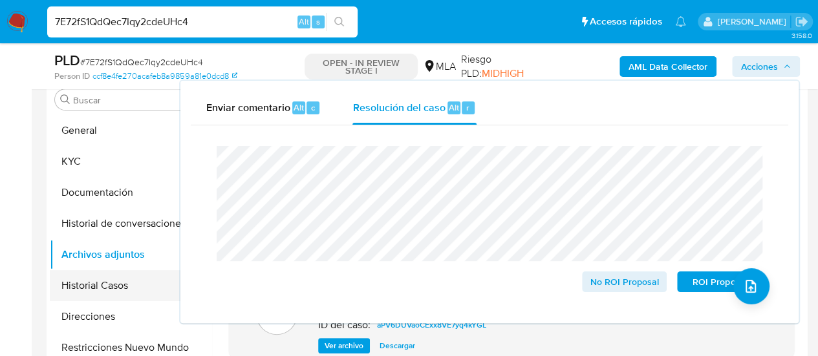
scroll to position [65, 0]
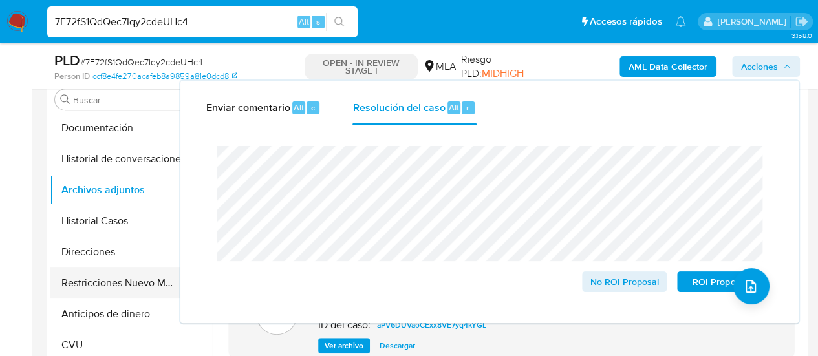
click at [105, 270] on button "Restricciones Nuevo Mundo" at bounding box center [125, 283] width 151 height 31
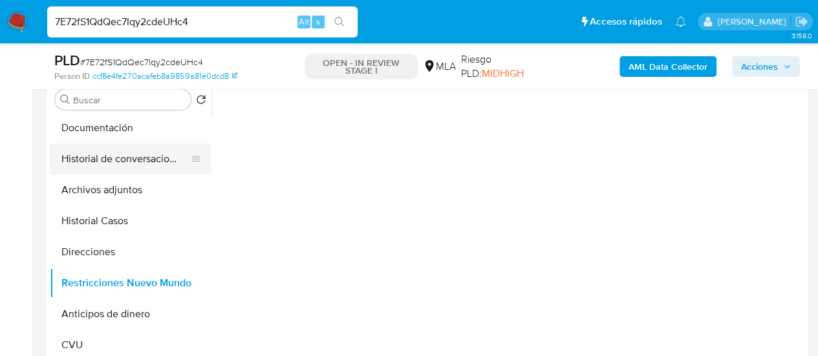
scroll to position [0, 0]
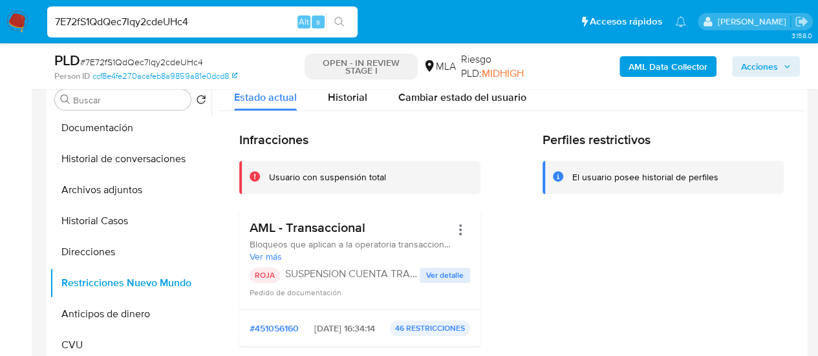
click at [779, 67] on span "Acciones" at bounding box center [766, 67] width 50 height 18
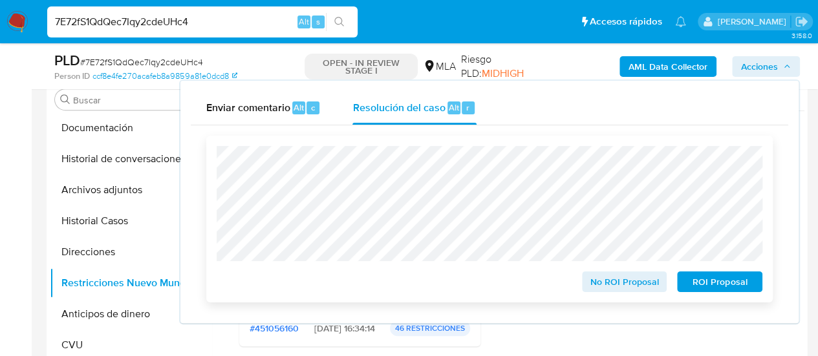
click at [744, 284] on span "ROI Proposal" at bounding box center [719, 282] width 67 height 18
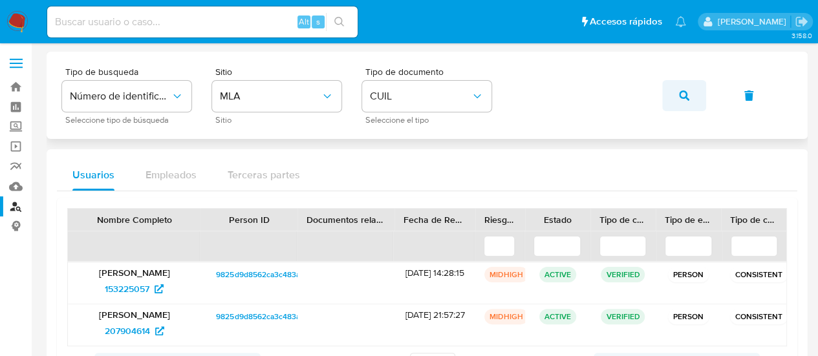
click at [689, 87] on span "button" at bounding box center [684, 96] width 10 height 28
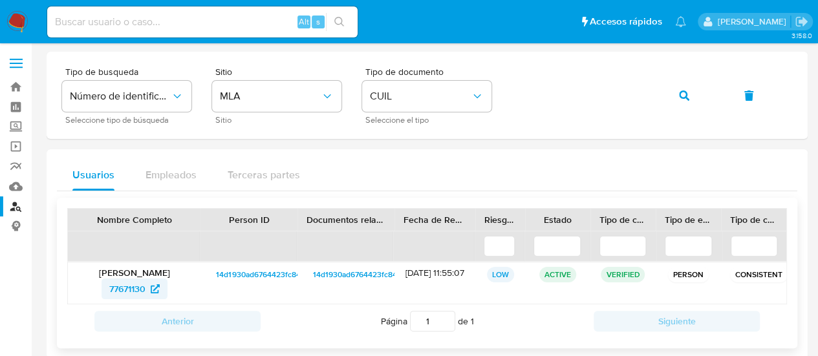
click at [127, 279] on span "77671130" at bounding box center [127, 289] width 36 height 21
click at [673, 94] on button "button" at bounding box center [684, 95] width 44 height 31
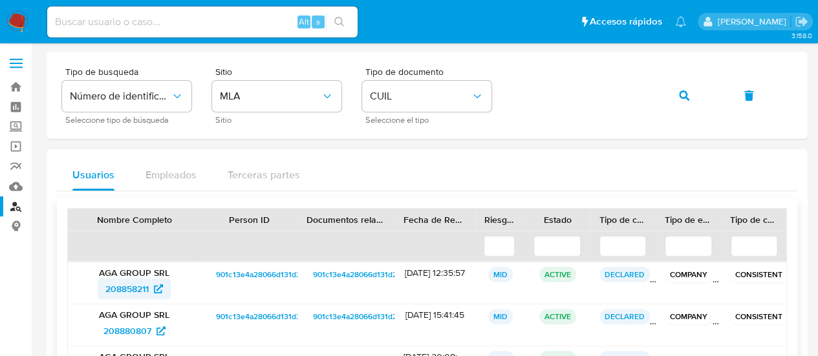
click at [118, 287] on span "208858211" at bounding box center [126, 289] width 43 height 21
click at [688, 105] on span "button" at bounding box center [684, 96] width 10 height 28
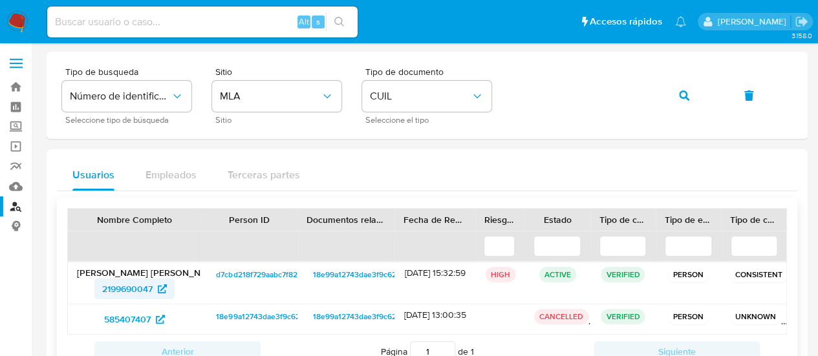
click at [124, 290] on span "2199690047" at bounding box center [127, 289] width 50 height 21
click at [698, 102] on button "button" at bounding box center [684, 95] width 44 height 31
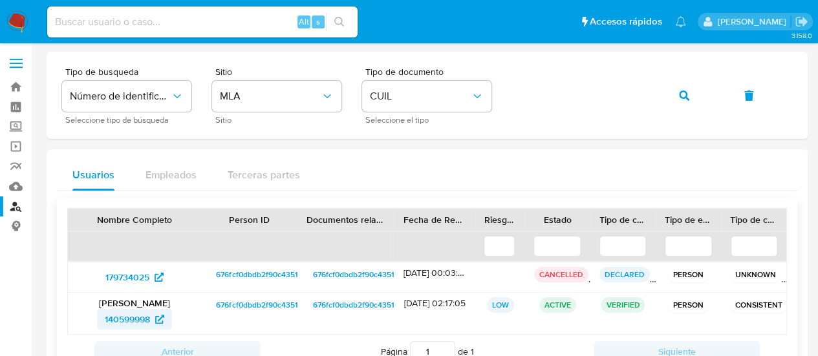
click at [140, 311] on span "140599998" at bounding box center [127, 319] width 45 height 21
click at [690, 103] on button "button" at bounding box center [684, 95] width 44 height 31
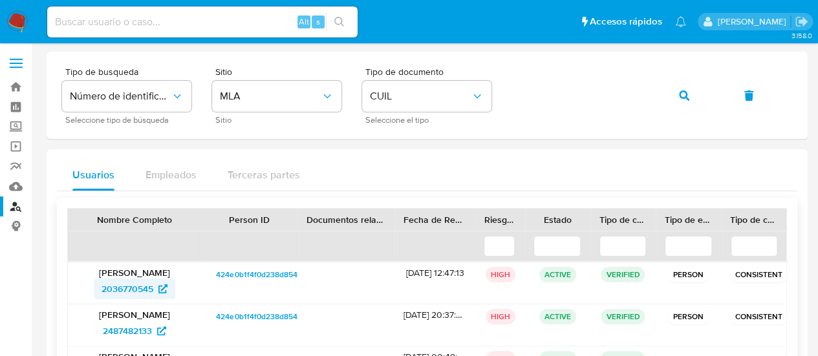
click at [131, 289] on span "2036770545" at bounding box center [128, 289] width 52 height 21
click at [678, 98] on button "button" at bounding box center [684, 95] width 44 height 31
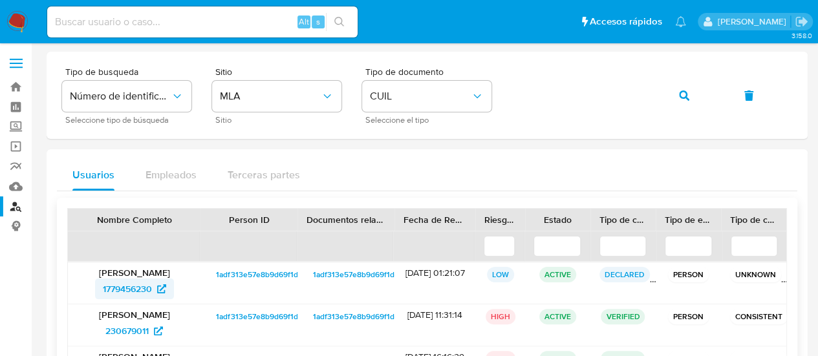
click at [122, 296] on span "1779456230" at bounding box center [127, 289] width 49 height 21
click at [675, 99] on button "button" at bounding box center [684, 95] width 44 height 31
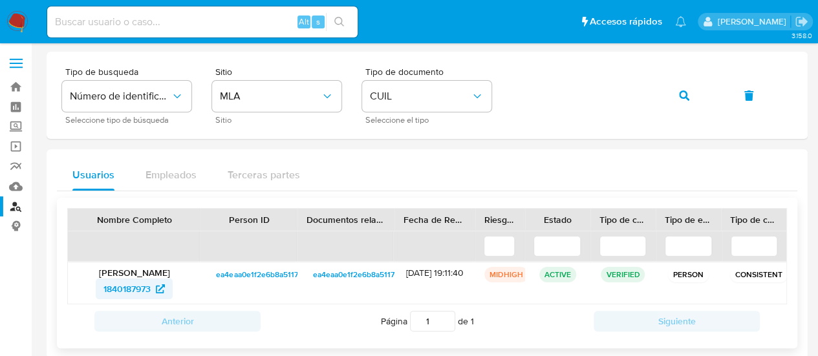
click at [124, 290] on span "1840187973" at bounding box center [127, 289] width 47 height 21
click at [679, 100] on icon "button" at bounding box center [684, 96] width 10 height 10
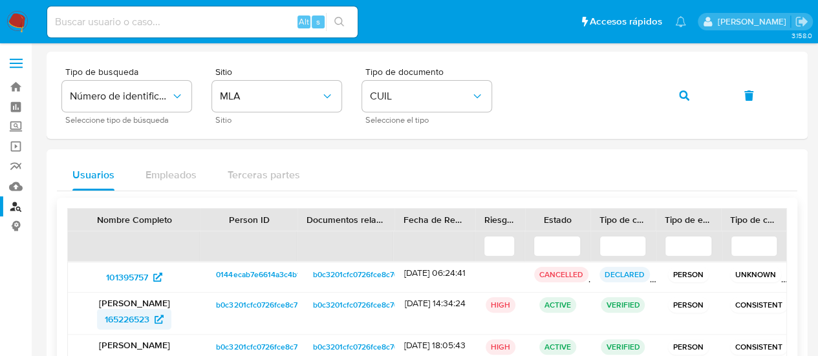
click at [143, 324] on span "165226523" at bounding box center [127, 319] width 45 height 21
click at [687, 96] on icon "button" at bounding box center [684, 96] width 10 height 10
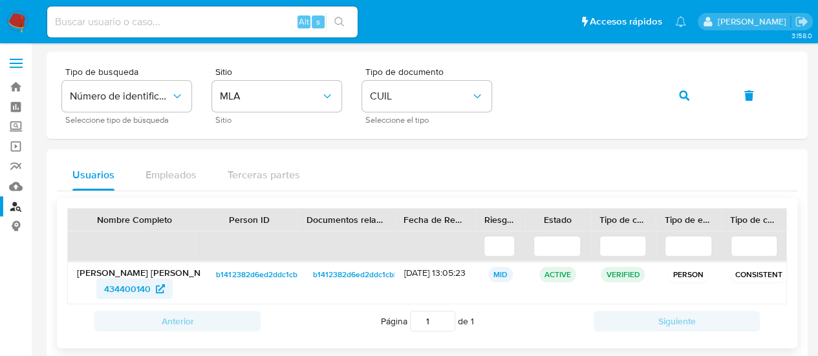
click at [107, 295] on span "434400140" at bounding box center [127, 289] width 47 height 21
click at [688, 95] on icon "button" at bounding box center [684, 96] width 10 height 10
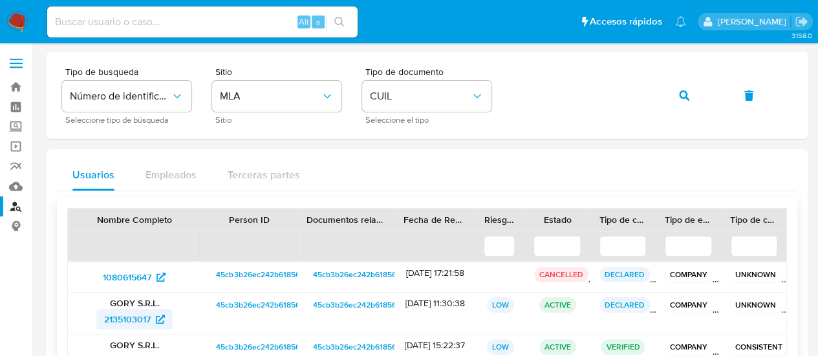
click at [130, 318] on span "2135103017" at bounding box center [127, 319] width 47 height 21
click at [668, 99] on button "button" at bounding box center [684, 95] width 44 height 31
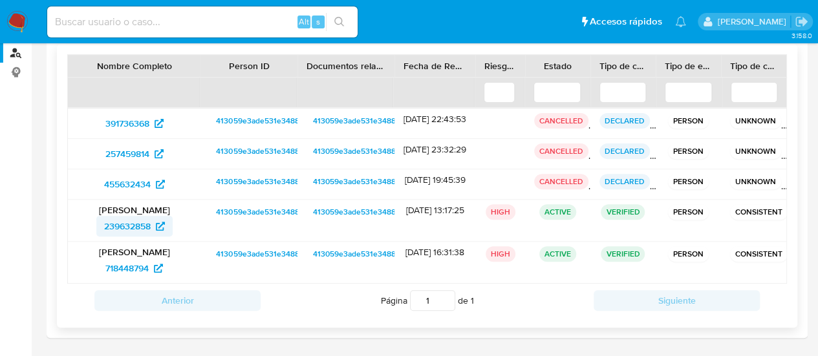
scroll to position [194, 0]
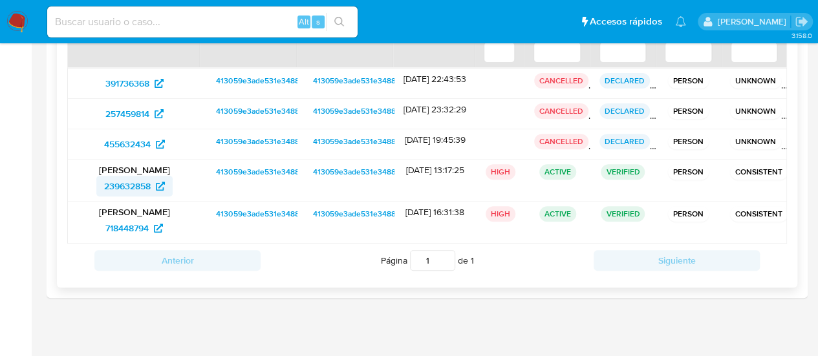
click at [122, 192] on span "239632858" at bounding box center [127, 186] width 47 height 21
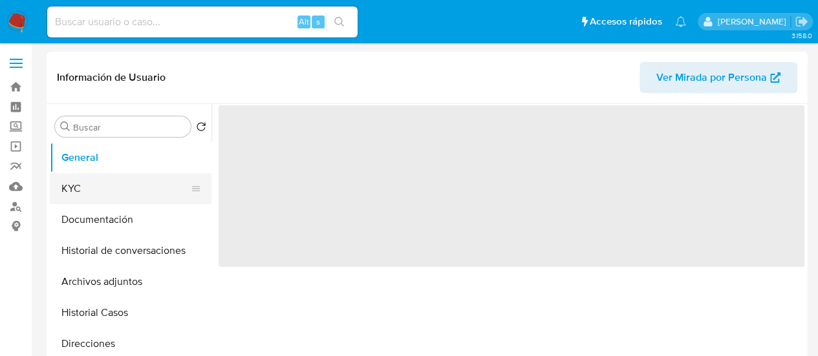
click at [105, 187] on button "KYC" at bounding box center [125, 188] width 151 height 31
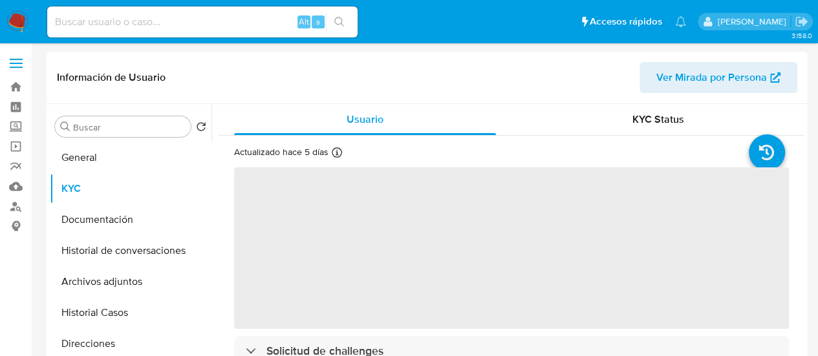
select select "10"
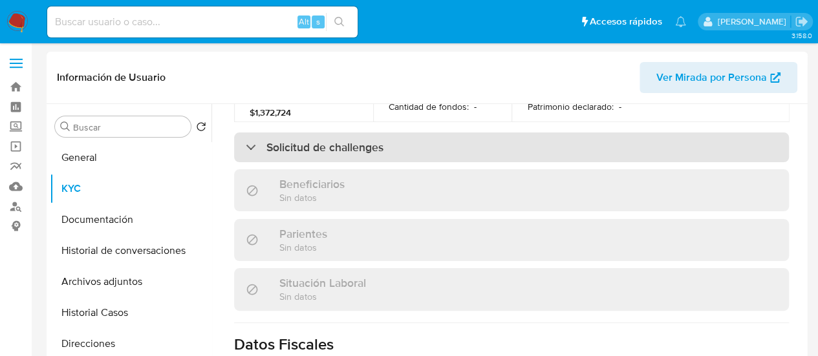
scroll to position [717, 0]
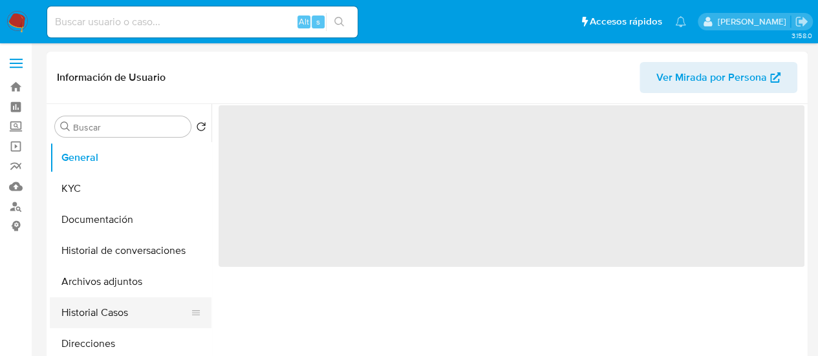
click at [100, 307] on button "Historial Casos" at bounding box center [125, 313] width 151 height 31
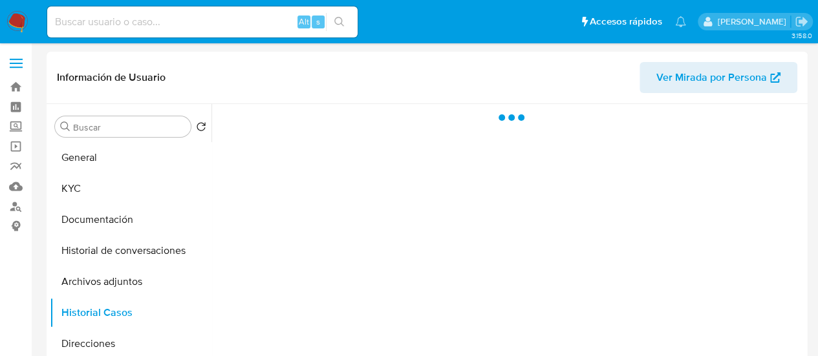
select select "10"
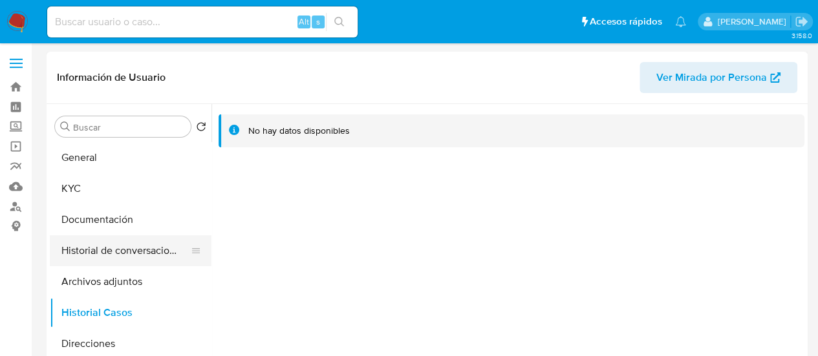
scroll to position [65, 0]
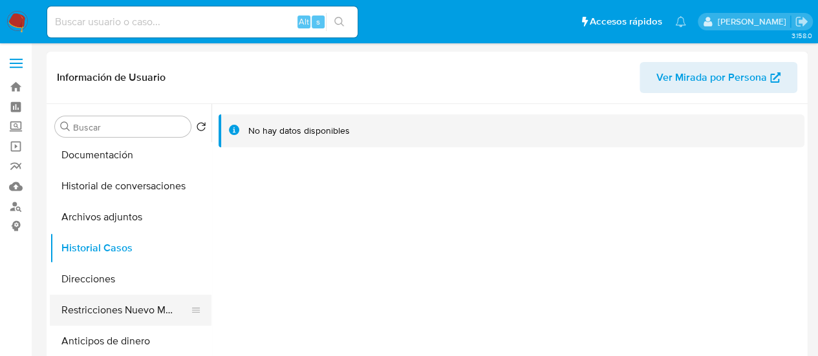
click at [103, 312] on button "Restricciones Nuevo Mundo" at bounding box center [125, 310] width 151 height 31
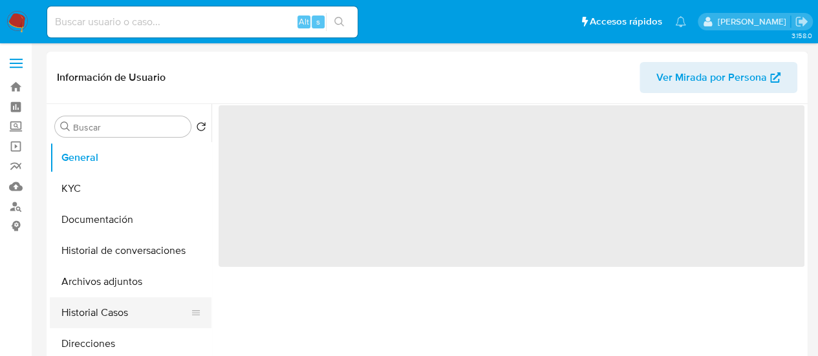
click at [93, 309] on button "Historial Casos" at bounding box center [125, 313] width 151 height 31
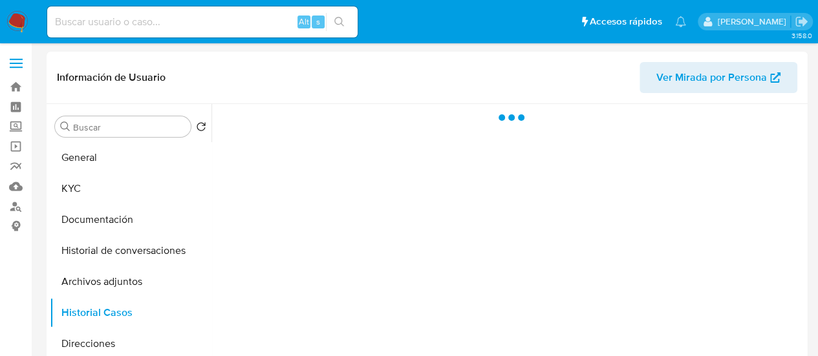
select select "10"
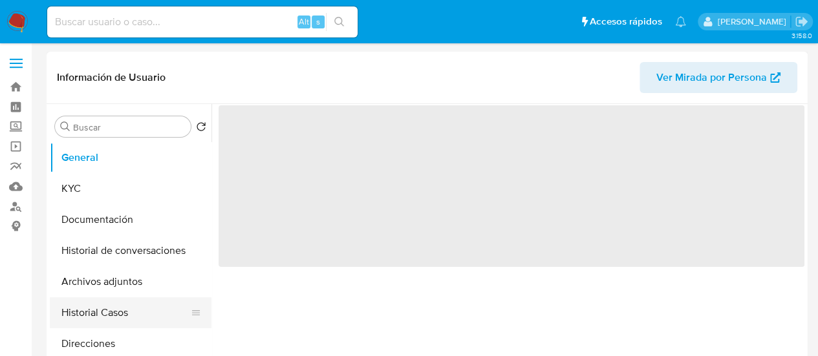
click at [90, 312] on button "Historial Casos" at bounding box center [125, 313] width 151 height 31
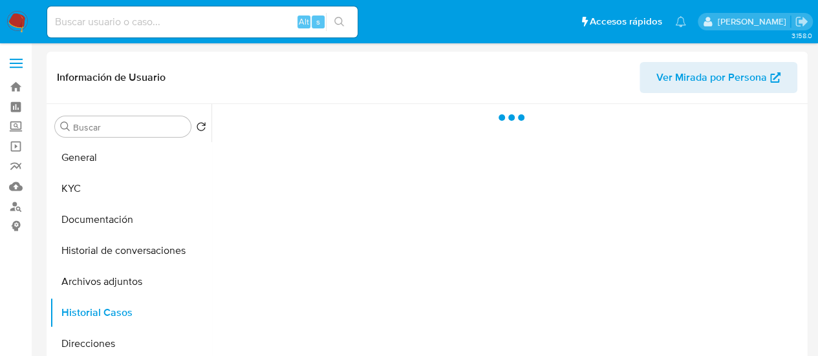
select select "10"
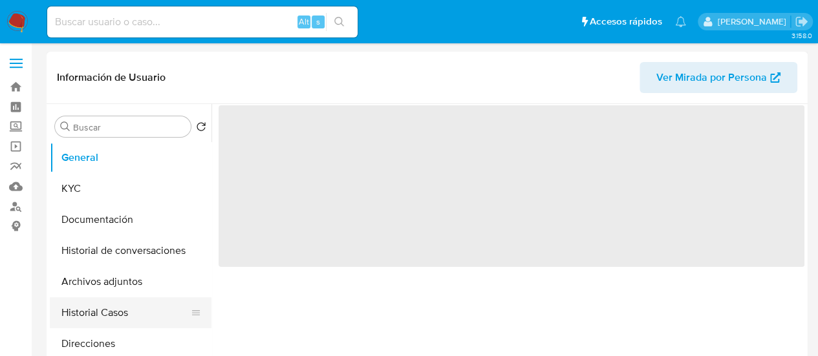
click at [123, 311] on button "Historial Casos" at bounding box center [125, 313] width 151 height 31
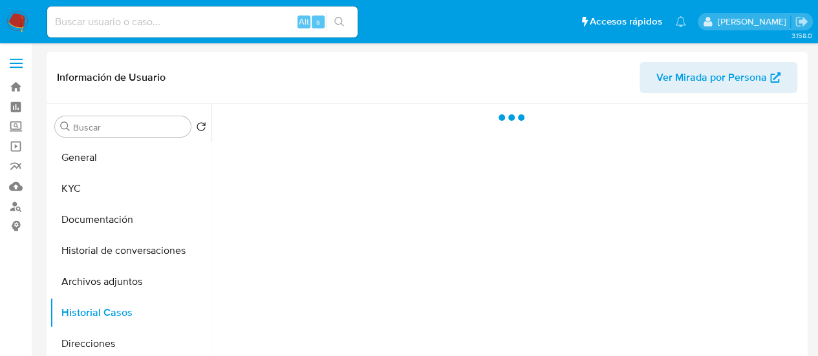
select select "10"
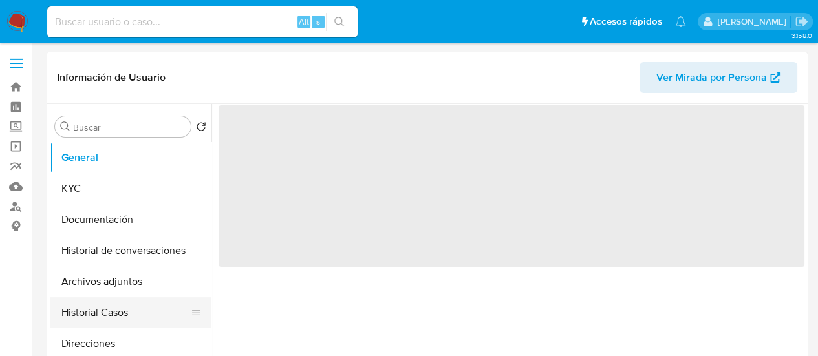
click at [85, 312] on button "Historial Casos" at bounding box center [125, 313] width 151 height 31
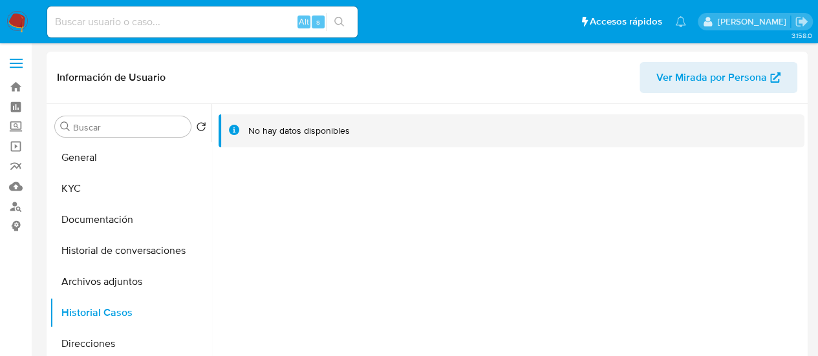
select select "10"
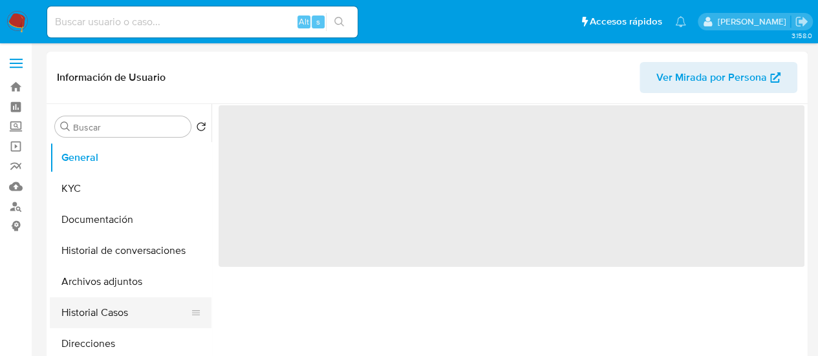
click at [89, 316] on button "Historial Casos" at bounding box center [125, 313] width 151 height 31
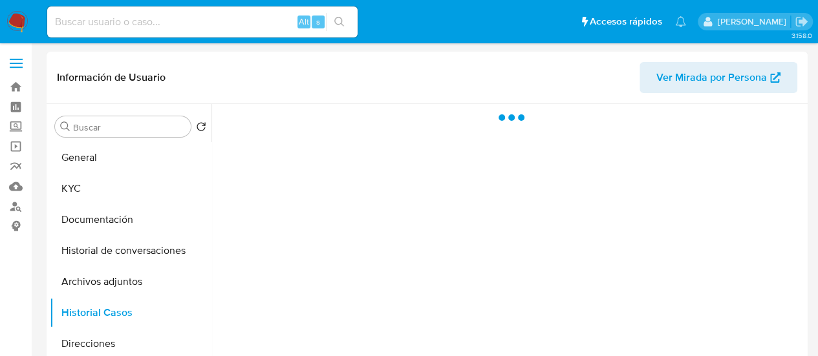
select select "10"
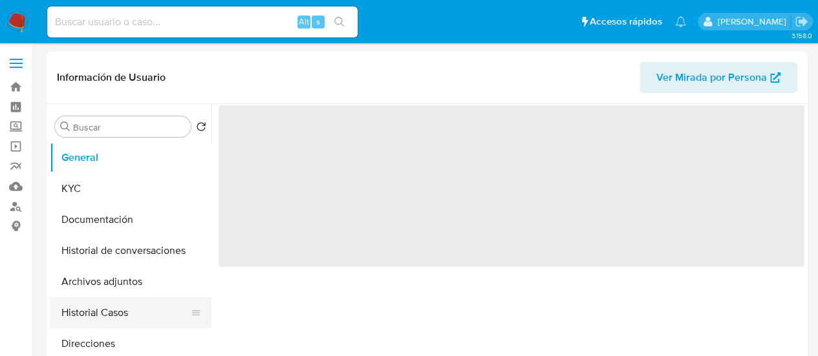
click at [75, 301] on button "Historial Casos" at bounding box center [125, 313] width 151 height 31
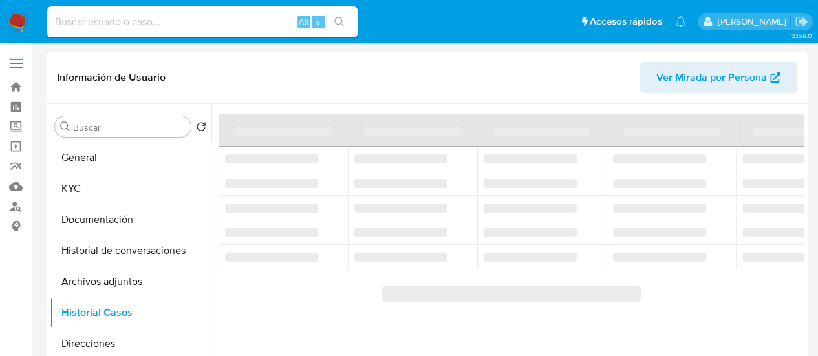
select select "10"
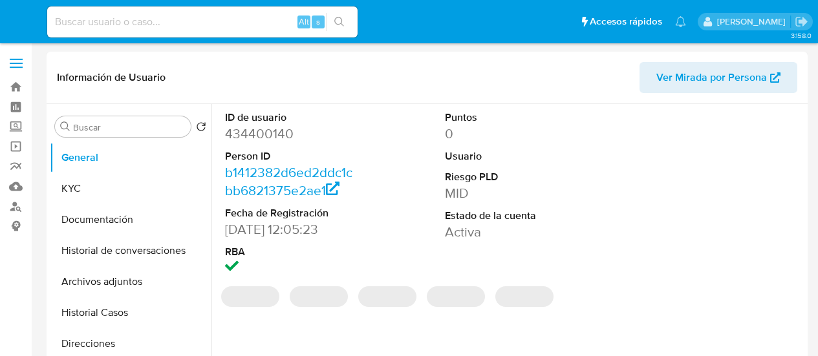
select select "10"
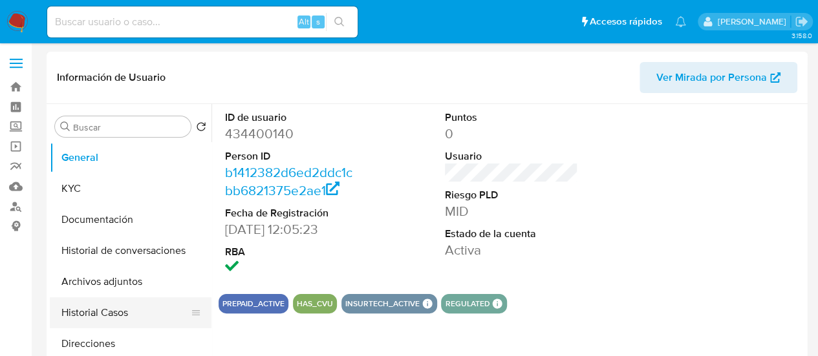
click at [97, 320] on button "Historial Casos" at bounding box center [125, 313] width 151 height 31
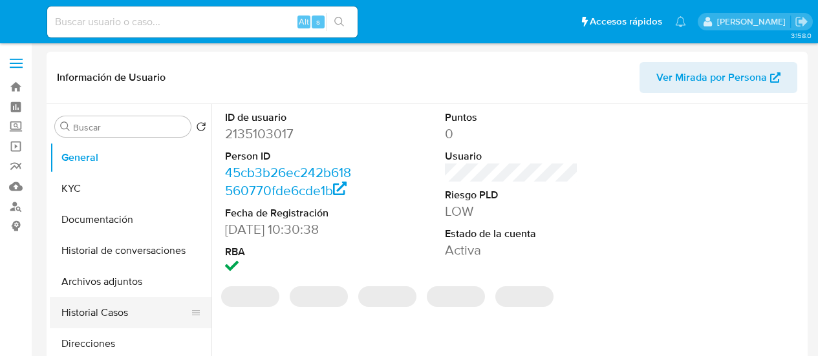
select select "10"
click at [88, 314] on button "Historial Casos" at bounding box center [125, 313] width 151 height 31
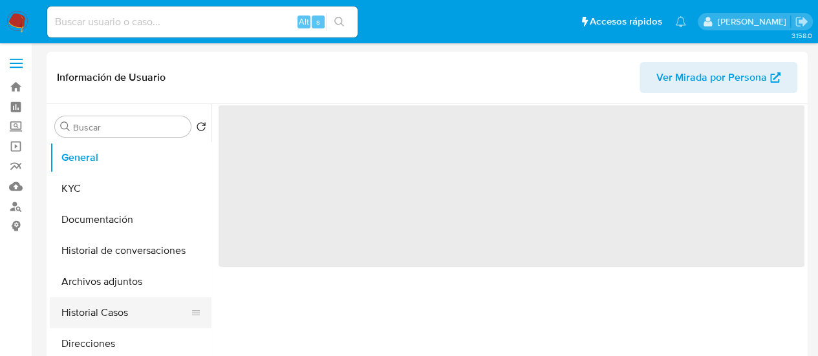
click at [106, 315] on button "Historial Casos" at bounding box center [125, 313] width 151 height 31
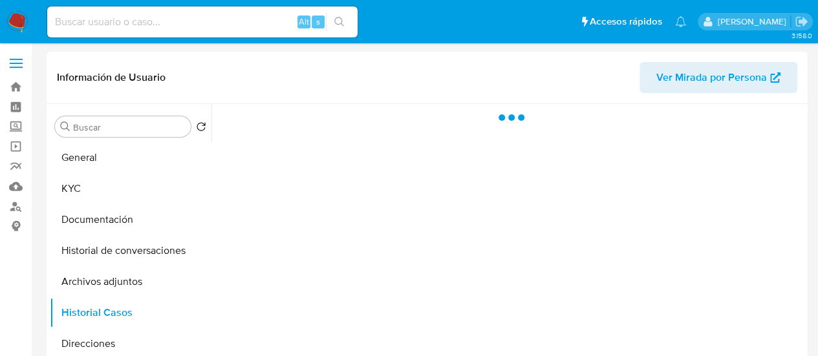
select select "10"
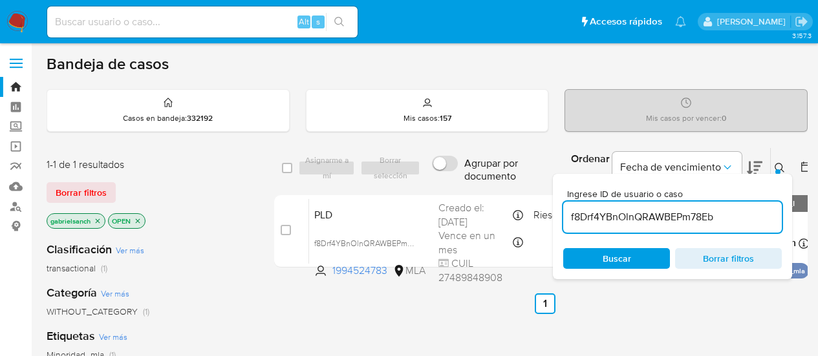
scroll to position [65, 0]
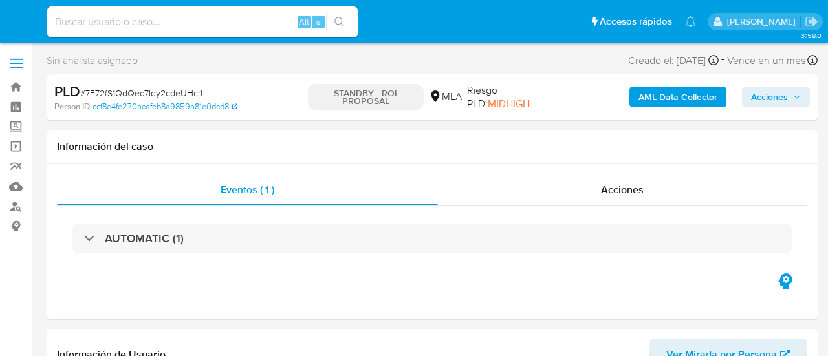
select select "10"
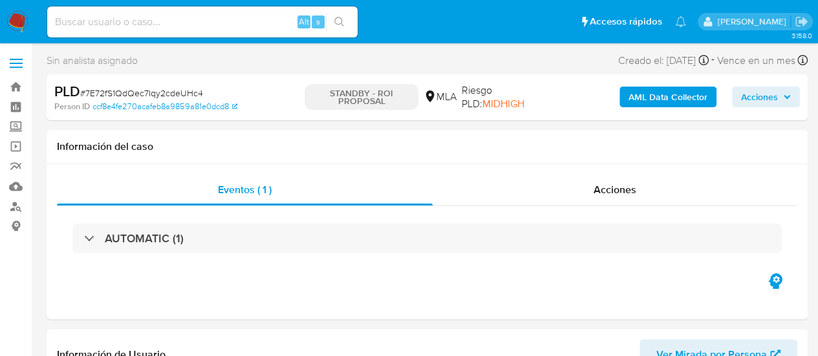
click at [149, 21] on input at bounding box center [202, 22] width 311 height 17
paste input "Reqr0bVQE1vcwi7Wdzihbi4r"
type input "Reqr0bVQE1vcwi7Wdzihbi4r"
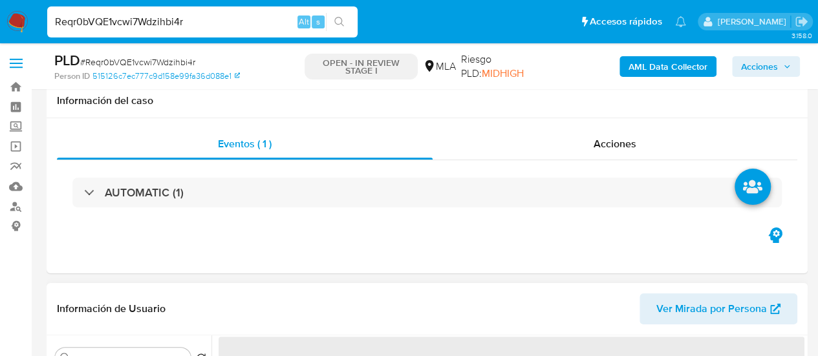
scroll to position [194, 0]
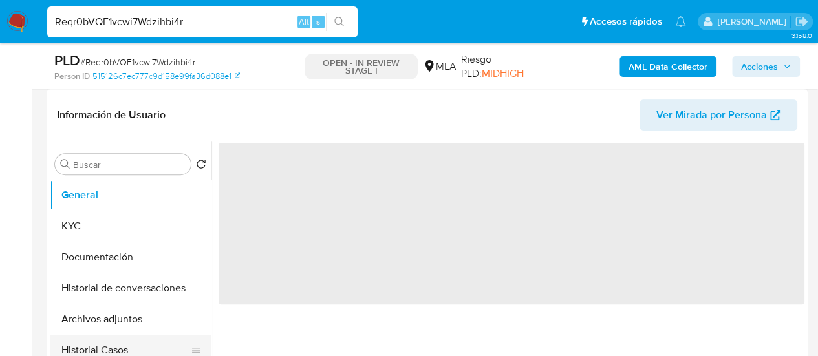
click at [116, 346] on button "Historial Casos" at bounding box center [125, 350] width 151 height 31
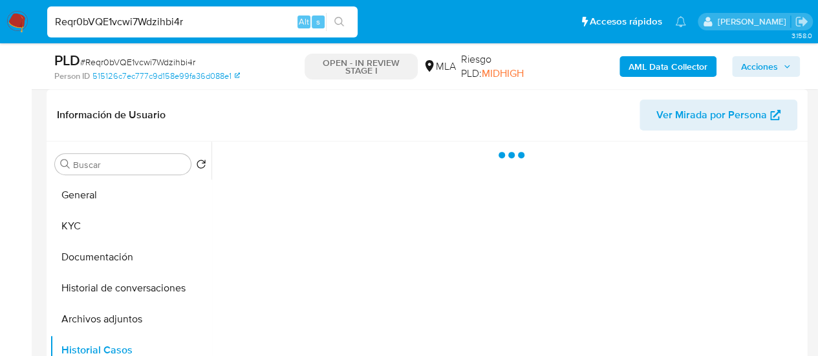
select select "10"
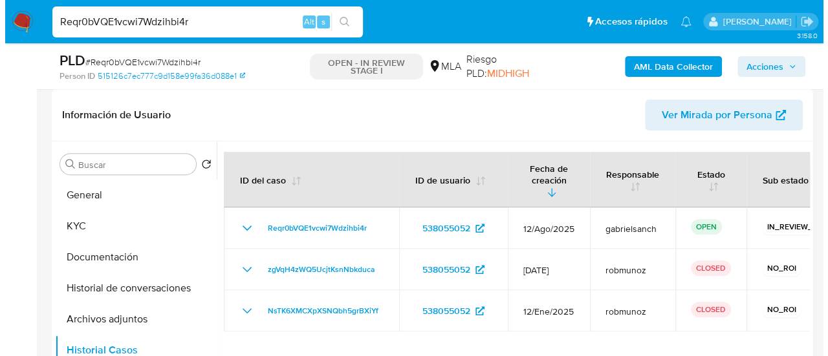
scroll to position [259, 0]
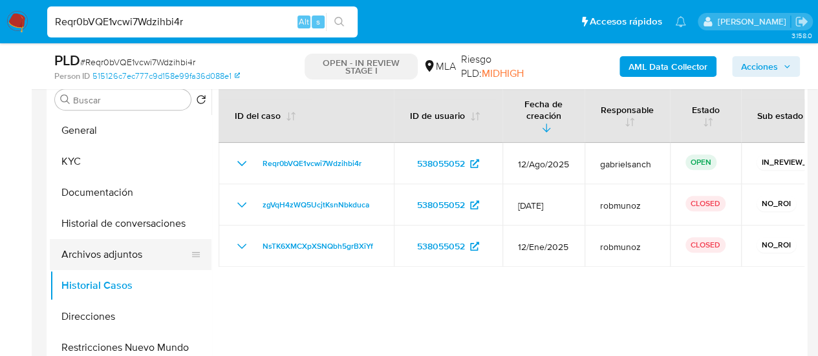
click at [110, 252] on button "Archivos adjuntos" at bounding box center [125, 254] width 151 height 31
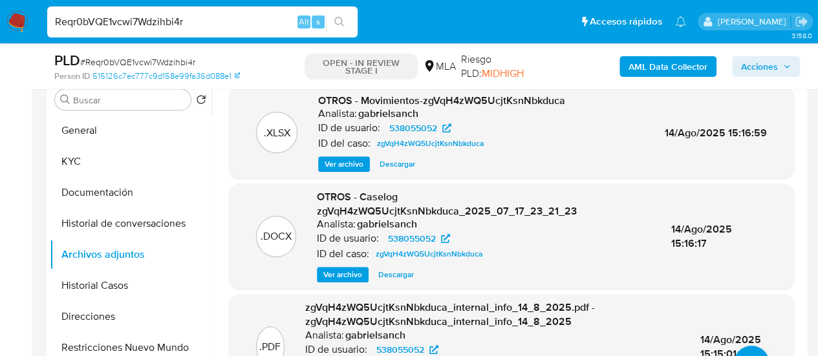
click at [362, 275] on span "Ver archivo" at bounding box center [342, 274] width 39 height 13
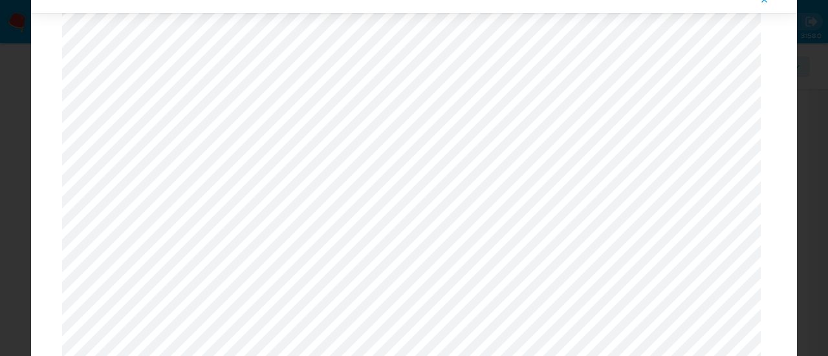
scroll to position [1462, 0]
click at [766, 2] on icon "Attachment preview" at bounding box center [764, 0] width 10 height 10
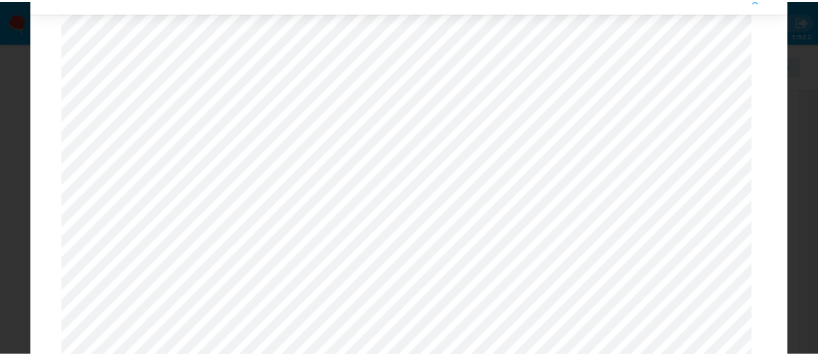
scroll to position [41, 0]
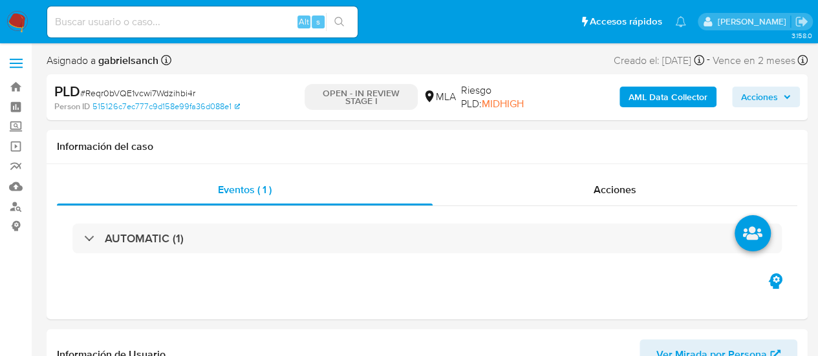
select select "10"
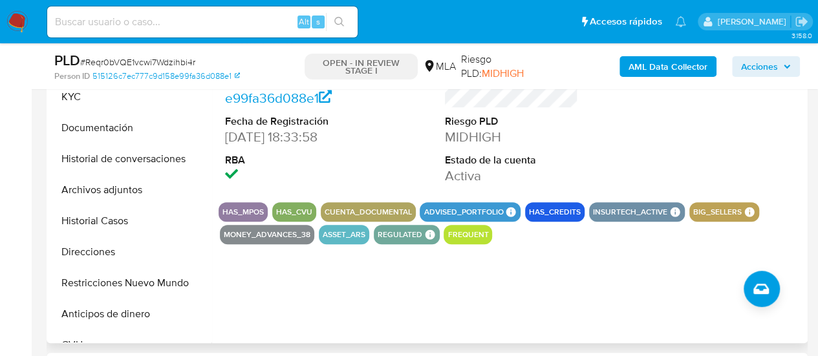
scroll to position [194, 0]
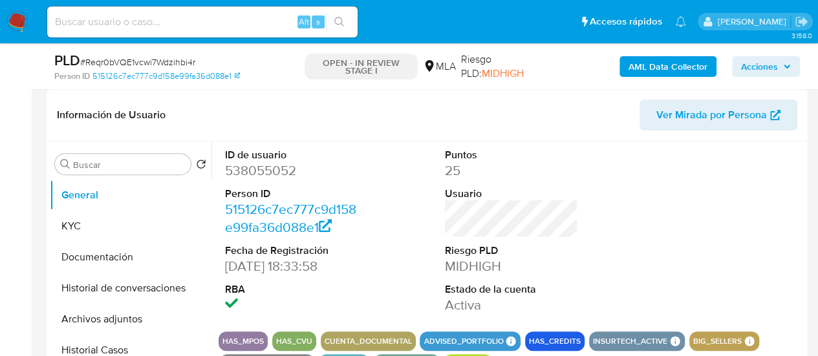
click at [655, 72] on b "AML Data Collector" at bounding box center [668, 66] width 79 height 21
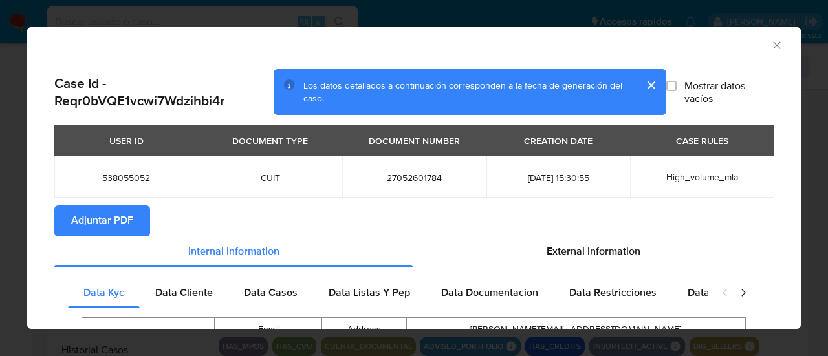
click at [114, 230] on span "Adjuntar PDF" at bounding box center [102, 221] width 62 height 28
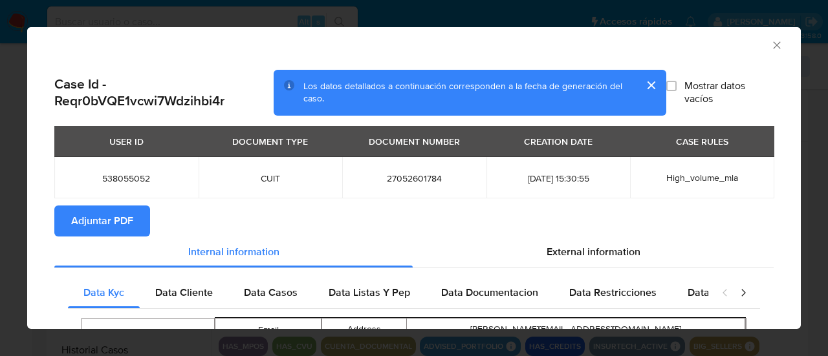
click at [770, 43] on icon "Cerrar ventana" at bounding box center [776, 45] width 13 height 13
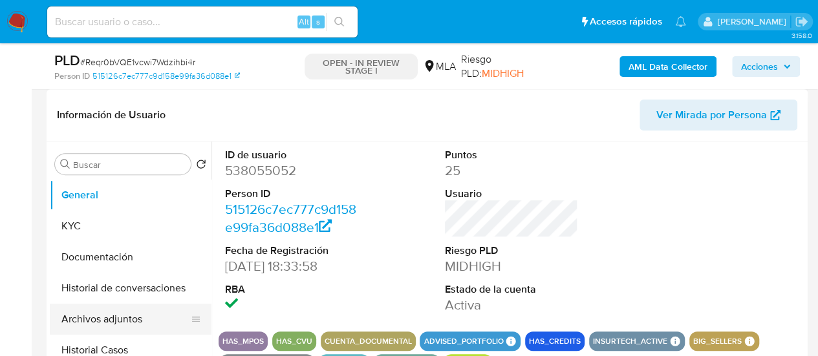
click at [137, 321] on button "Archivos adjuntos" at bounding box center [125, 319] width 151 height 31
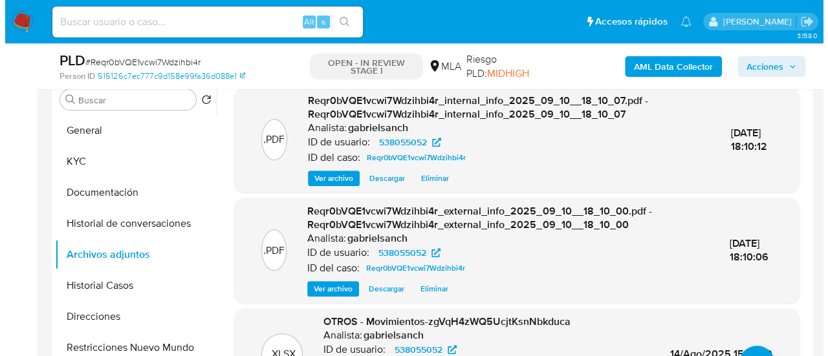
scroll to position [323, 0]
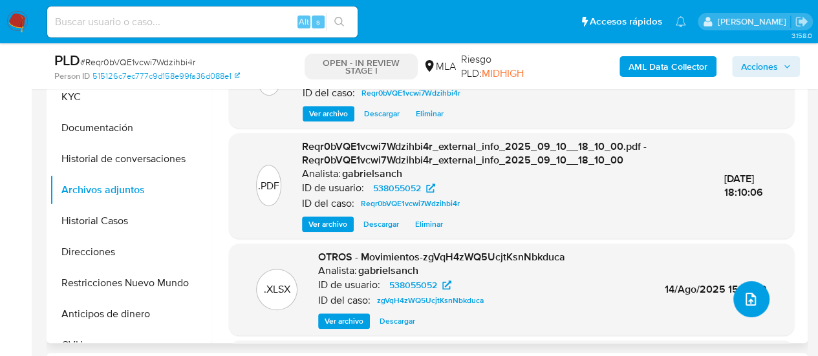
click at [744, 305] on icon "upload-file" at bounding box center [751, 300] width 16 height 16
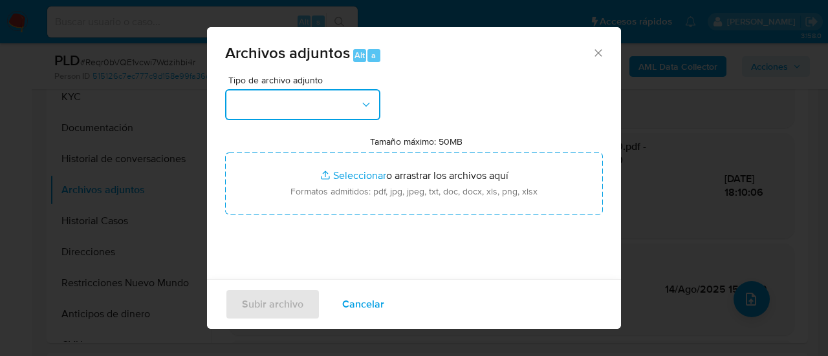
click at [250, 98] on button "button" at bounding box center [302, 104] width 155 height 31
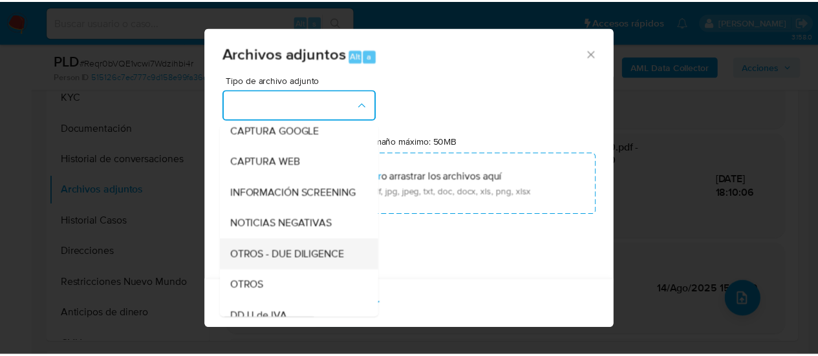
scroll to position [129, 0]
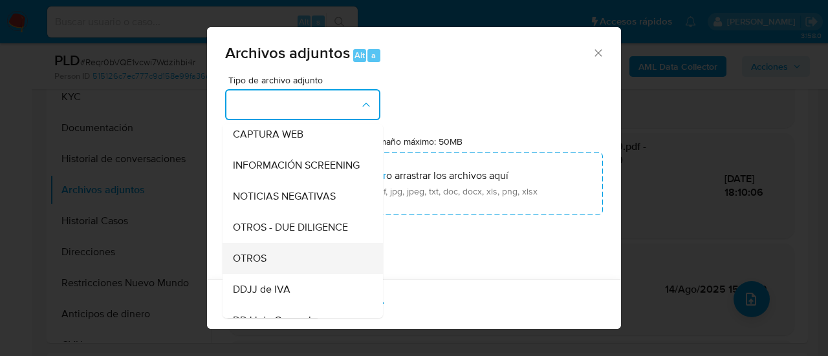
click at [278, 259] on div "OTROS" at bounding box center [299, 258] width 132 height 31
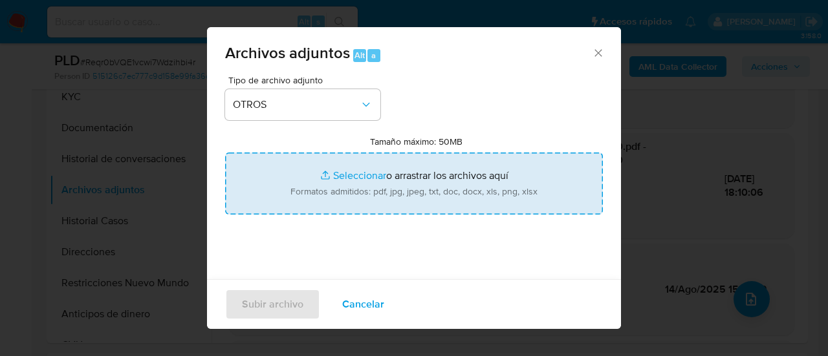
click at [318, 200] on input "Tamaño máximo: 50MB Seleccionar archivos" at bounding box center [414, 184] width 378 height 62
type input "C:\fakepath\Caselog Reqr0bVQE1vcwi7Wdzihbi4r_2025_09_10_16_50_06.docx"
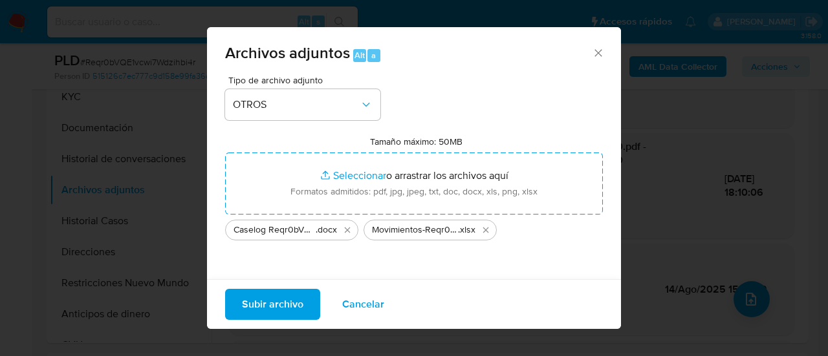
drag, startPoint x: 318, startPoint y: 200, endPoint x: 296, endPoint y: 312, distance: 114.7
click at [296, 312] on span "Subir archivo" at bounding box center [272, 304] width 61 height 28
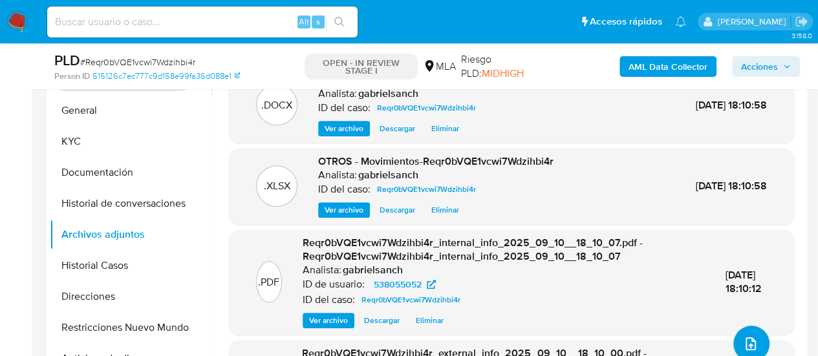
scroll to position [259, 0]
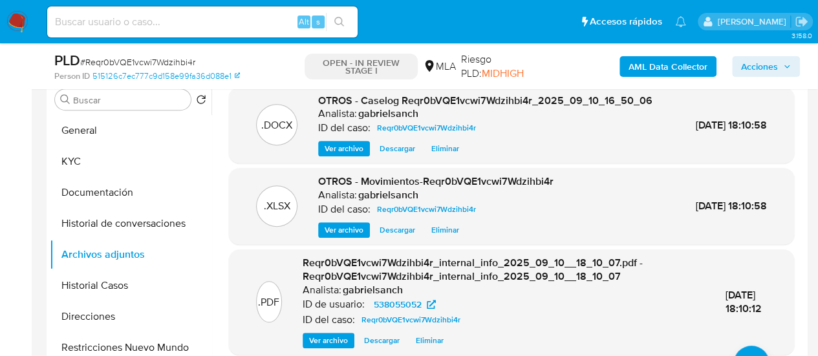
click at [736, 60] on button "Acciones" at bounding box center [766, 66] width 68 height 21
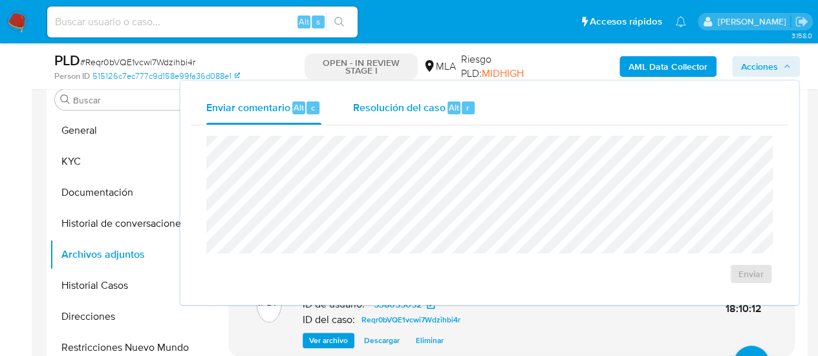
click at [426, 113] on span "Resolución del caso" at bounding box center [399, 107] width 93 height 15
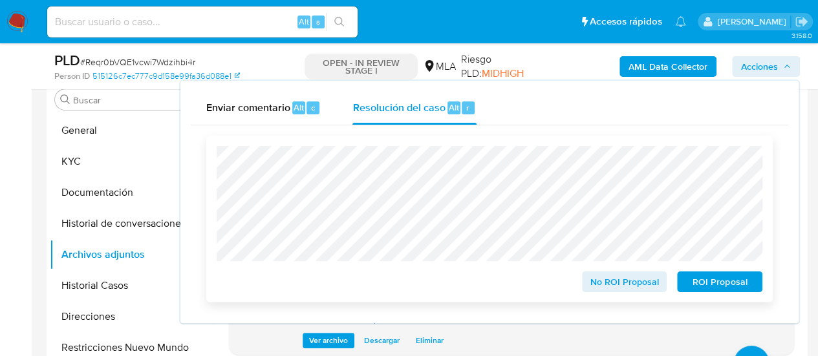
click at [614, 286] on span "No ROI Proposal" at bounding box center [624, 282] width 67 height 18
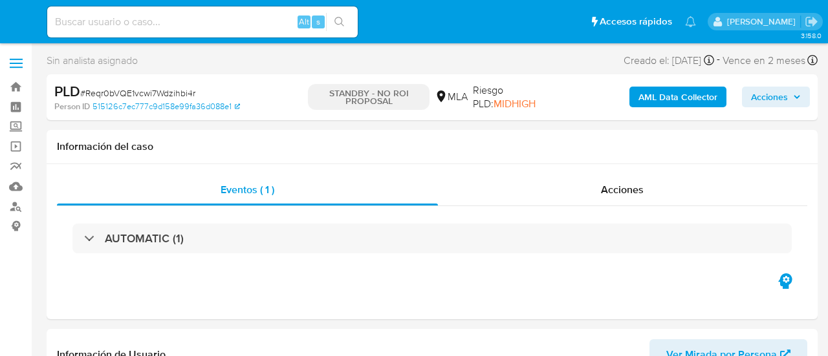
select select "10"
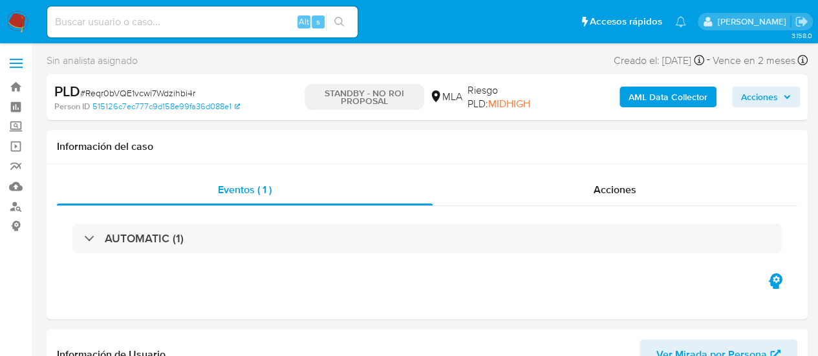
click at [155, 26] on input at bounding box center [202, 22] width 311 height 17
paste input "VCl9kKKfKQmtbcyb162tpY46"
type input "VCl9kKKfKQmtbcyb162tpY46"
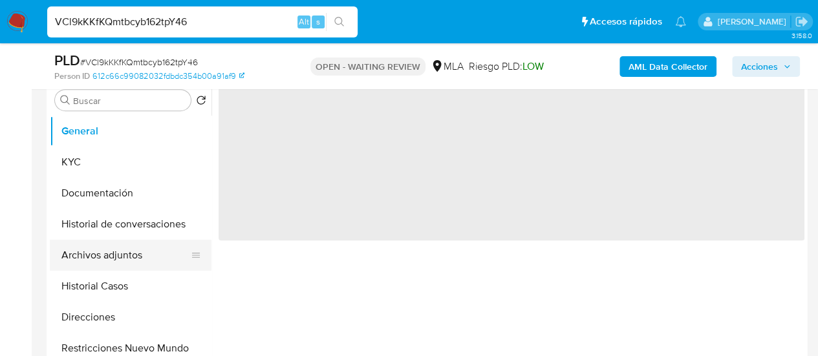
scroll to position [259, 0]
click at [118, 280] on button "Historial Casos" at bounding box center [125, 285] width 151 height 31
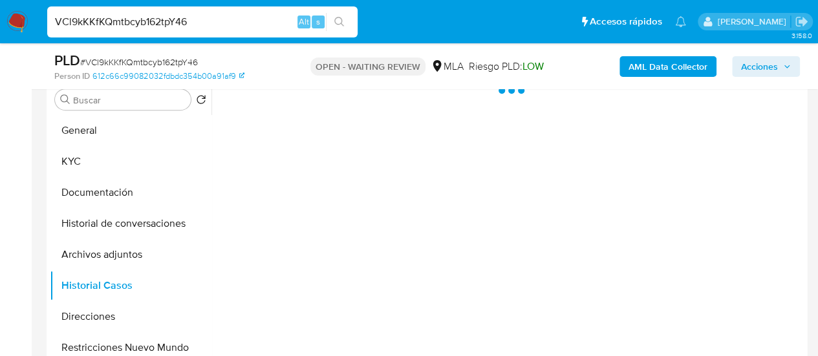
select select "10"
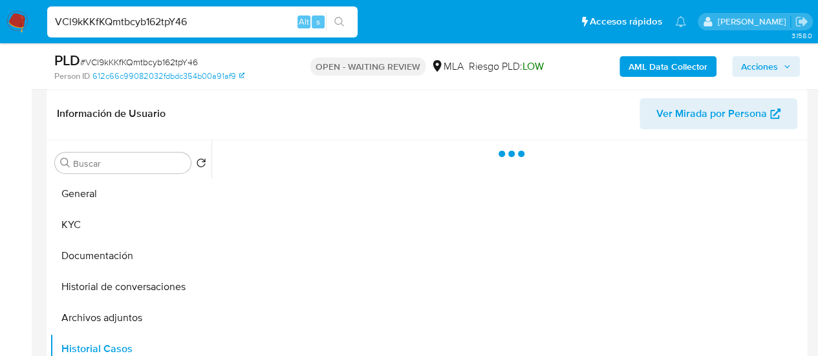
scroll to position [194, 0]
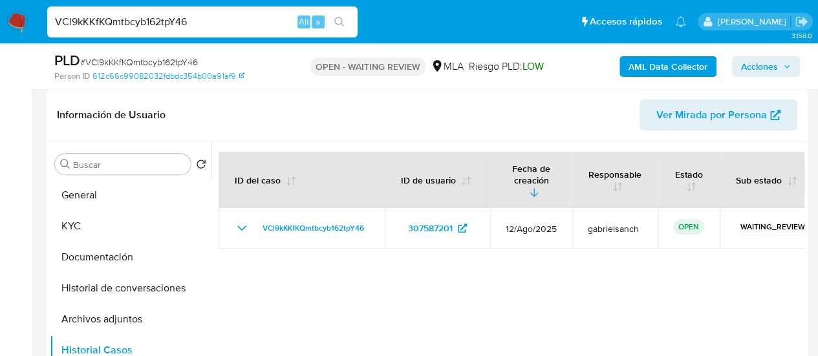
click at [131, 27] on input "VCl9kKKfKQmtbcyb162tpY46" at bounding box center [202, 22] width 311 height 17
paste input "c7vQNJvx8kWmNNfvw4DtqNjr"
type input "c7vQNJvx8kWmNNfvw4DtqNjr"
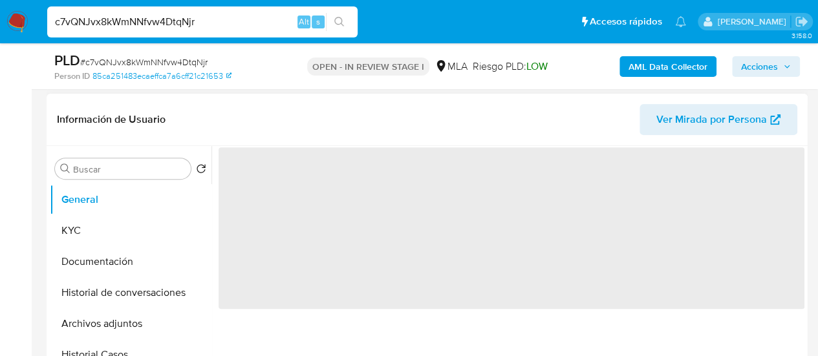
scroll to position [194, 0]
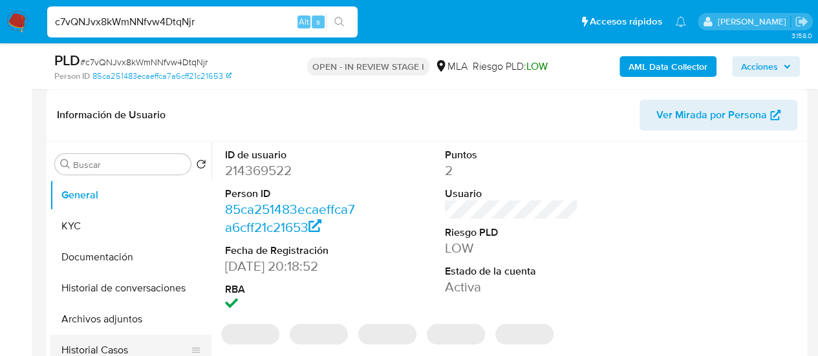
click at [130, 351] on button "Historial Casos" at bounding box center [125, 350] width 151 height 31
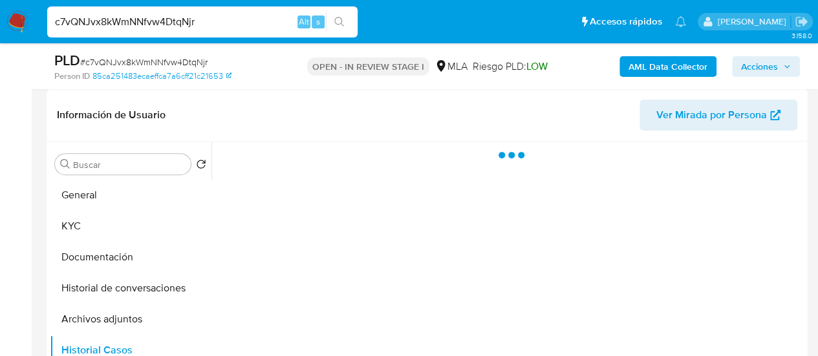
select select "10"
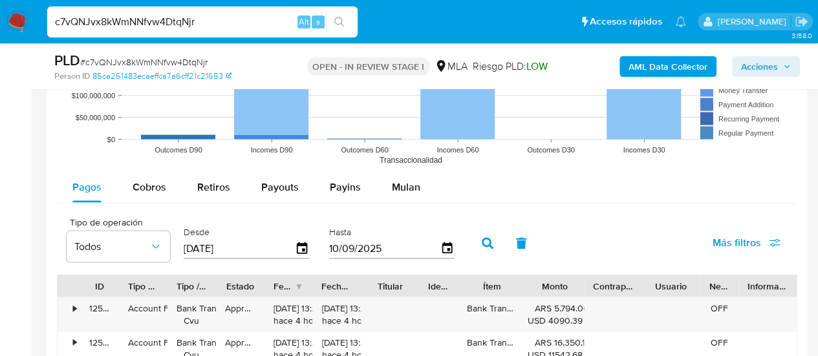
scroll to position [1294, 0]
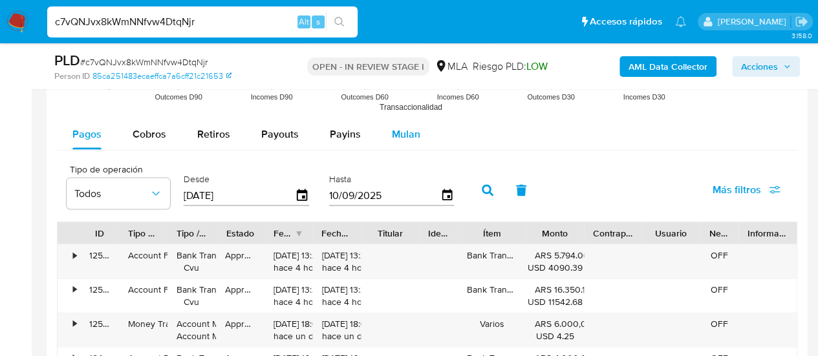
click at [392, 131] on span "Mulan" at bounding box center [406, 134] width 28 height 15
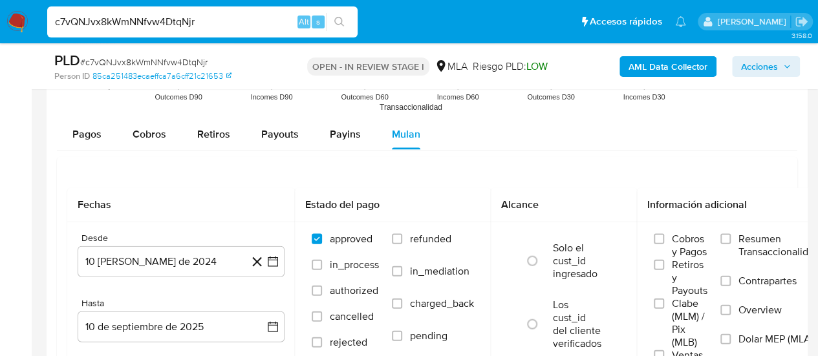
scroll to position [1359, 0]
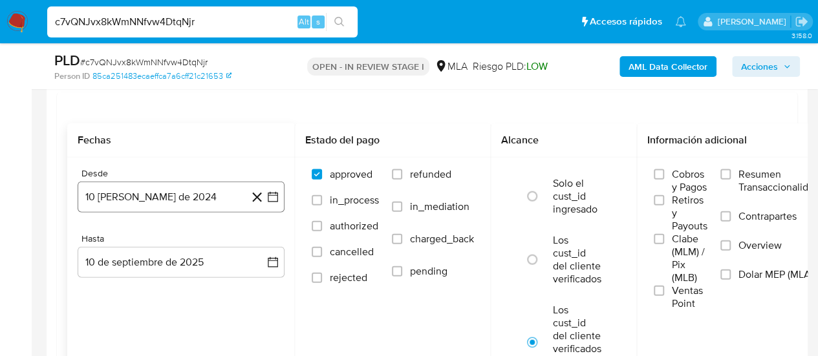
click at [186, 197] on button "10 de agosto de 2024" at bounding box center [181, 197] width 207 height 31
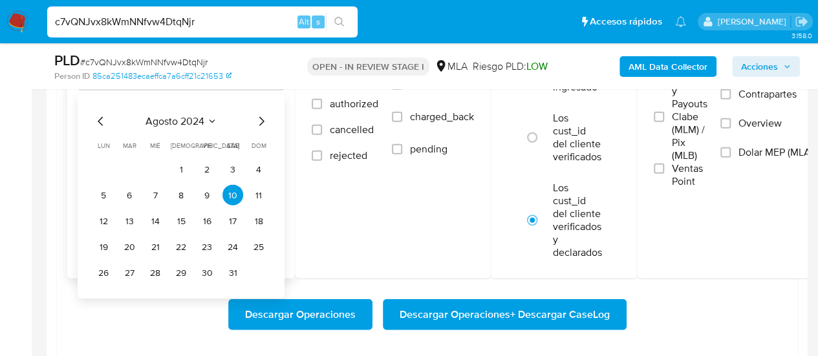
scroll to position [1488, 0]
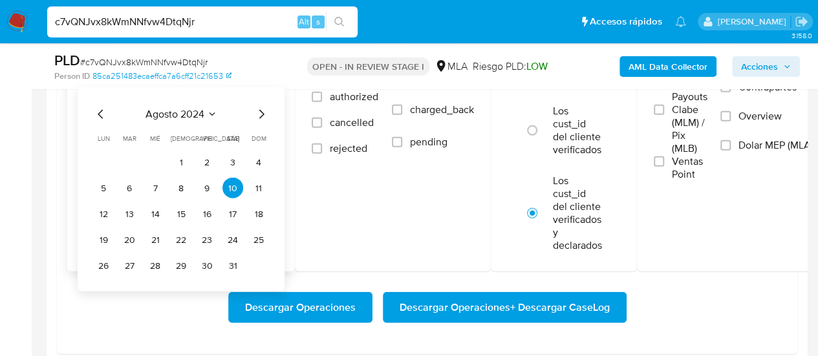
click at [104, 115] on icon "Mes anterior" at bounding box center [101, 115] width 16 height 16
click at [260, 113] on icon "Mes siguiente" at bounding box center [262, 115] width 16 height 16
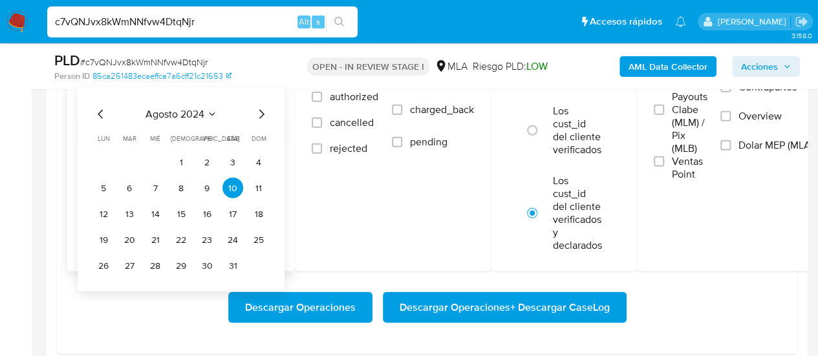
click at [260, 113] on icon "Mes siguiente" at bounding box center [262, 115] width 16 height 16
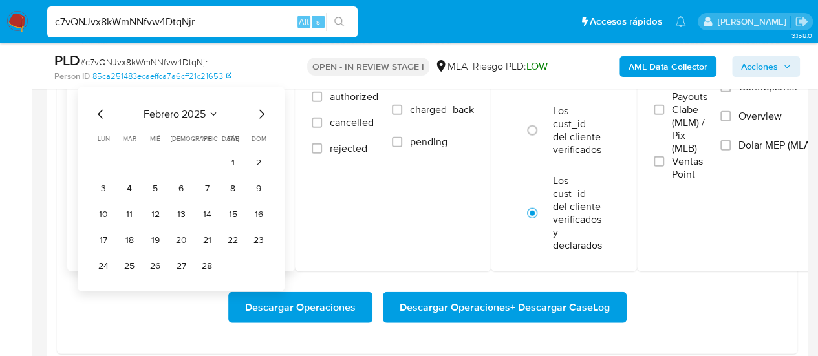
click at [260, 113] on icon "Mes siguiente" at bounding box center [262, 115] width 16 height 16
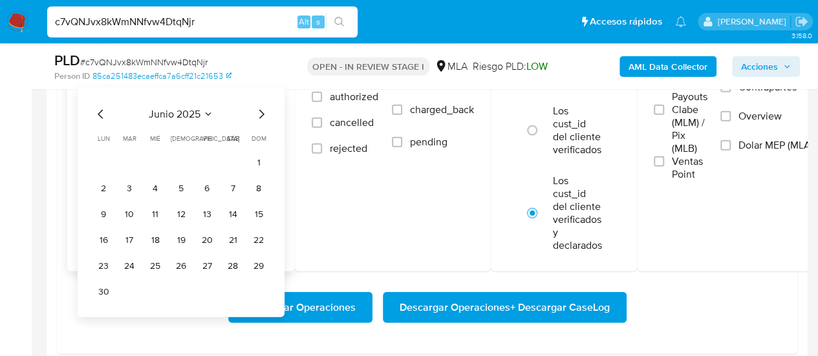
click at [260, 113] on icon "Mes siguiente" at bounding box center [262, 115] width 16 height 16
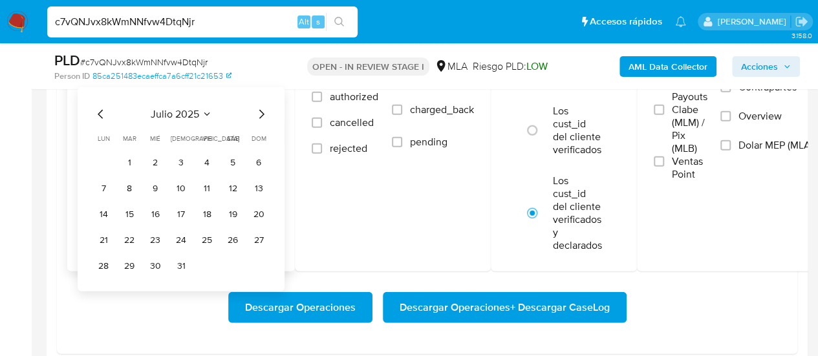
click at [260, 113] on icon "Mes siguiente" at bounding box center [262, 115] width 16 height 16
click at [103, 107] on icon "Mes anterior" at bounding box center [101, 115] width 16 height 16
click at [129, 162] on button "1" at bounding box center [129, 162] width 21 height 21
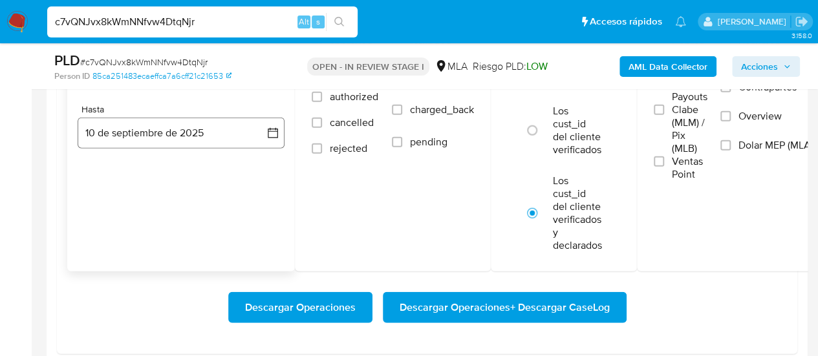
click at [127, 138] on button "10 de septiembre de 2025" at bounding box center [181, 133] width 207 height 31
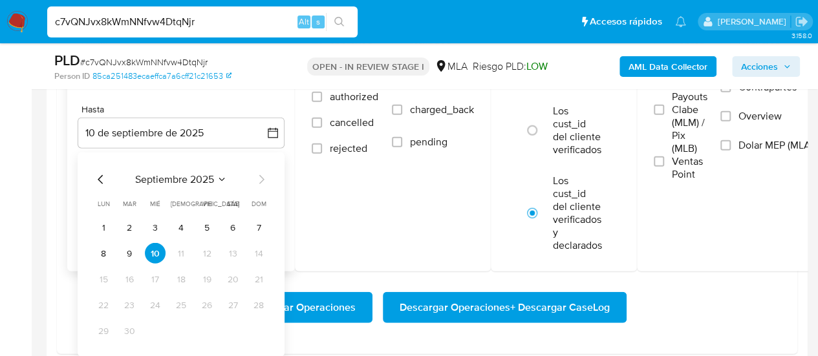
click at [102, 179] on icon "Mes anterior" at bounding box center [101, 180] width 16 height 16
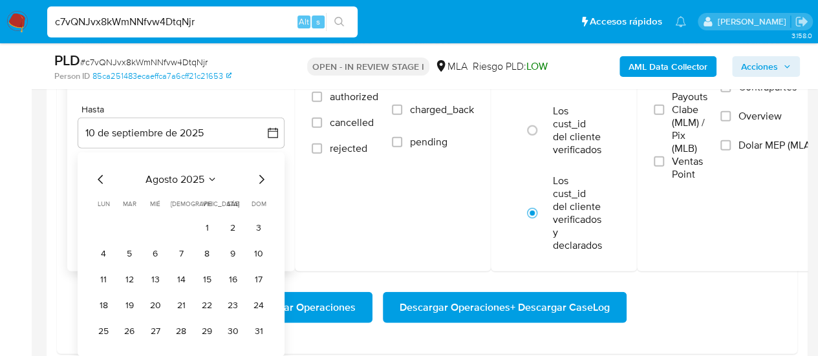
click at [102, 179] on icon "Mes anterior" at bounding box center [101, 180] width 16 height 16
click at [181, 331] on button "31" at bounding box center [181, 331] width 21 height 21
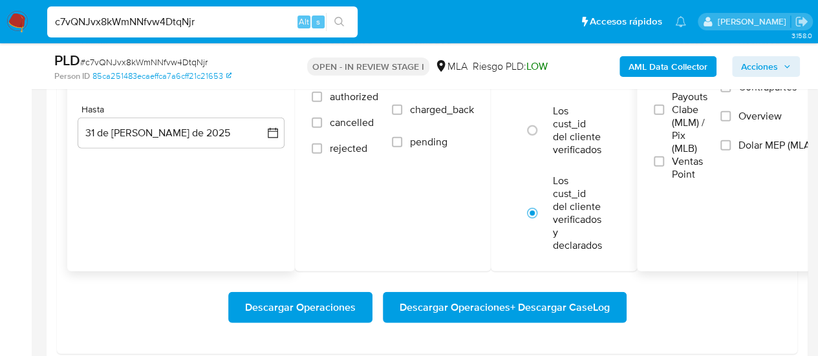
click at [749, 139] on span "Dolar MEP (MLA)" at bounding box center [776, 145] width 75 height 13
click at [731, 140] on input "Dolar MEP (MLA)" at bounding box center [726, 145] width 10 height 10
click at [547, 297] on span "Descargar Operaciones + Descargar CaseLog" at bounding box center [505, 308] width 210 height 28
click at [118, 19] on input "c7vQNJvx8kWmNNfvw4DtqNjr" at bounding box center [202, 22] width 311 height 17
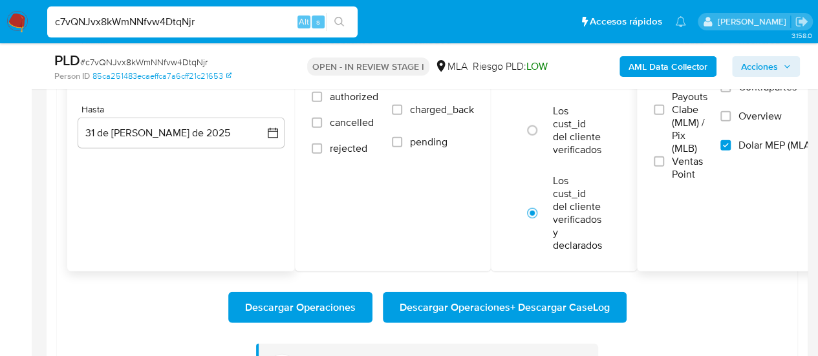
paste input "sVfoCrLFUmYGtnvpp2cEWuVx"
type input "sVfoCrLFUmYGtnvpp2cEWuVx"
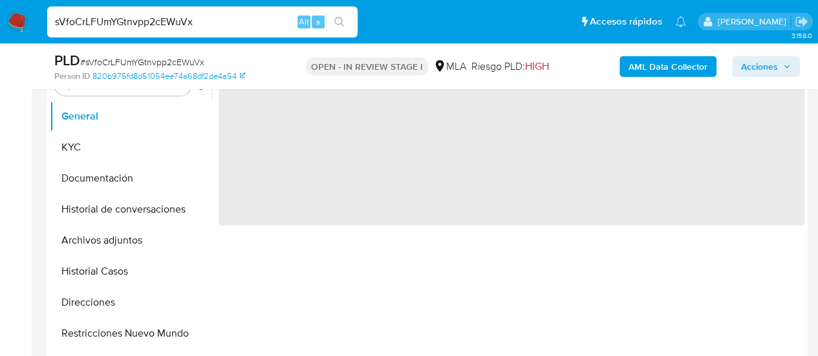
scroll to position [388, 0]
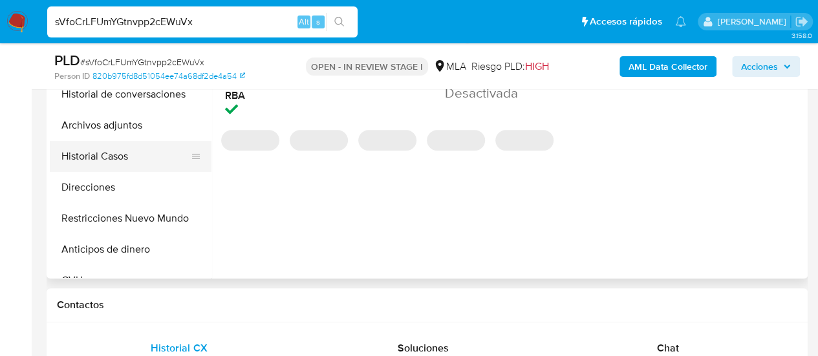
click at [93, 158] on button "Historial Casos" at bounding box center [125, 156] width 151 height 31
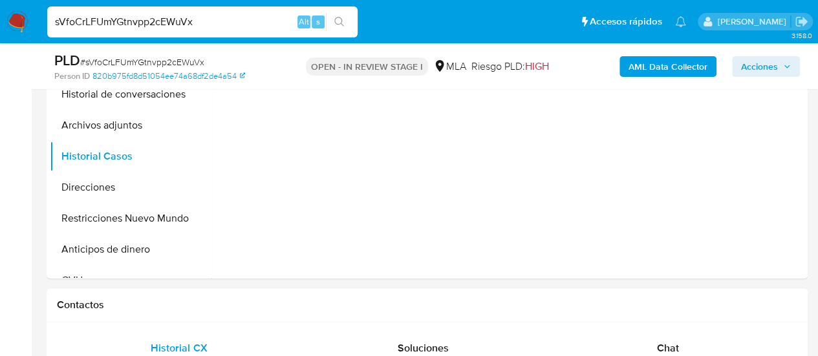
select select "10"
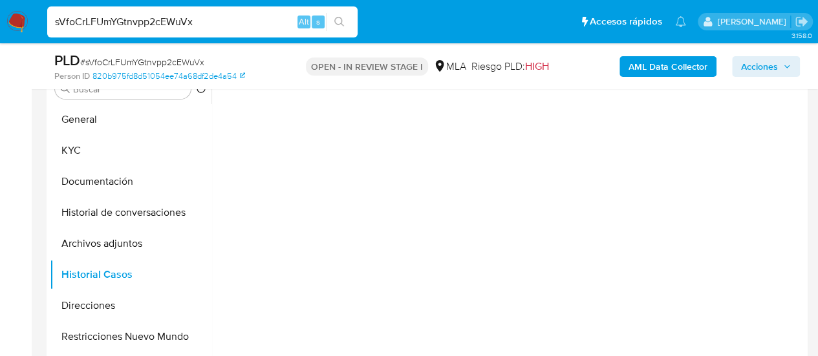
scroll to position [259, 0]
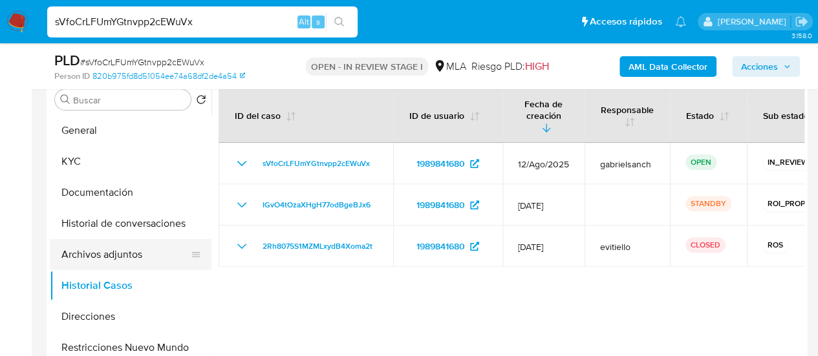
click at [129, 252] on button "Archivos adjuntos" at bounding box center [125, 254] width 151 height 31
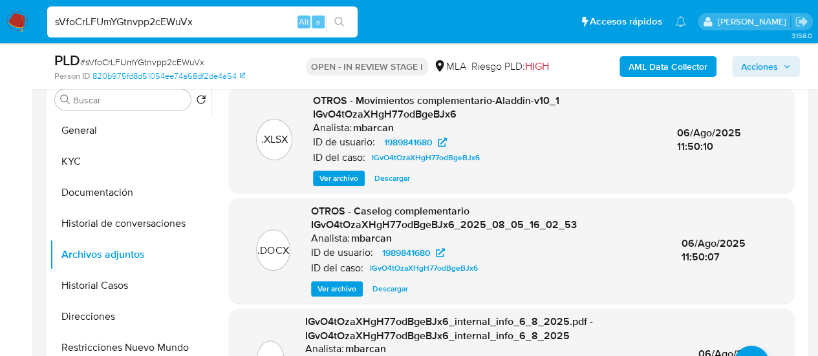
click at [339, 288] on span "Ver archivo" at bounding box center [337, 289] width 39 height 13
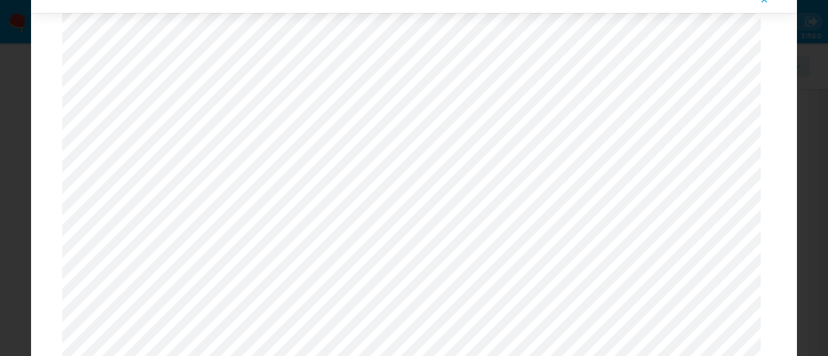
scroll to position [427, 0]
click at [762, 2] on icon "Attachment preview" at bounding box center [765, 0] width 6 height 6
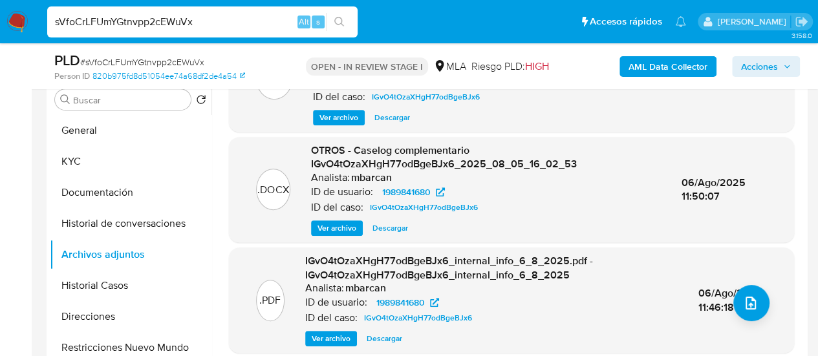
scroll to position [0, 0]
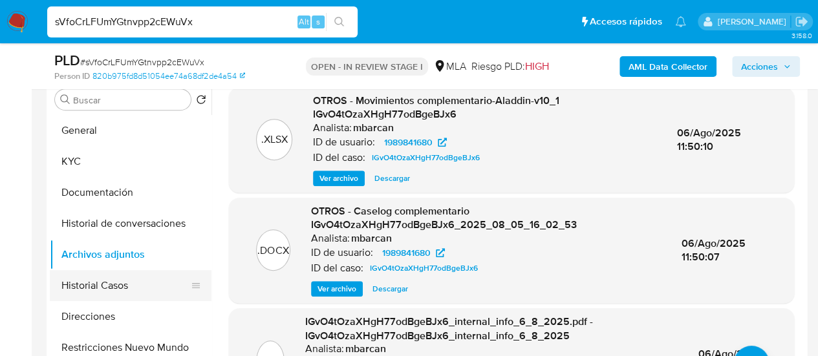
click at [74, 291] on button "Historial Casos" at bounding box center [125, 285] width 151 height 31
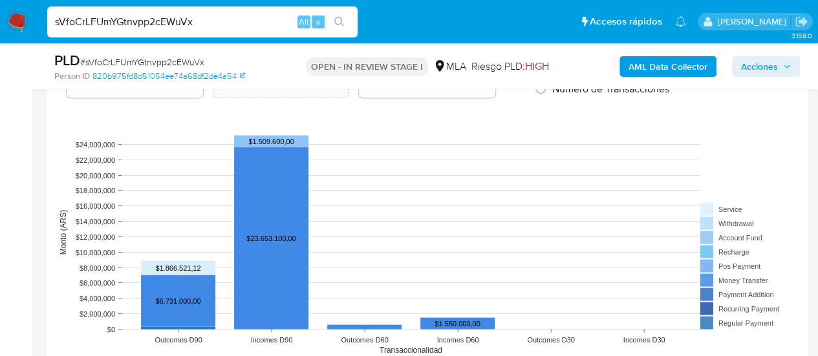
scroll to position [1294, 0]
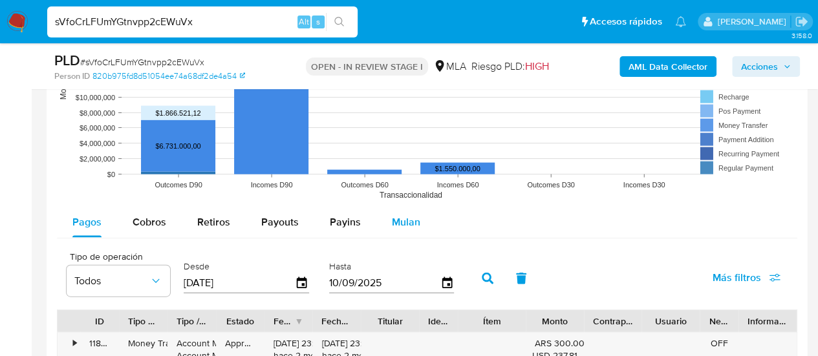
click at [399, 216] on span "Mulan" at bounding box center [406, 222] width 28 height 15
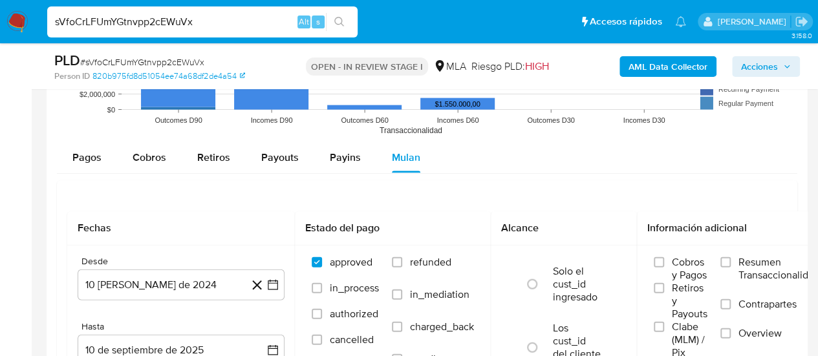
scroll to position [1423, 0]
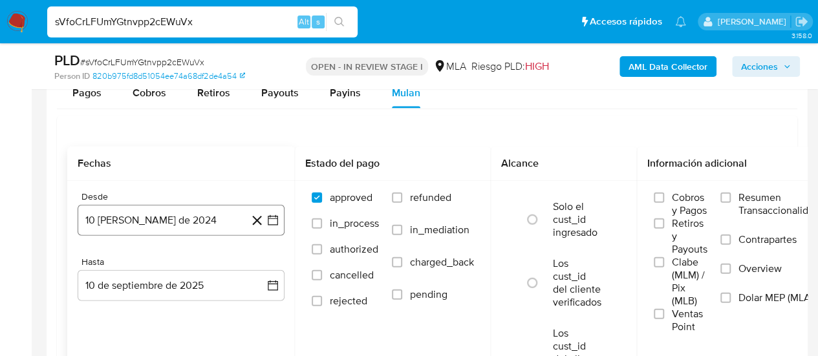
click at [171, 208] on button "10 de agosto de 2024" at bounding box center [181, 220] width 207 height 31
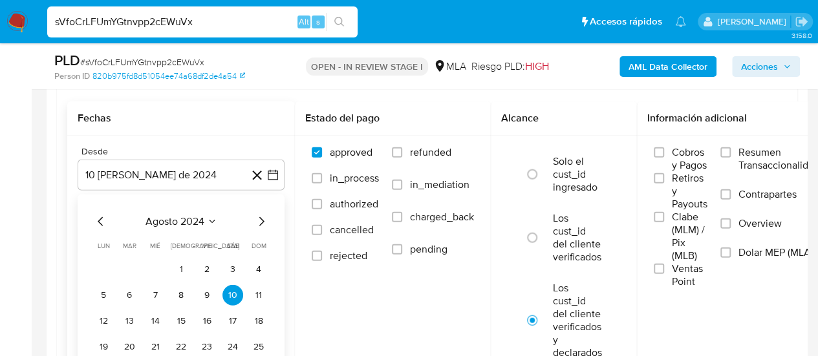
scroll to position [1488, 0]
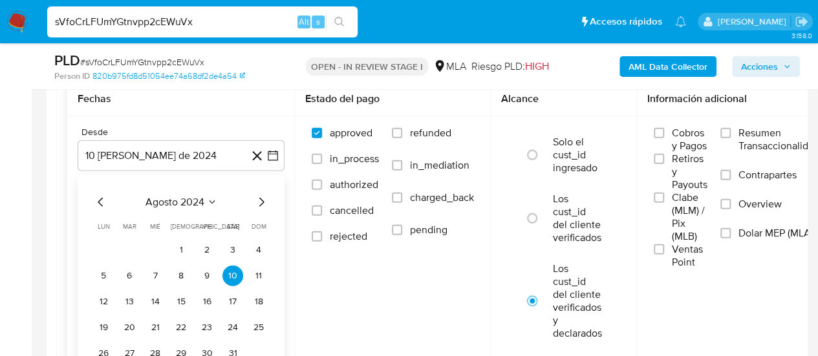
click at [257, 200] on icon "Mes siguiente" at bounding box center [262, 203] width 16 height 16
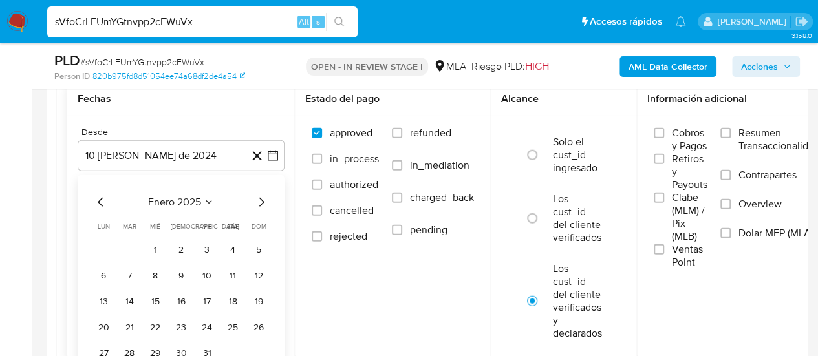
click at [257, 200] on icon "Mes siguiente" at bounding box center [262, 203] width 16 height 16
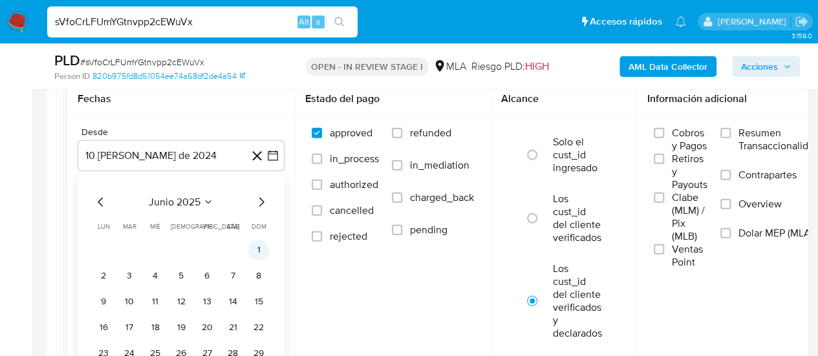
click at [259, 249] on button "1" at bounding box center [258, 250] width 21 height 21
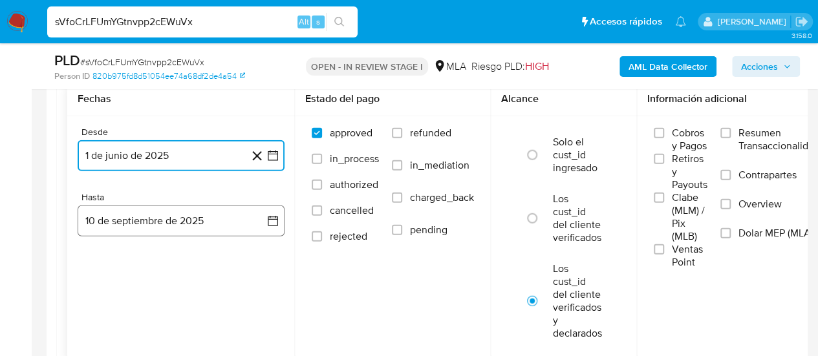
click at [123, 214] on button "10 de septiembre de 2025" at bounding box center [181, 221] width 207 height 31
click at [104, 263] on icon "Mes anterior" at bounding box center [101, 268] width 16 height 16
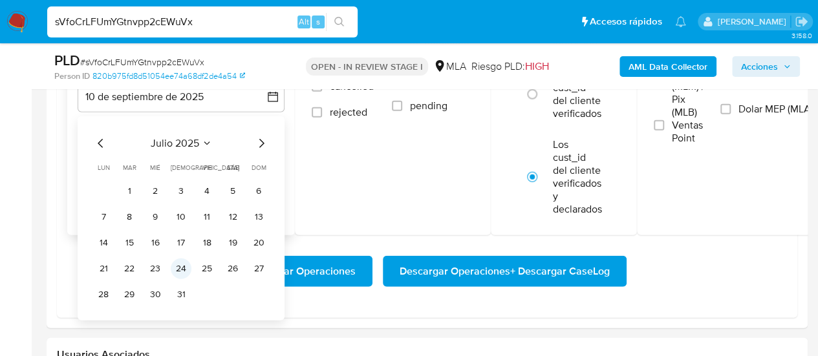
scroll to position [1617, 0]
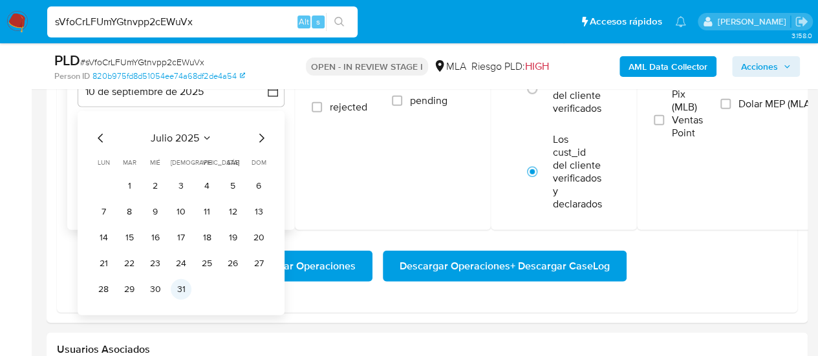
click at [182, 289] on button "31" at bounding box center [181, 289] width 21 height 21
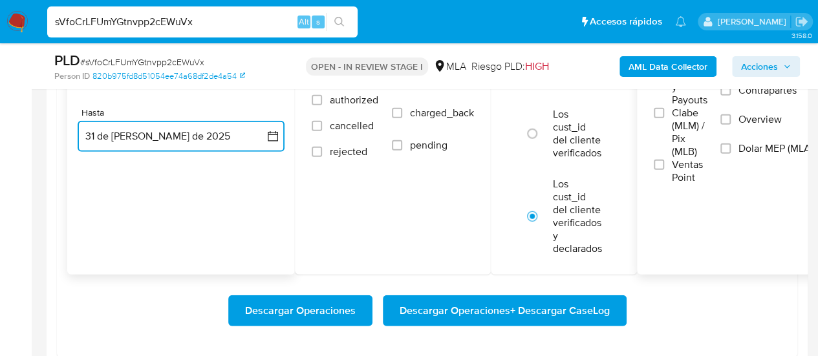
scroll to position [1553, 0]
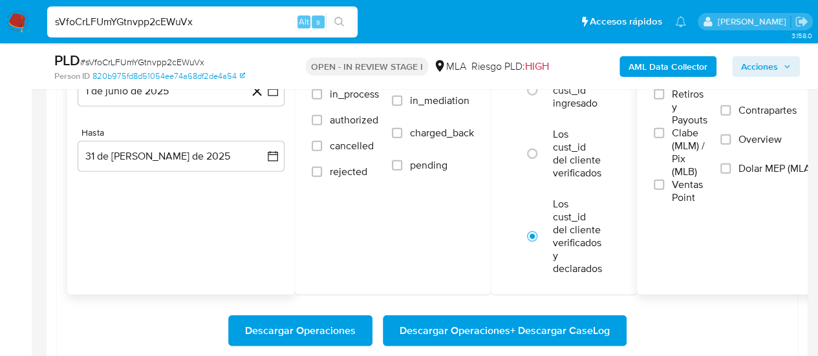
click at [734, 165] on label "Dolar MEP (MLA)" at bounding box center [770, 176] width 99 height 29
click at [731, 165] on input "Dolar MEP (MLA)" at bounding box center [726, 169] width 10 height 10
click at [534, 331] on span "Descargar Operaciones + Descargar CaseLog" at bounding box center [505, 331] width 210 height 28
click at [131, 12] on div "sVfoCrLFUmYGtnvpp2cEWuVx Alt s" at bounding box center [202, 21] width 311 height 31
click at [145, 24] on input "sVfoCrLFUmYGtnvpp2cEWuVx" at bounding box center [202, 22] width 311 height 17
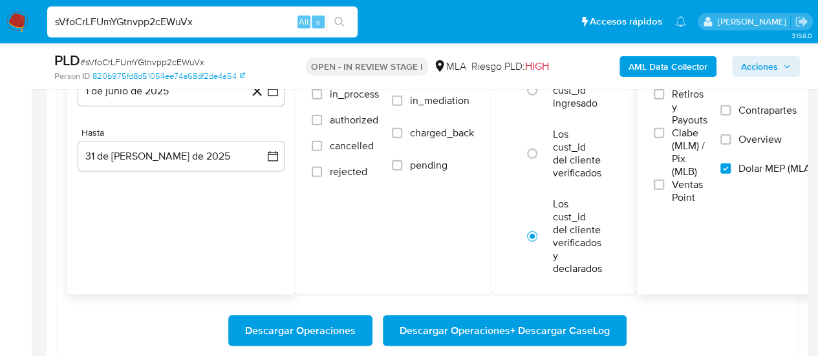
click at [145, 24] on input "sVfoCrLFUmYGtnvpp2cEWuVx" at bounding box center [202, 22] width 311 height 17
paste input "VCl9kKKfKQmtbcyb162tpY46"
type input "VCl9kKKfKQmtbcyb162tpY46"
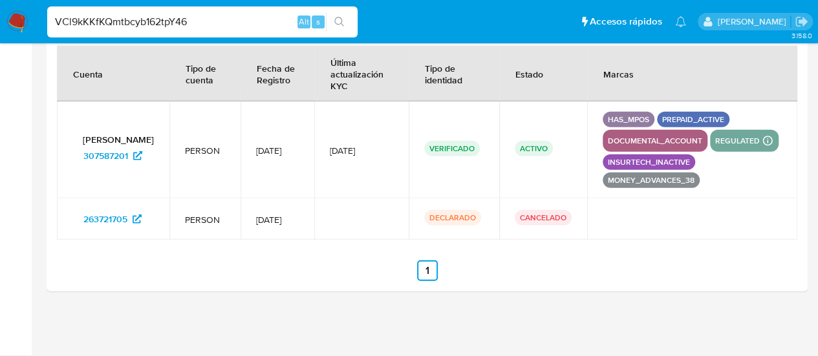
select select "10"
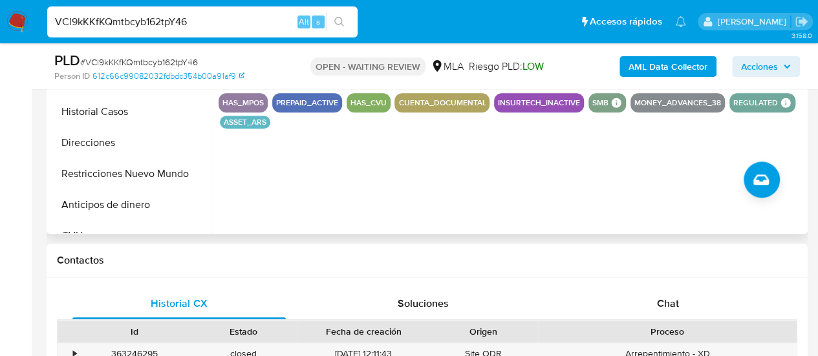
scroll to position [453, 0]
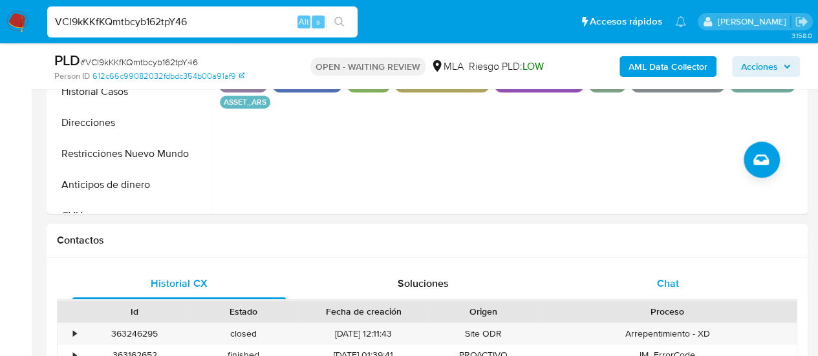
click at [681, 277] on div "Chat" at bounding box center [668, 283] width 213 height 31
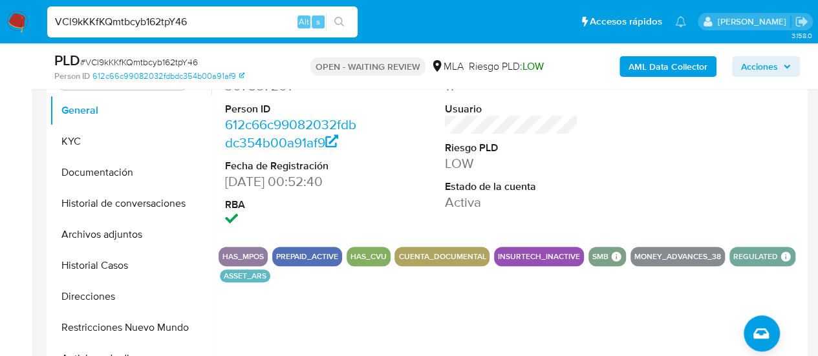
scroll to position [259, 0]
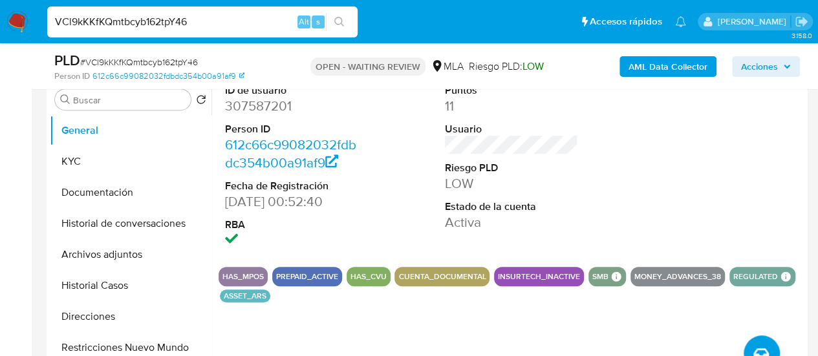
click at [164, 25] on input "VCl9kKKfKQmtbcyb162tpY46" at bounding box center [202, 22] width 311 height 17
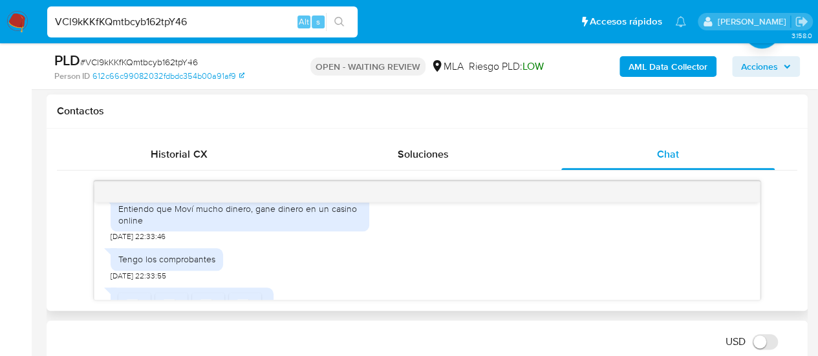
scroll to position [829, 0]
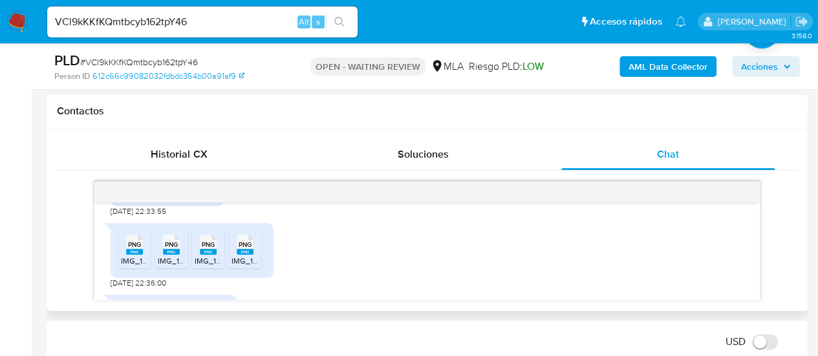
click at [139, 239] on rect at bounding box center [148, 231] width 20 height 17
click at [159, 256] on div "PNG PNG" at bounding box center [171, 243] width 27 height 25
click at [199, 256] on div "PNG PNG" at bounding box center [208, 243] width 27 height 25
click at [263, 273] on ul "PNG PNG IMG_1285.png PNG PNG IMG_1286.png PNG PNG IMG_1288.png PNG PNG IMG_1287…" at bounding box center [191, 250] width 147 height 45
click at [254, 256] on div "PNG PNG" at bounding box center [245, 243] width 27 height 25
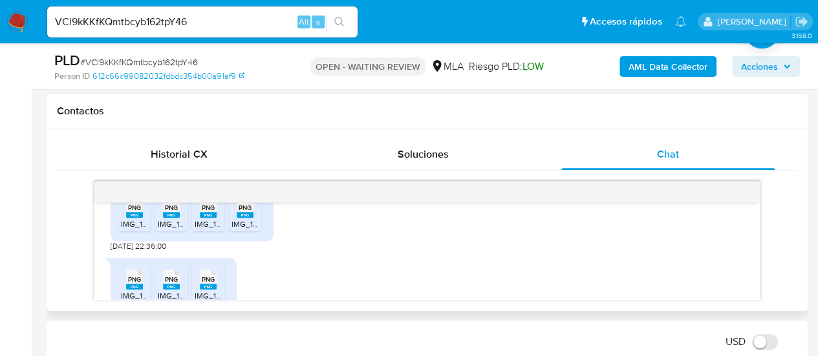
scroll to position [894, 0]
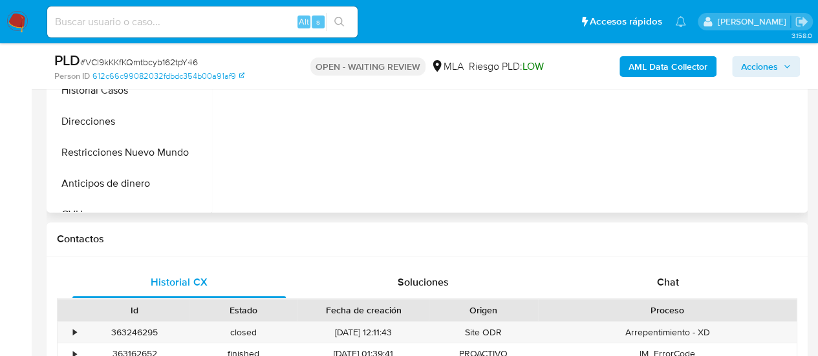
scroll to position [582, 0]
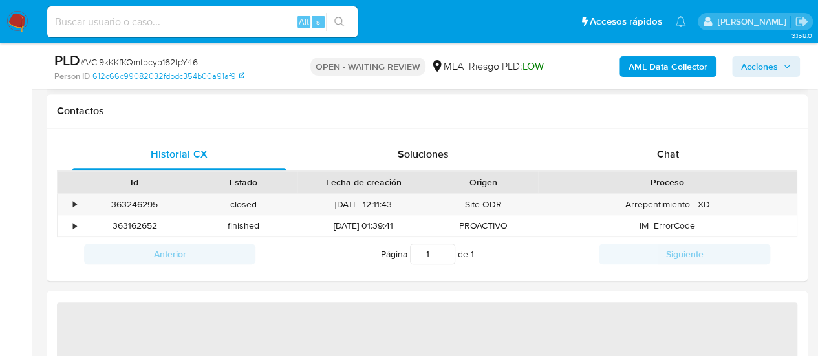
click at [677, 153] on span "Chat" at bounding box center [668, 154] width 22 height 15
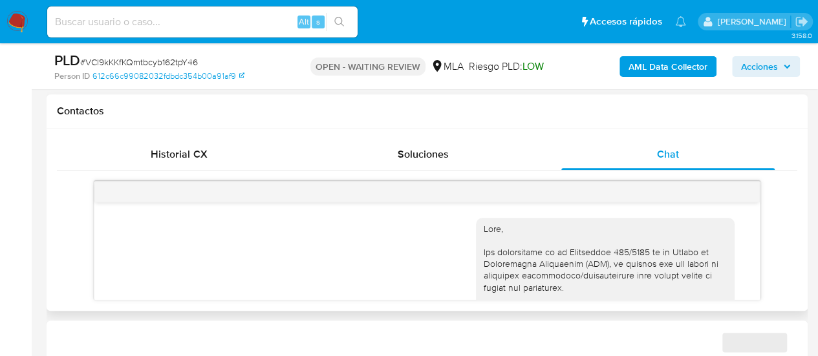
select select "10"
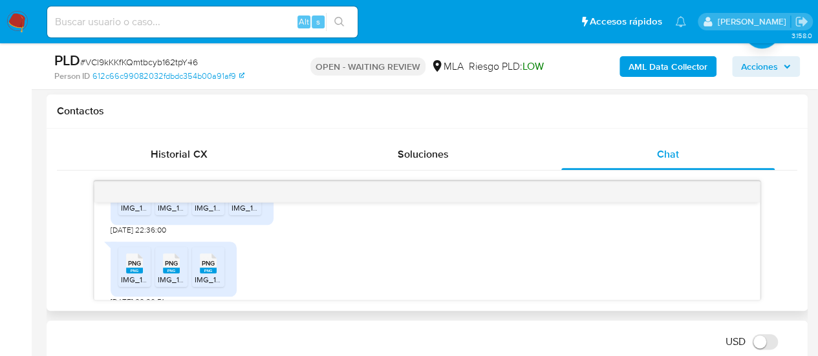
scroll to position [894, 0]
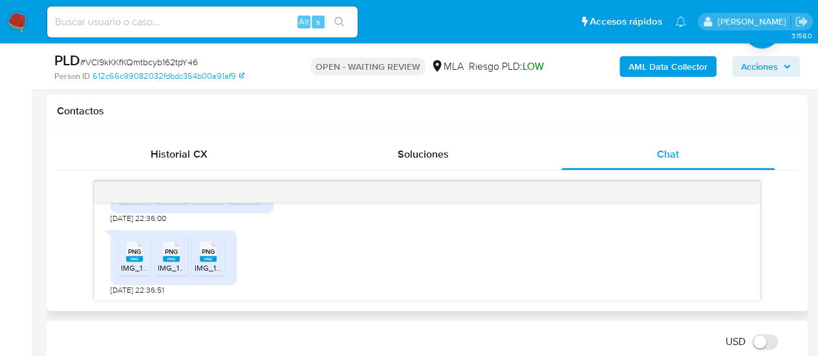
click at [129, 202] on span "IMG_1285.png" at bounding box center [146, 196] width 50 height 11
click at [172, 202] on span "IMG_1286.png" at bounding box center [183, 196] width 50 height 11
click at [221, 191] on div "PNG PNG" at bounding box center [208, 178] width 27 height 25
drag, startPoint x: 241, startPoint y: 218, endPoint x: 221, endPoint y: 253, distance: 40.6
click at [241, 202] on span "IMG_1287.png" at bounding box center [256, 196] width 49 height 11
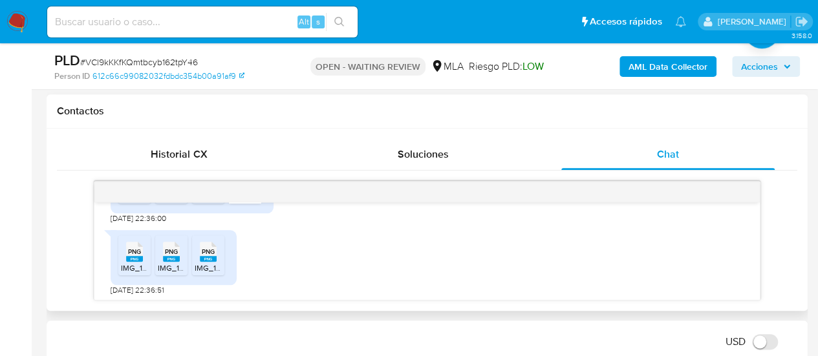
click at [211, 256] on span "PNG" at bounding box center [208, 252] width 13 height 8
click at [163, 263] on icon "PNG" at bounding box center [171, 252] width 17 height 23
click at [133, 262] on rect at bounding box center [134, 259] width 17 height 6
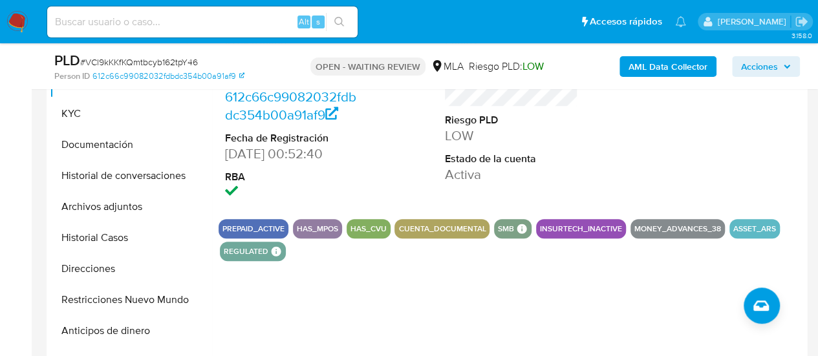
scroll to position [259, 0]
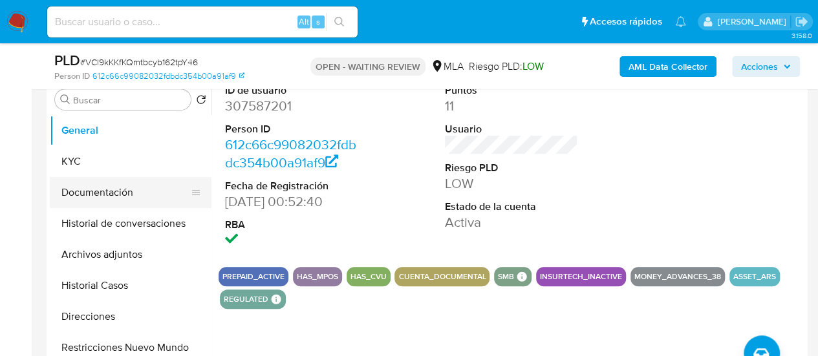
click at [96, 162] on button "KYC" at bounding box center [131, 161] width 162 height 31
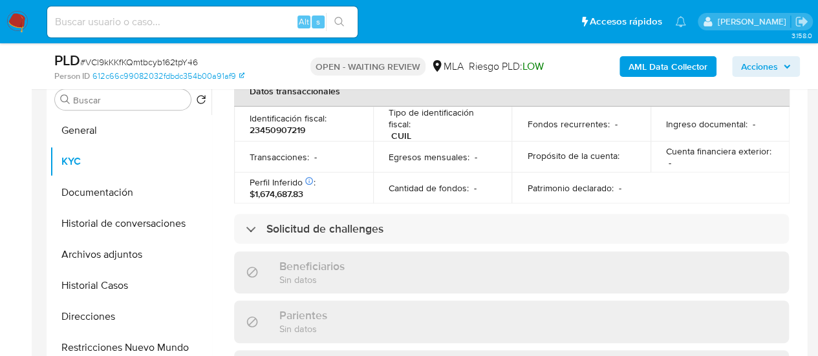
scroll to position [717, 0]
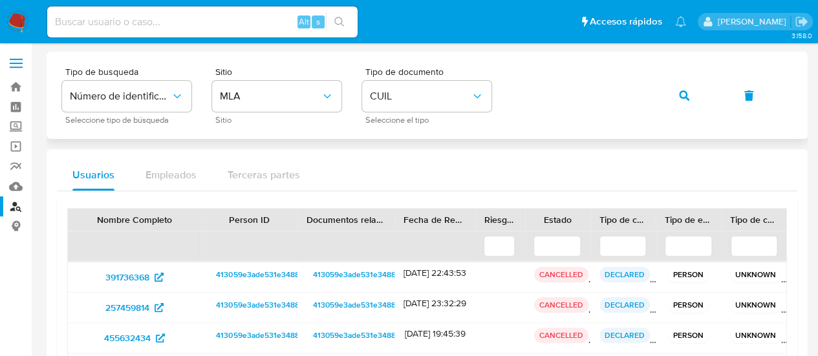
click at [658, 93] on div "Tipo de busqueda Número de identificación Seleccione tipo de búsqueda Sitio MLA…" at bounding box center [427, 95] width 730 height 56
click at [670, 93] on button "button" at bounding box center [684, 95] width 44 height 31
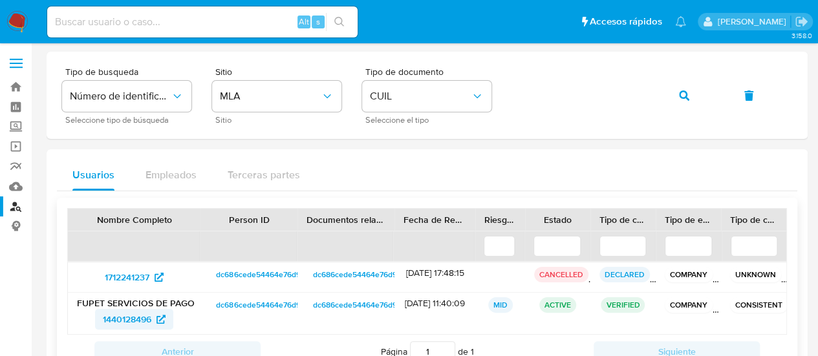
click at [119, 327] on span "1440128496" at bounding box center [127, 319] width 49 height 21
click at [673, 94] on button "button" at bounding box center [684, 95] width 44 height 31
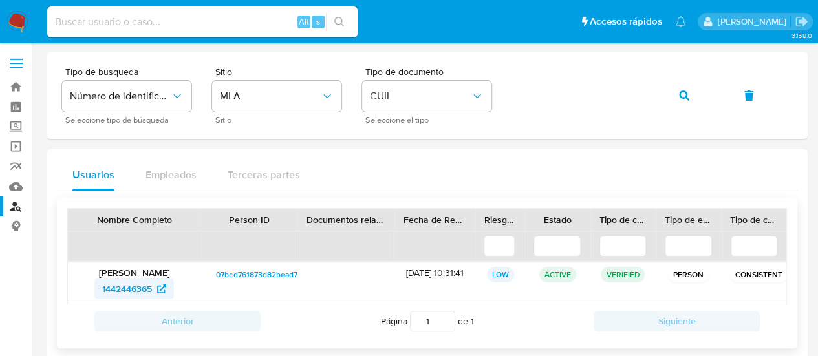
click at [116, 286] on span "1442446365" at bounding box center [127, 289] width 50 height 21
click at [668, 93] on button "button" at bounding box center [684, 95] width 44 height 31
click at [133, 288] on span "189491167" at bounding box center [127, 289] width 40 height 21
click at [680, 98] on icon "button" at bounding box center [684, 96] width 10 height 10
click at [120, 287] on span "203639089" at bounding box center [128, 289] width 48 height 21
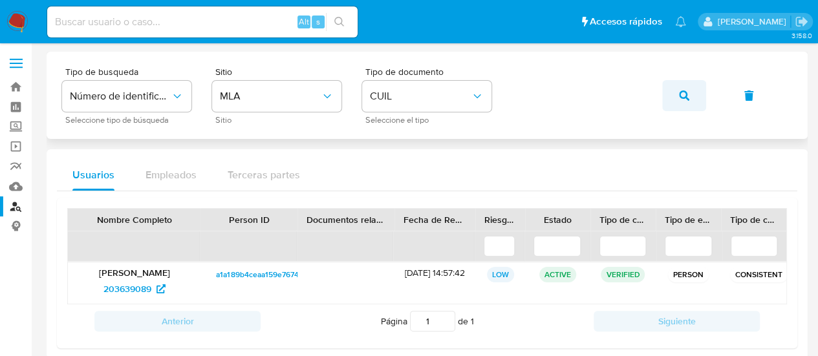
click at [682, 94] on icon "button" at bounding box center [684, 96] width 10 height 10
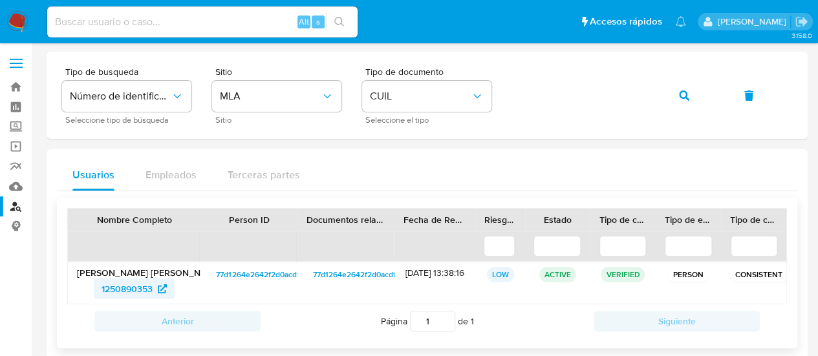
click at [110, 289] on span "1250890353" at bounding box center [127, 289] width 51 height 21
click at [679, 104] on button "button" at bounding box center [684, 95] width 44 height 31
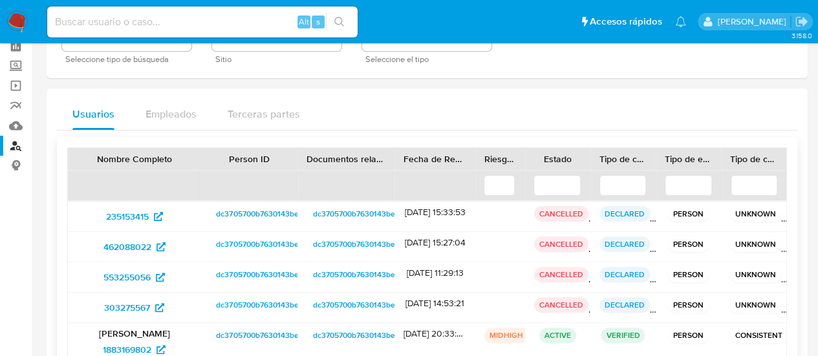
scroll to position [129, 0]
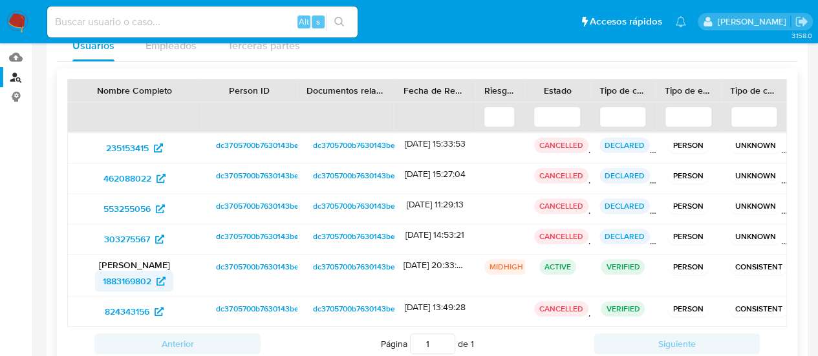
click at [120, 287] on span "1883169802" at bounding box center [127, 281] width 49 height 21
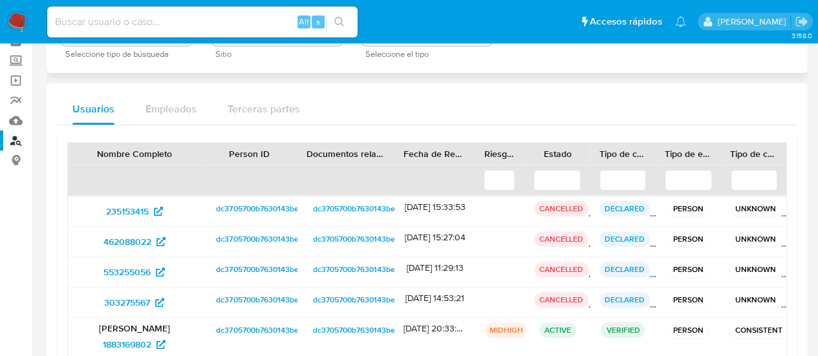
scroll to position [0, 0]
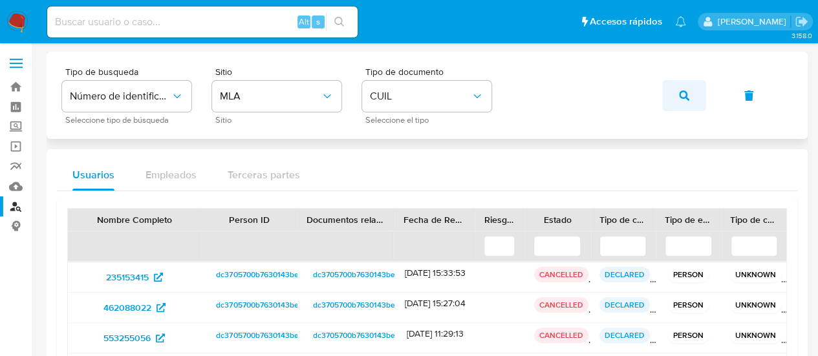
click at [677, 102] on button "button" at bounding box center [684, 95] width 44 height 31
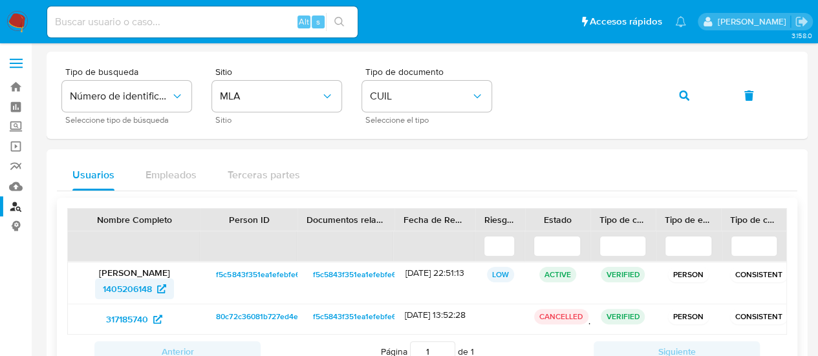
click at [118, 291] on span "1405206148" at bounding box center [127, 289] width 49 height 21
click at [687, 100] on icon "button" at bounding box center [684, 96] width 10 height 10
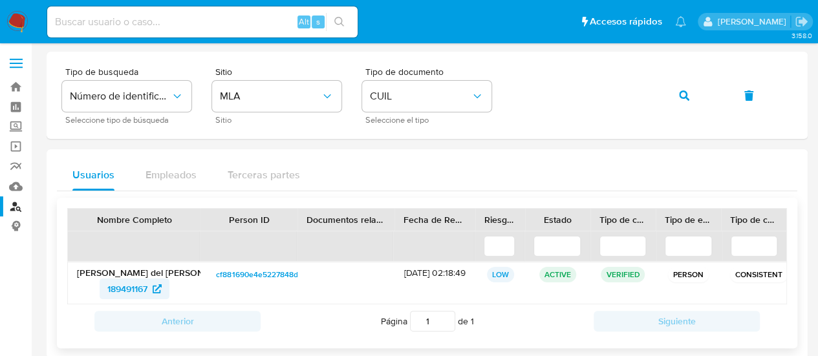
click at [120, 284] on span "189491167" at bounding box center [127, 289] width 40 height 21
click at [682, 98] on icon "button" at bounding box center [684, 96] width 10 height 10
click at [120, 285] on span "1250890353" at bounding box center [127, 289] width 51 height 21
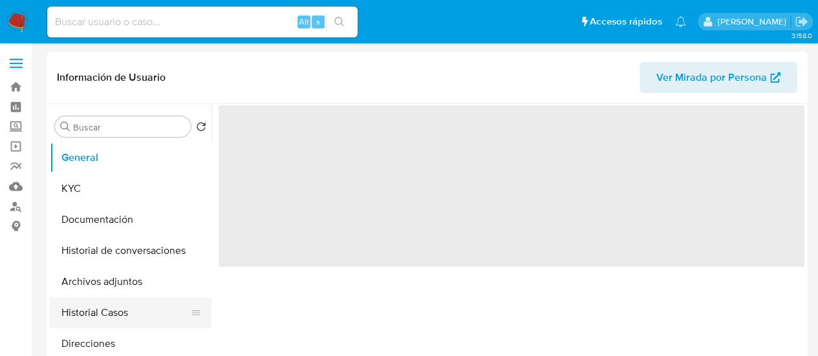
click at [98, 311] on button "Historial Casos" at bounding box center [125, 313] width 151 height 31
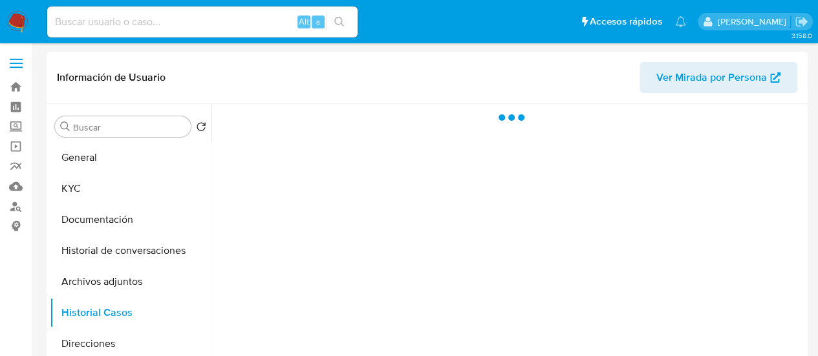
select select "10"
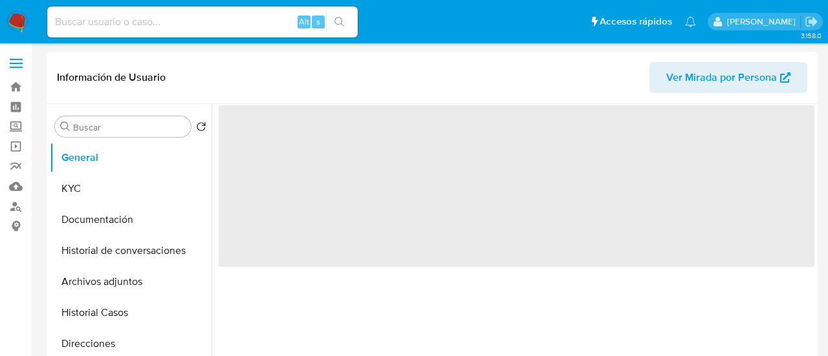
select select "10"
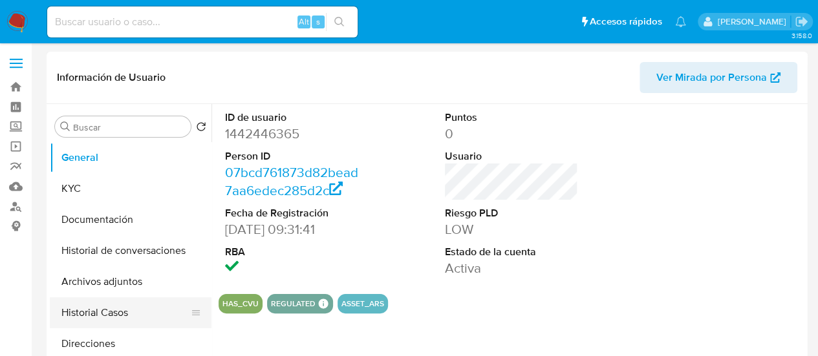
click at [132, 318] on button "Historial Casos" at bounding box center [125, 313] width 151 height 31
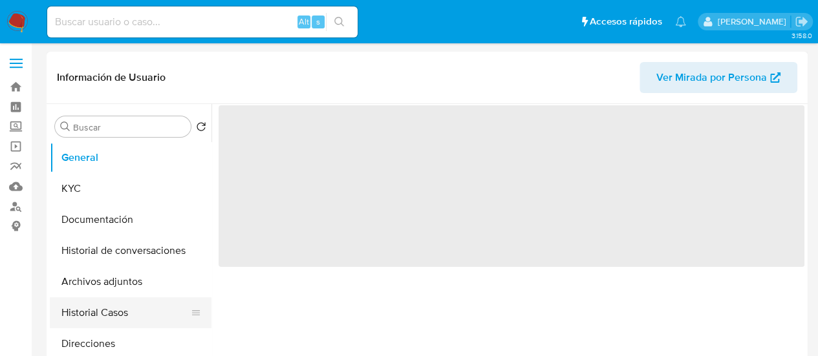
click at [115, 311] on button "Historial Casos" at bounding box center [125, 313] width 151 height 31
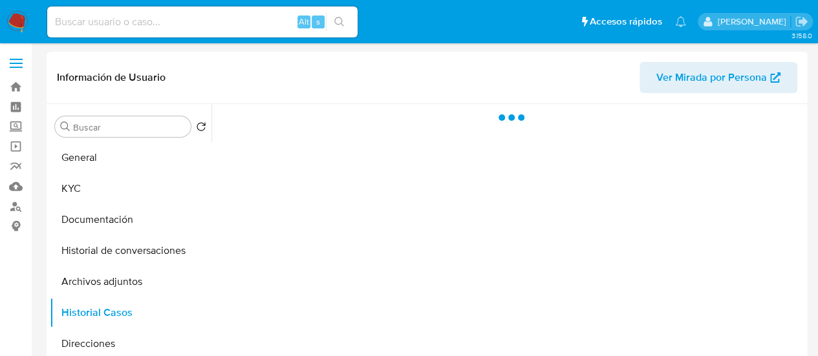
select select "10"
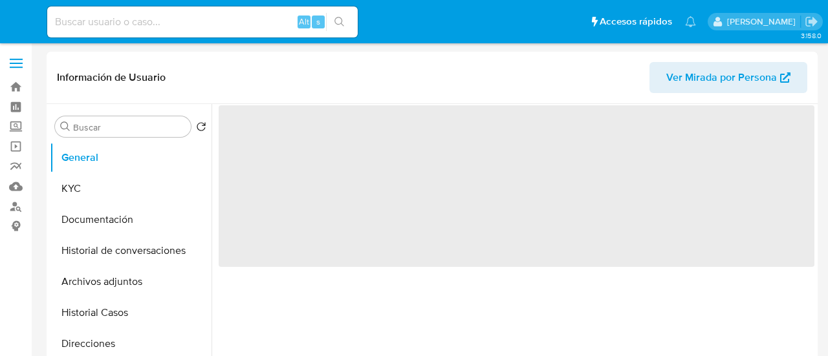
select select "10"
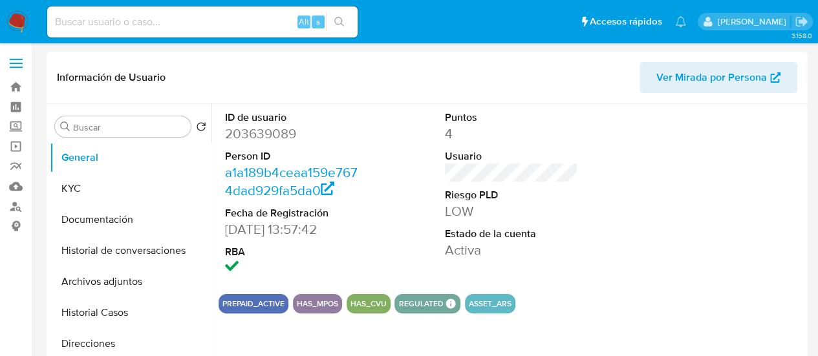
click at [101, 312] on button "Historial Casos" at bounding box center [131, 313] width 162 height 31
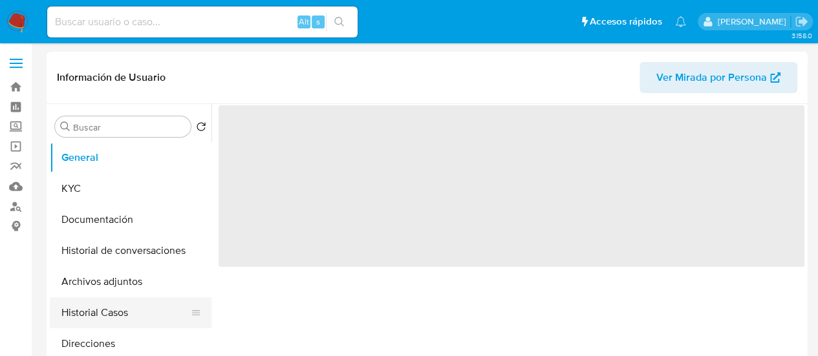
click at [104, 319] on button "Historial Casos" at bounding box center [125, 313] width 151 height 31
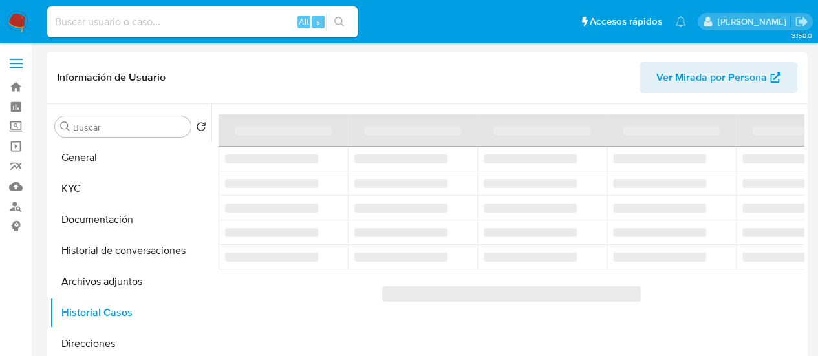
select select "10"
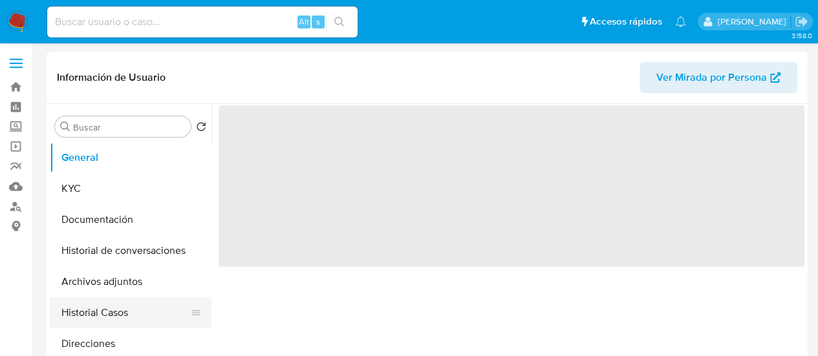
click at [124, 318] on button "Historial Casos" at bounding box center [125, 313] width 151 height 31
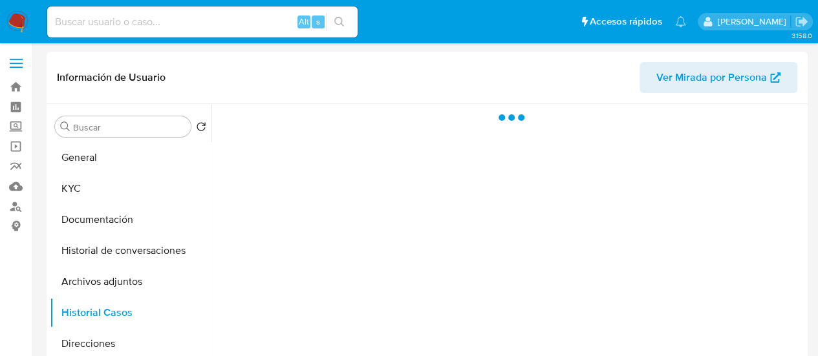
select select "10"
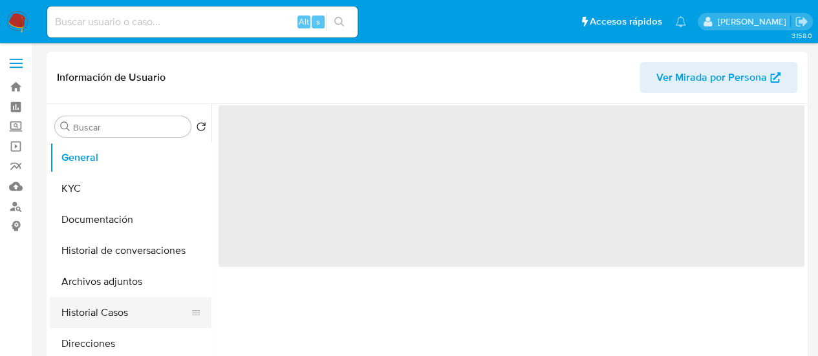
click at [124, 322] on button "Historial Casos" at bounding box center [125, 313] width 151 height 31
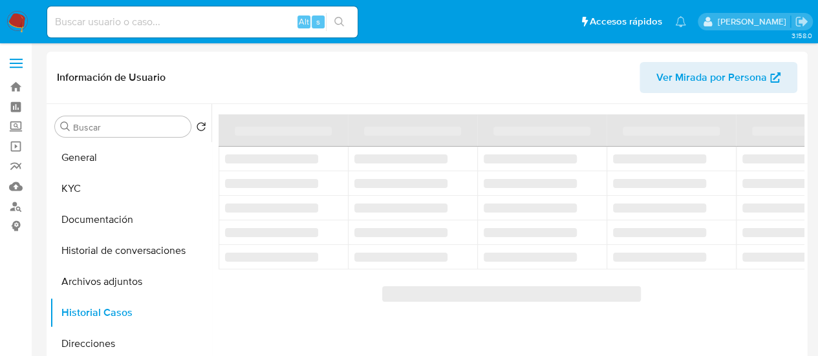
select select "10"
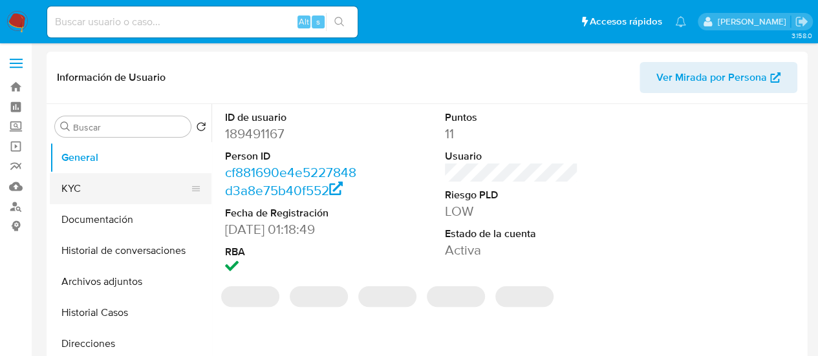
click at [83, 193] on button "KYC" at bounding box center [125, 188] width 151 height 31
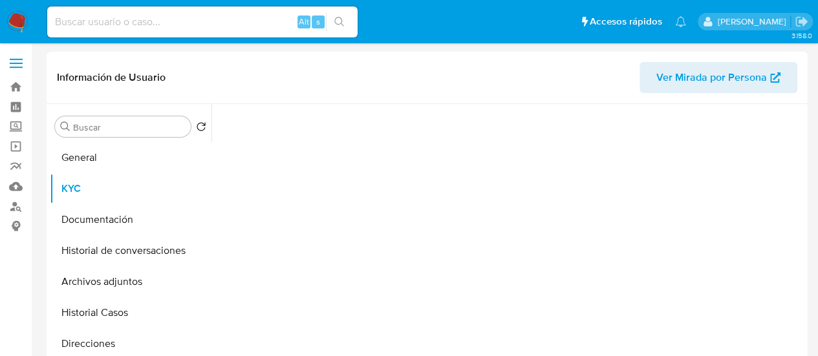
select select "10"
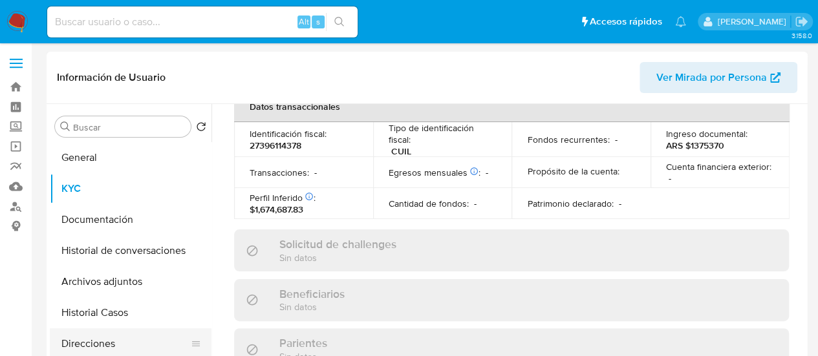
scroll to position [730, 0]
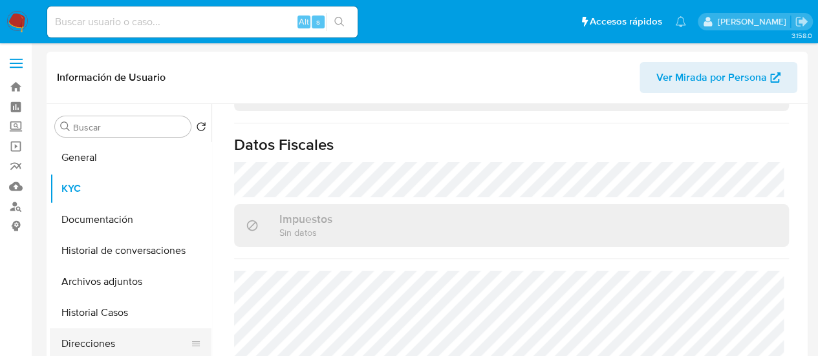
click at [105, 345] on button "Direcciones" at bounding box center [125, 344] width 151 height 31
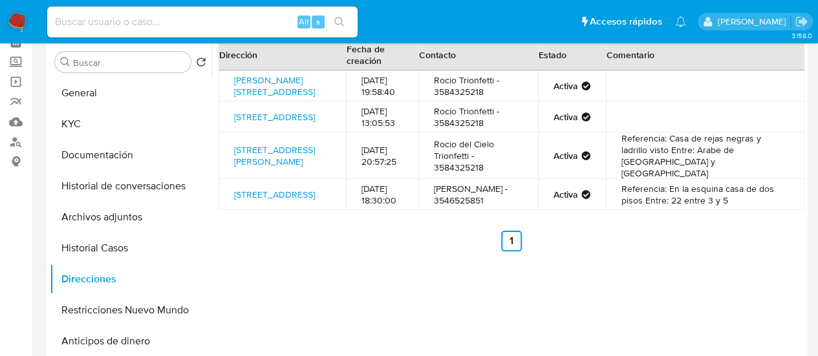
scroll to position [0, 0]
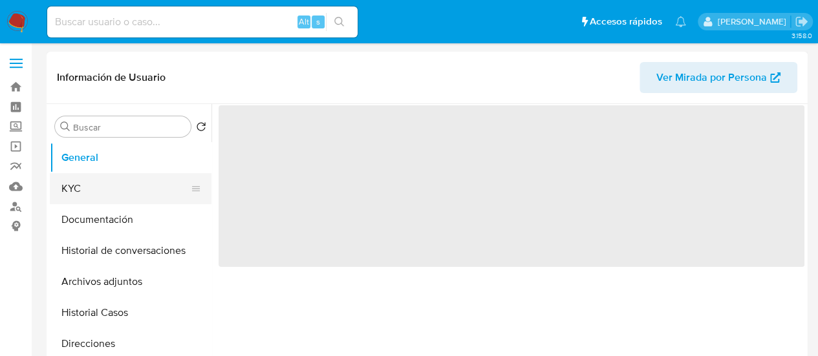
click at [92, 192] on button "KYC" at bounding box center [125, 188] width 151 height 31
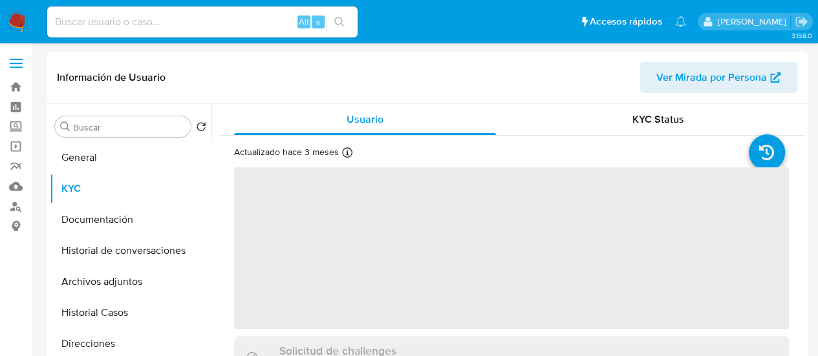
scroll to position [420, 0]
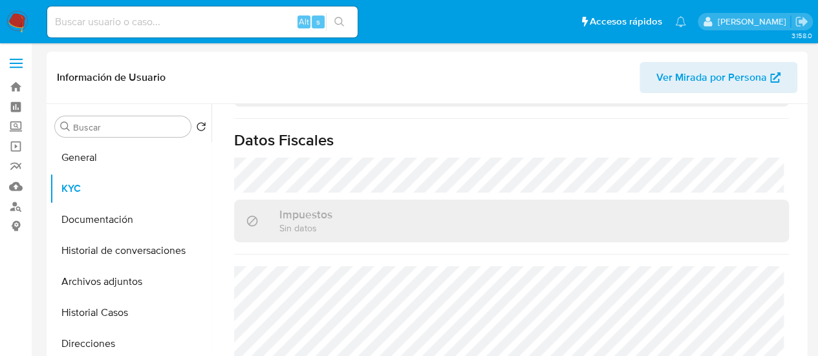
select select "10"
